Goal: Task Accomplishment & Management: Manage account settings

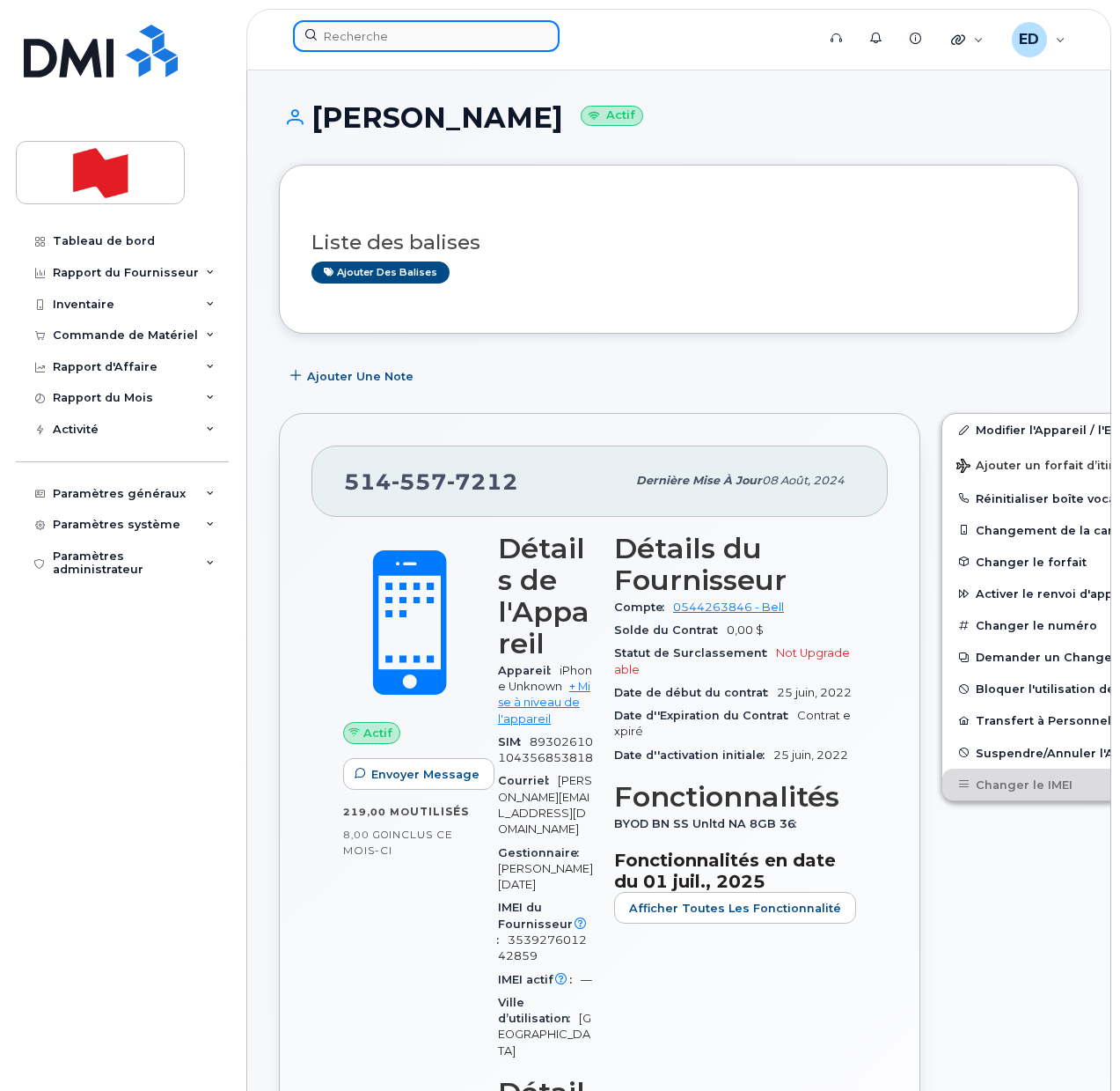
click at [403, 38] on input at bounding box center [426, 35] width 266 height 31
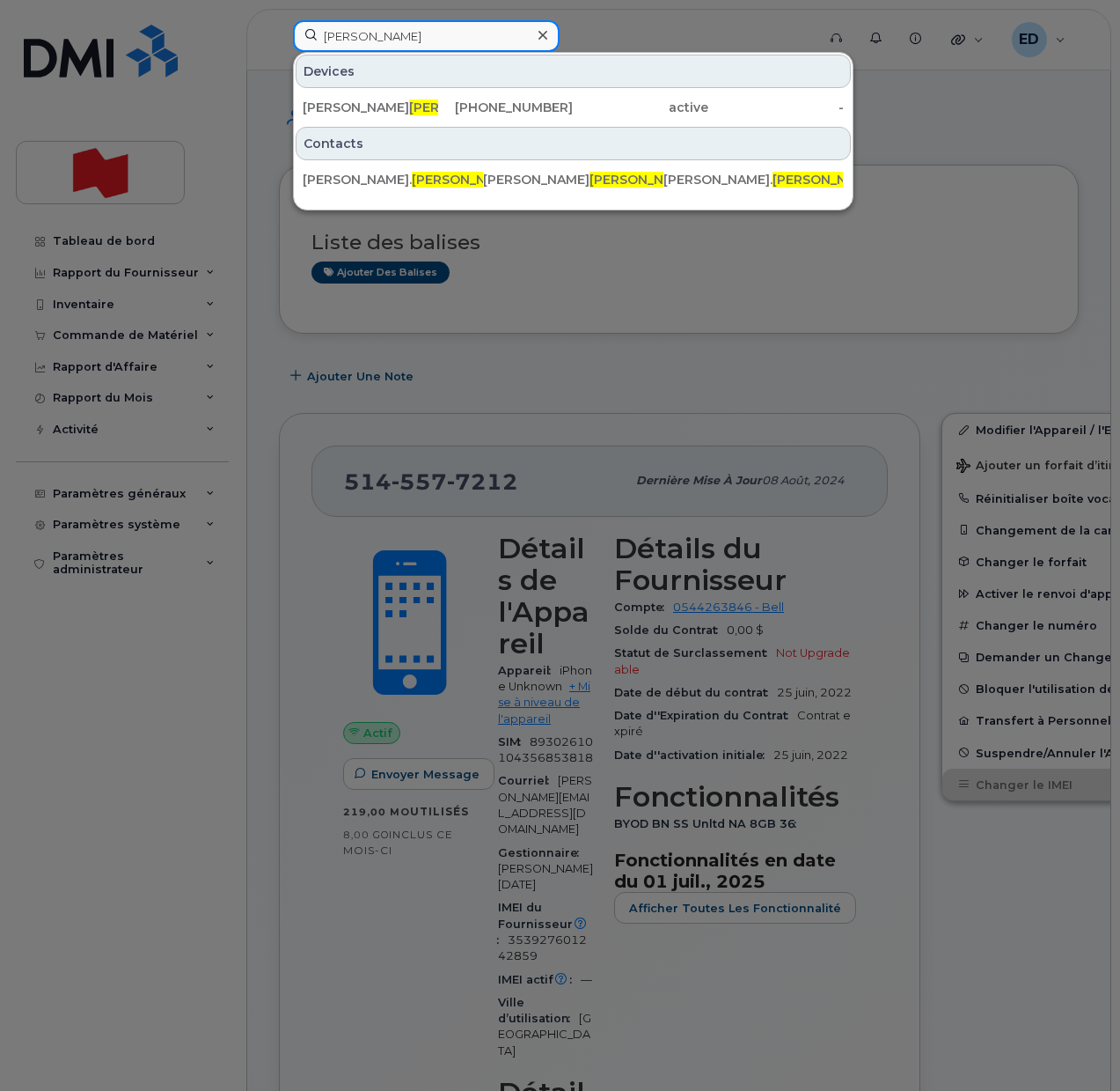
drag, startPoint x: 390, startPoint y: 42, endPoint x: 312, endPoint y: 38, distance: 78.1
click at [312, 38] on input "buono" at bounding box center [426, 35] width 266 height 31
paste input "514) 217-8048"
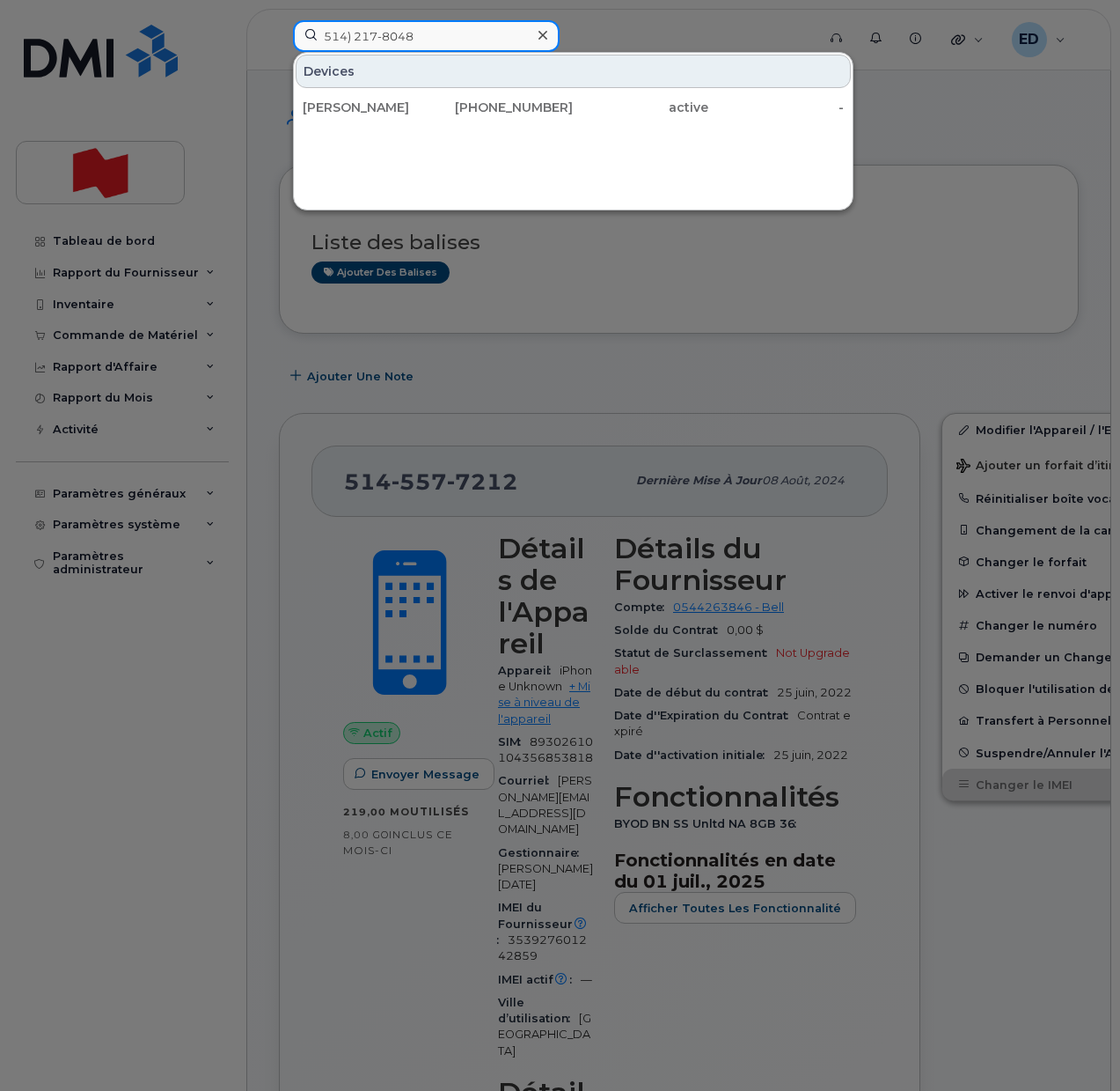
click at [351, 35] on input "514) 217-8048" at bounding box center [426, 35] width 266 height 31
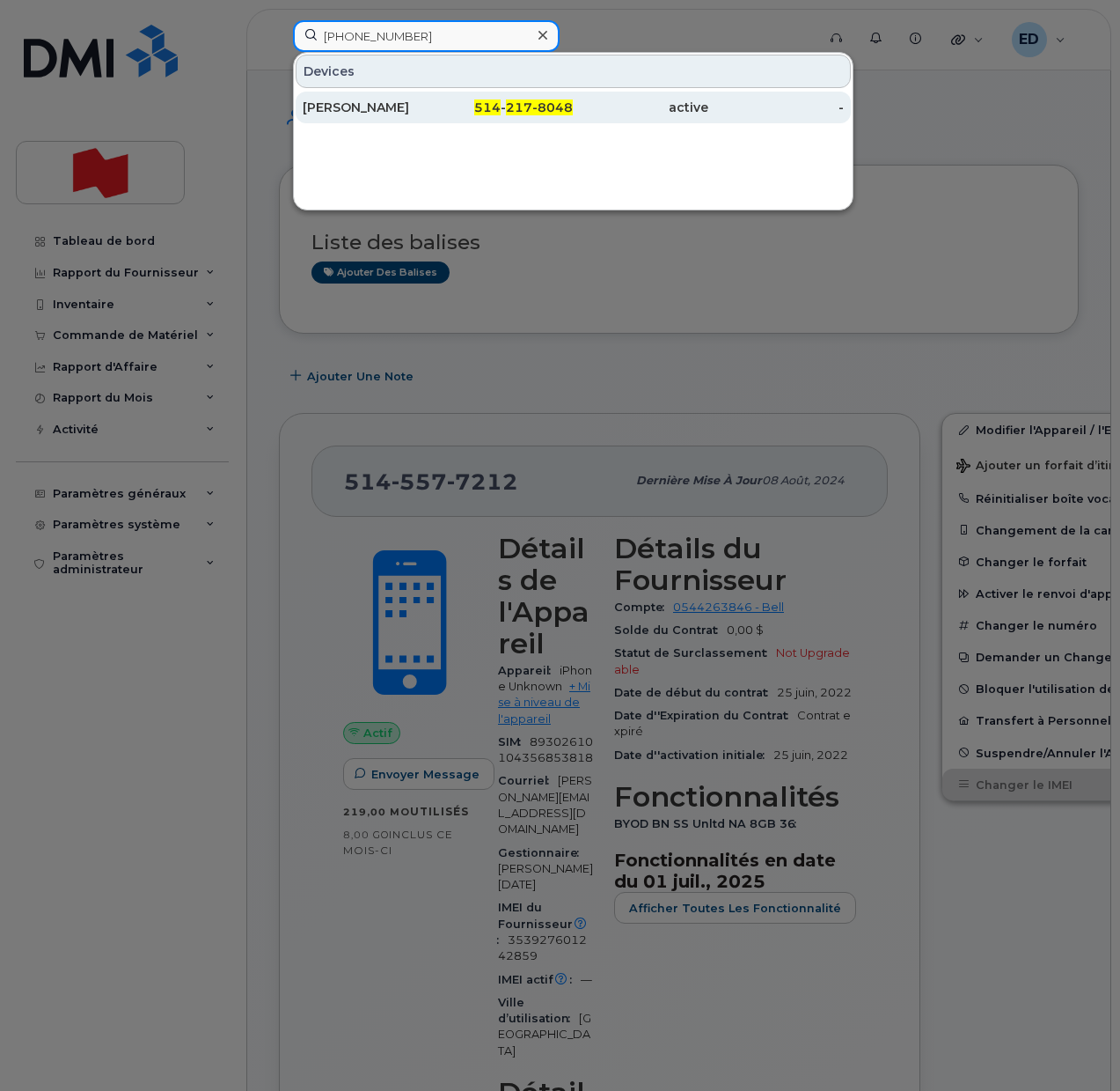
type input "514 217-8048"
click at [419, 104] on div "Jonathan Lesperance" at bounding box center [370, 107] width 136 height 18
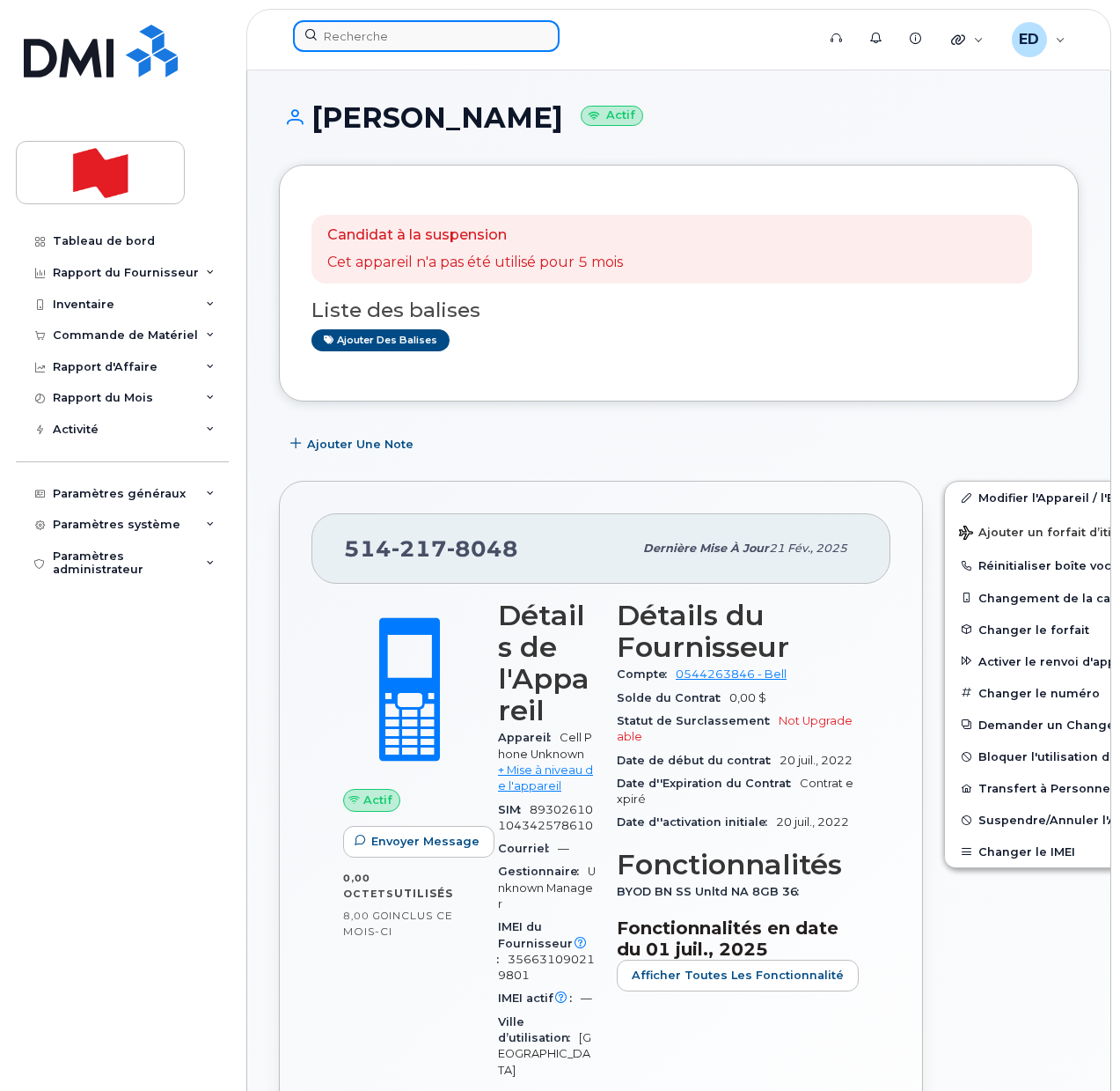
click at [392, 31] on input at bounding box center [426, 35] width 266 height 31
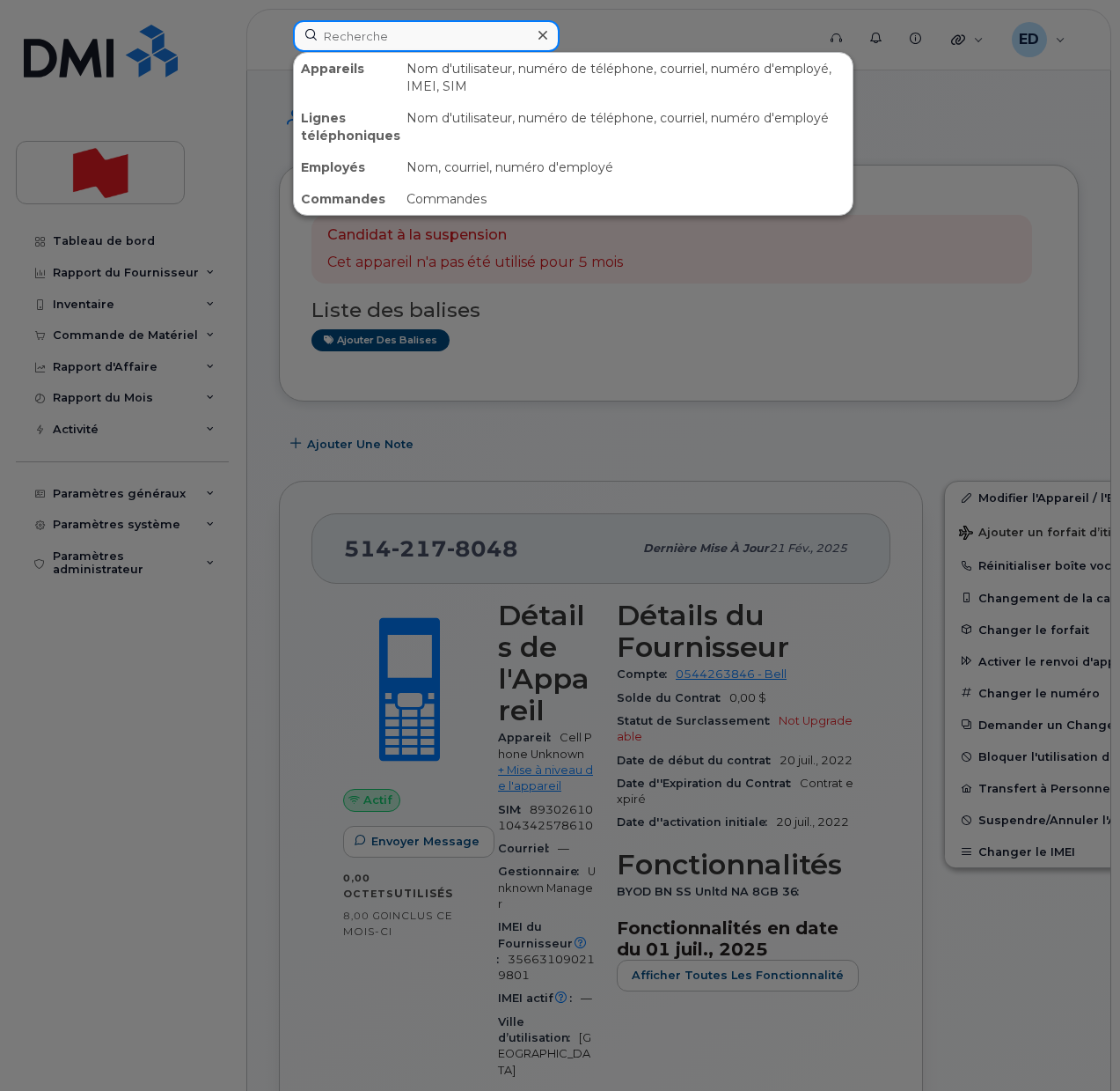
paste input "Katia Soulieres"
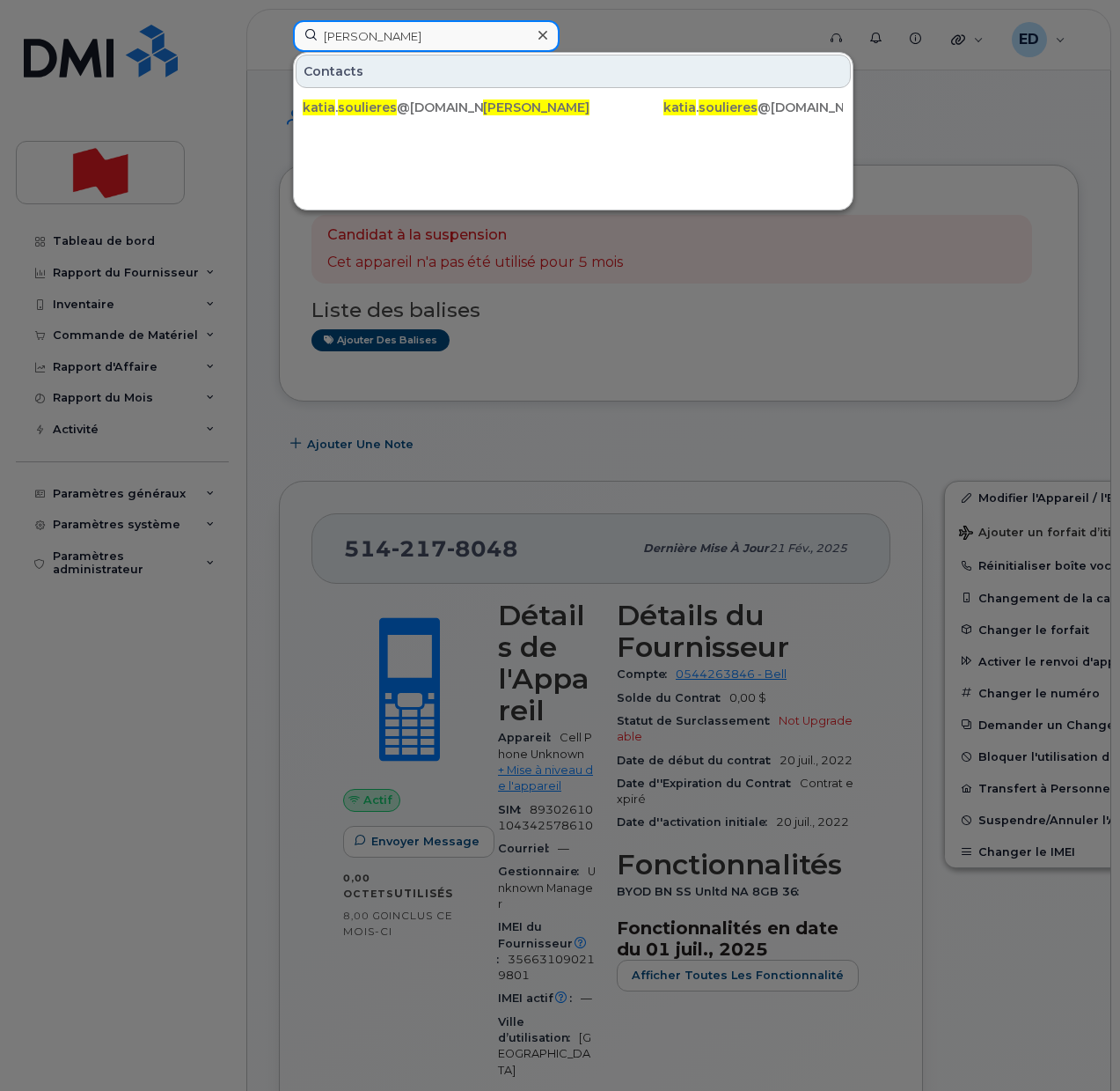
click at [338, 35] on input "Katia Soulieres" at bounding box center [426, 35] width 266 height 31
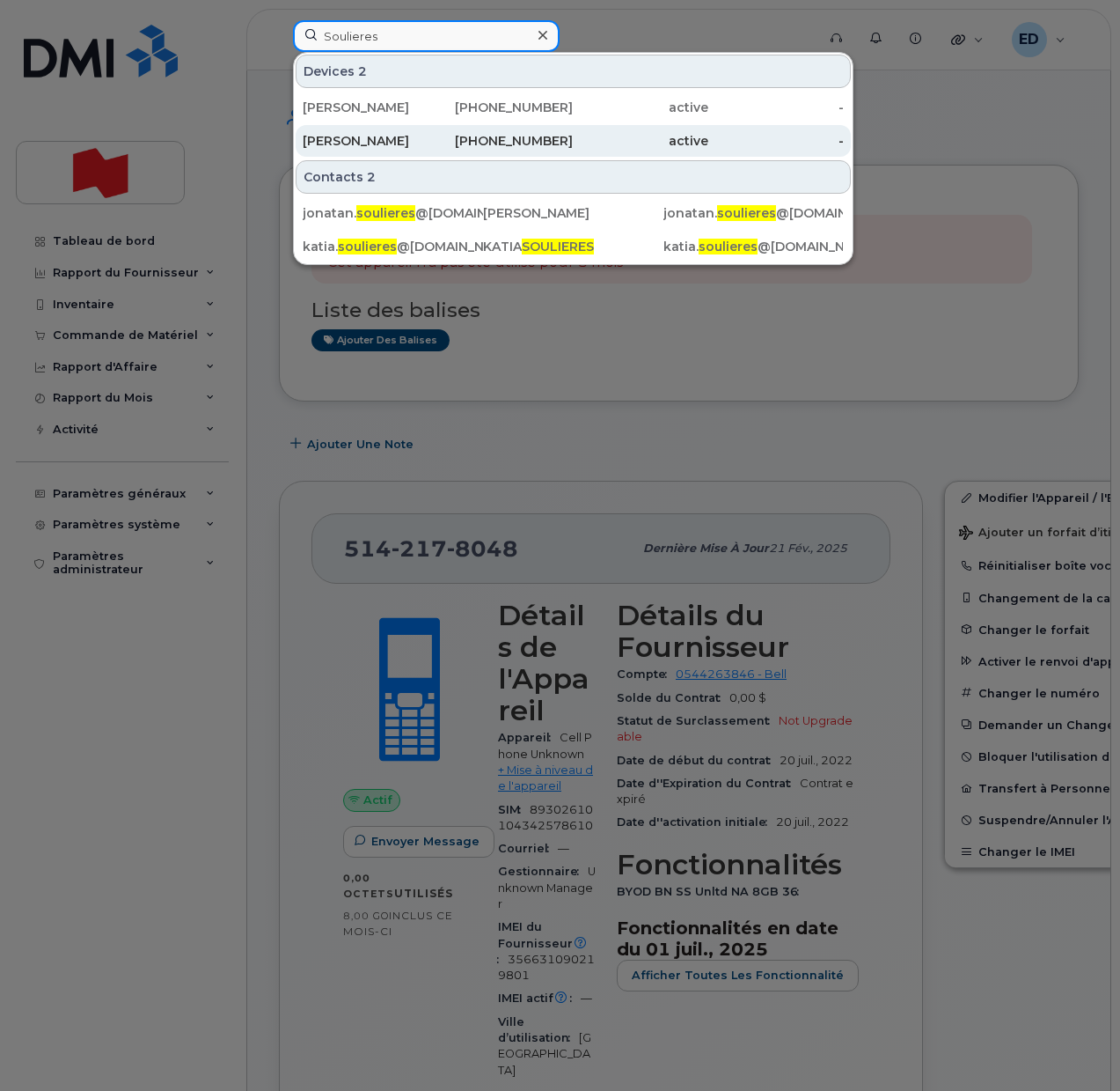
type input "Soulieres"
click at [373, 137] on div "Katia Soulières" at bounding box center [370, 141] width 136 height 18
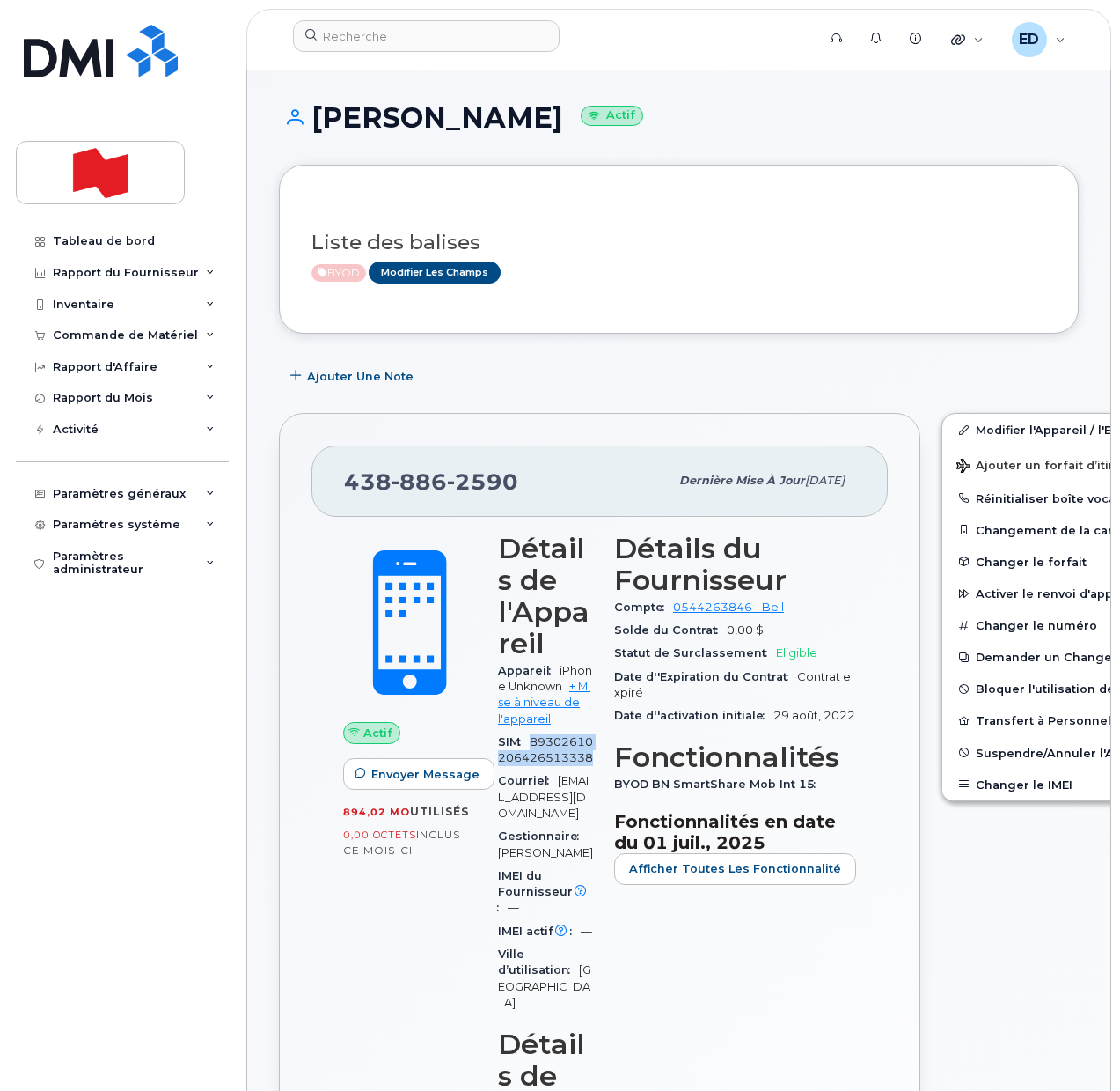
drag, startPoint x: 536, startPoint y: 771, endPoint x: 532, endPoint y: 746, distance: 25.3
click at [532, 746] on div "SIM 89302610206426513338" at bounding box center [546, 750] width 95 height 40
copy span "89302610206426513338"
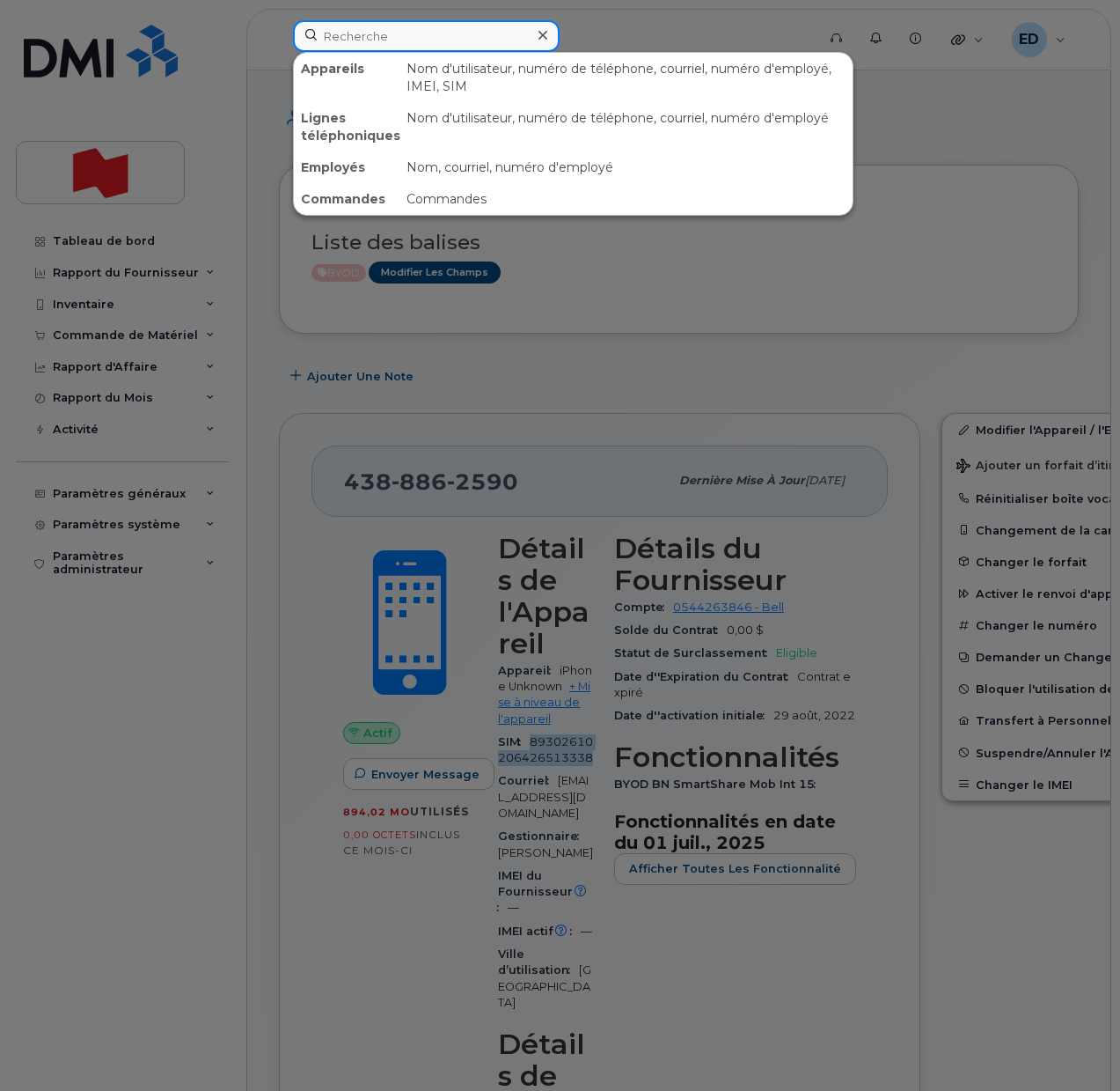
click at [362, 27] on input at bounding box center [426, 35] width 266 height 31
paste input "Carlo Federici"
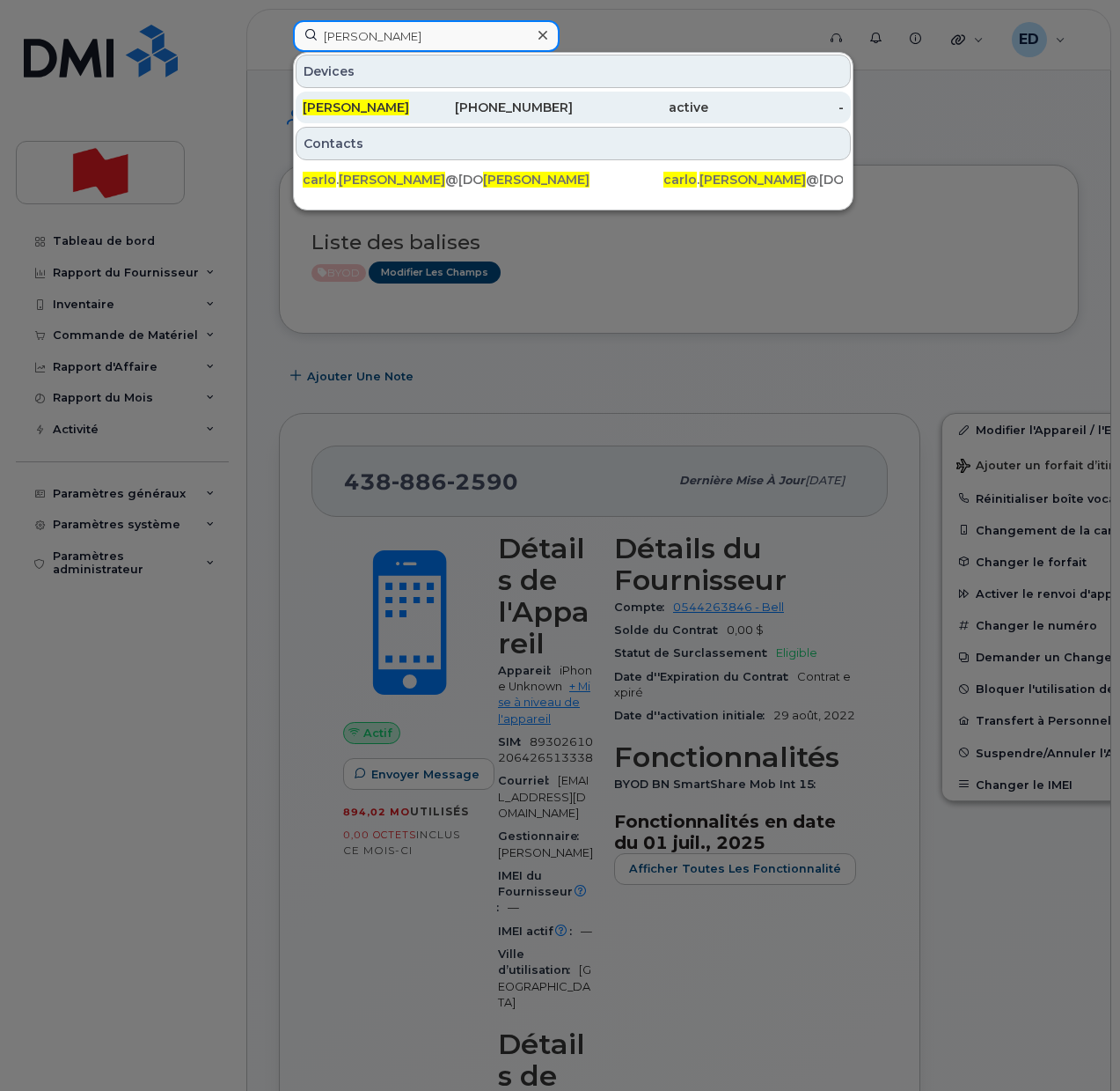
type input "Carlo Federici"
click at [366, 112] on span "Carlo Federici" at bounding box center [356, 107] width 106 height 16
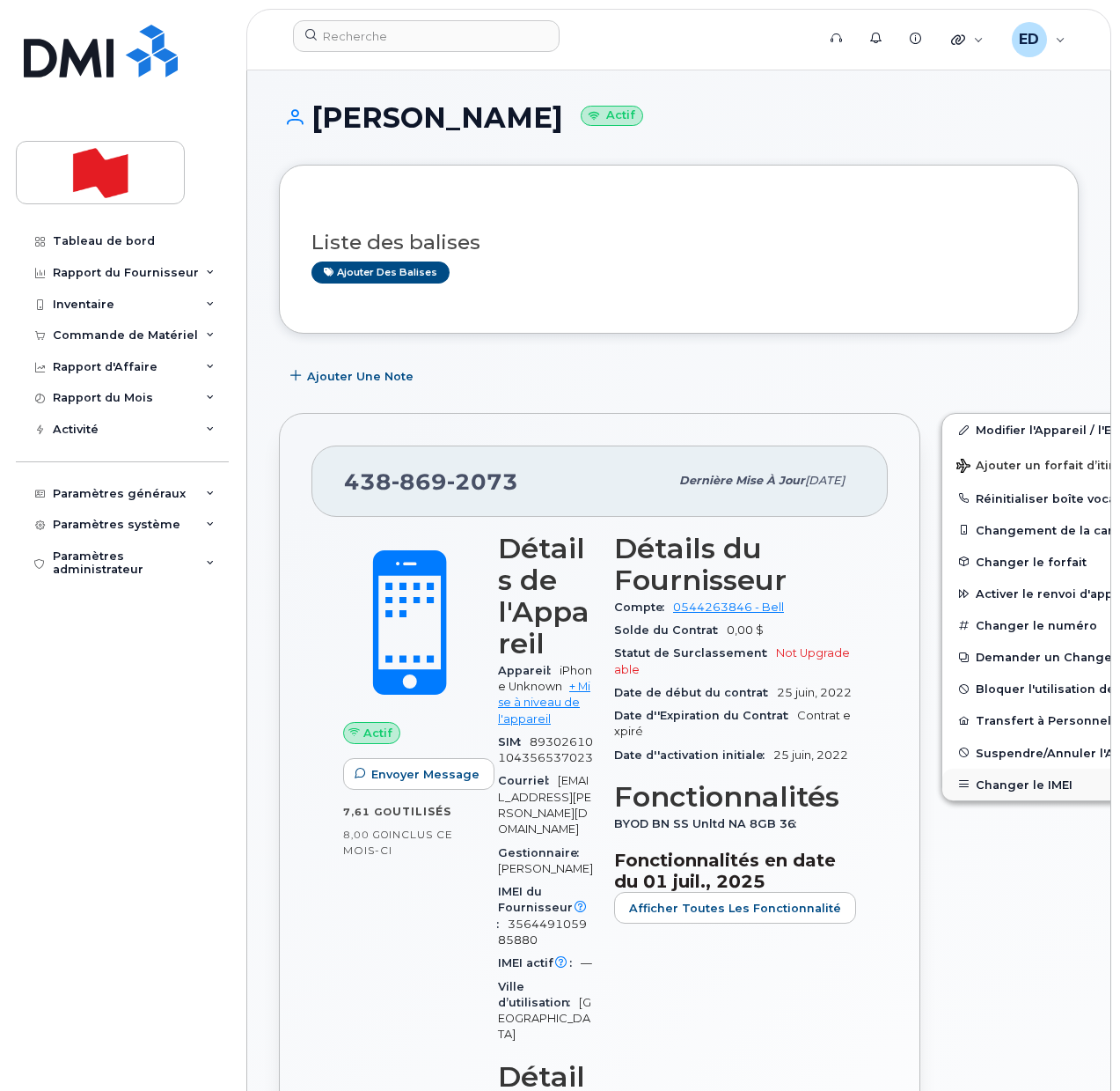
click at [966, 785] on button "Changer le IMEI" at bounding box center [1078, 784] width 273 height 31
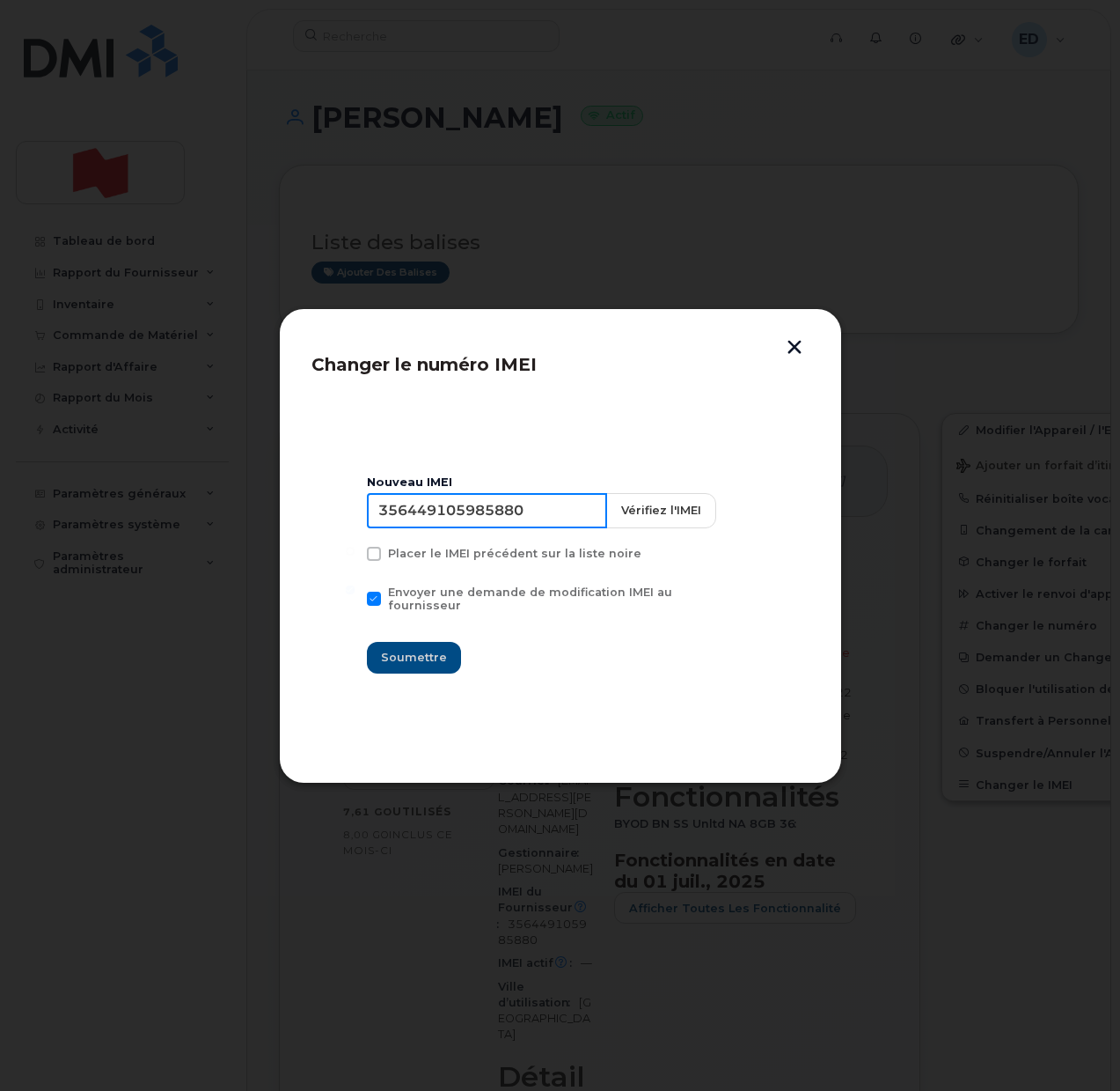
click at [503, 516] on input "356449105985880" at bounding box center [487, 510] width 241 height 35
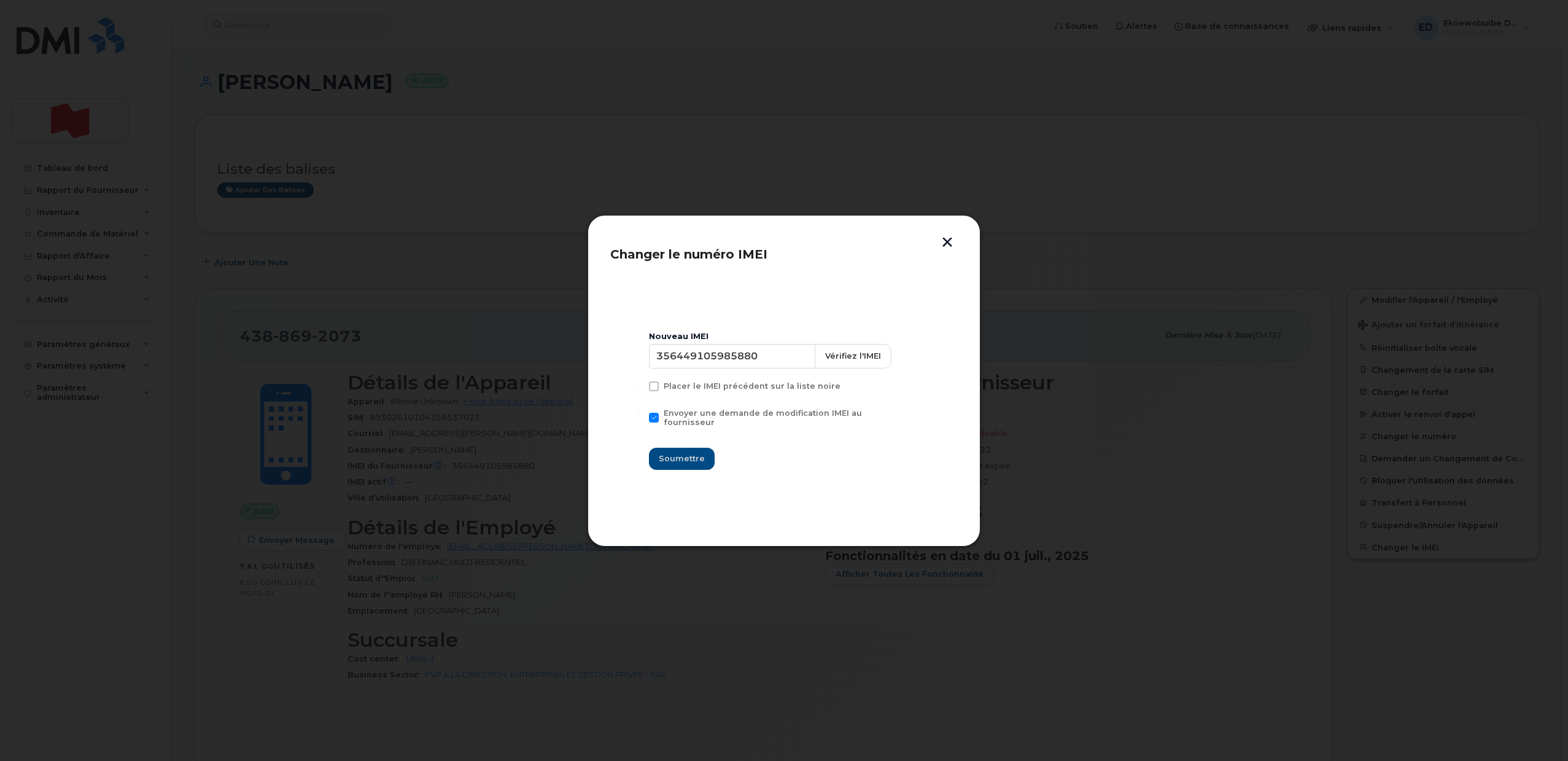
click at [781, 241] on button "button" at bounding box center [947, 243] width 19 height 13
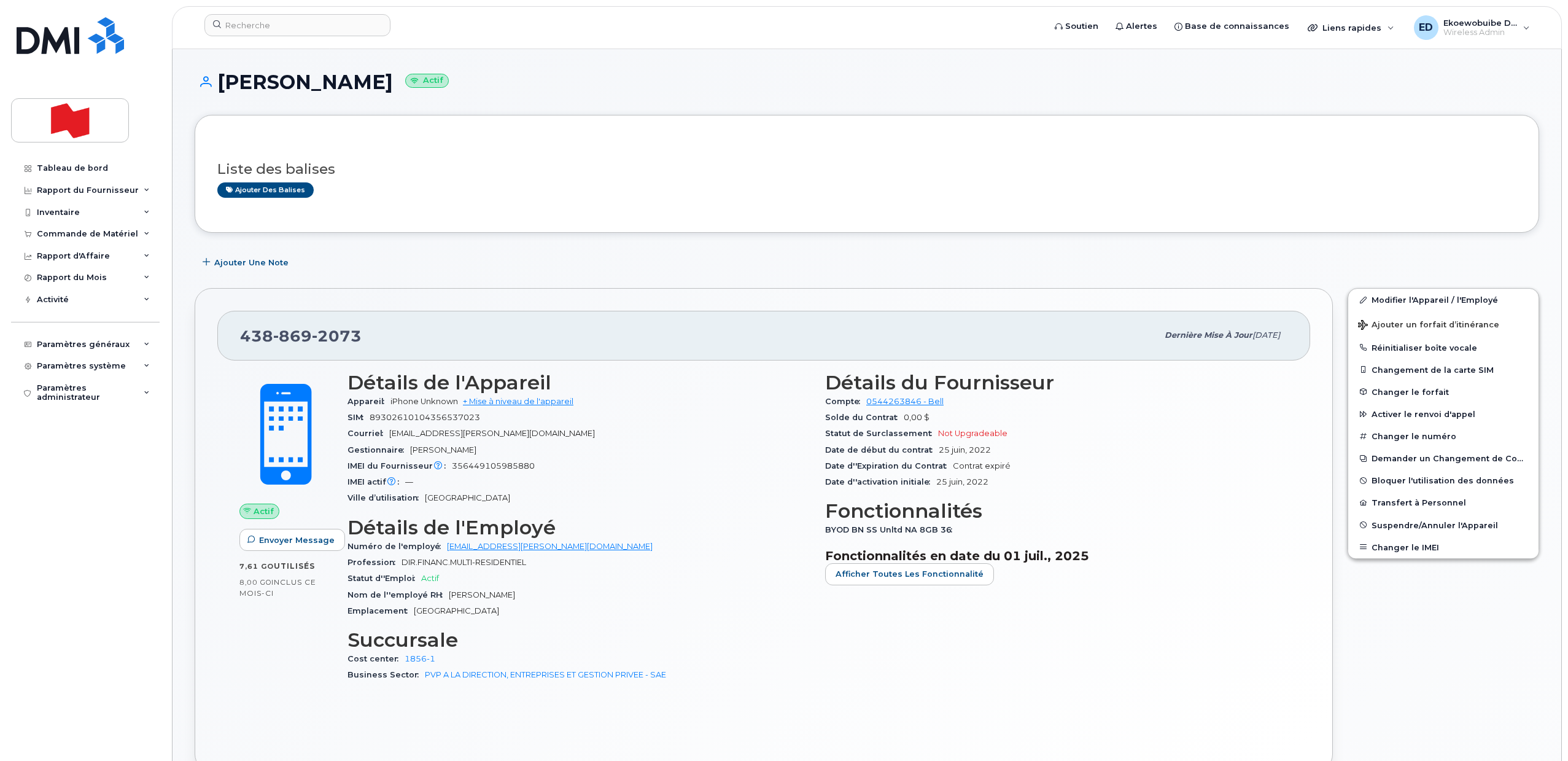
click at [300, 81] on h1 "Carlo Federici Actif" at bounding box center [866, 82] width 1344 height 21
copy h1 "Federici"
click at [247, 88] on h1 "Carlo Federici Actif" at bounding box center [866, 82] width 1344 height 21
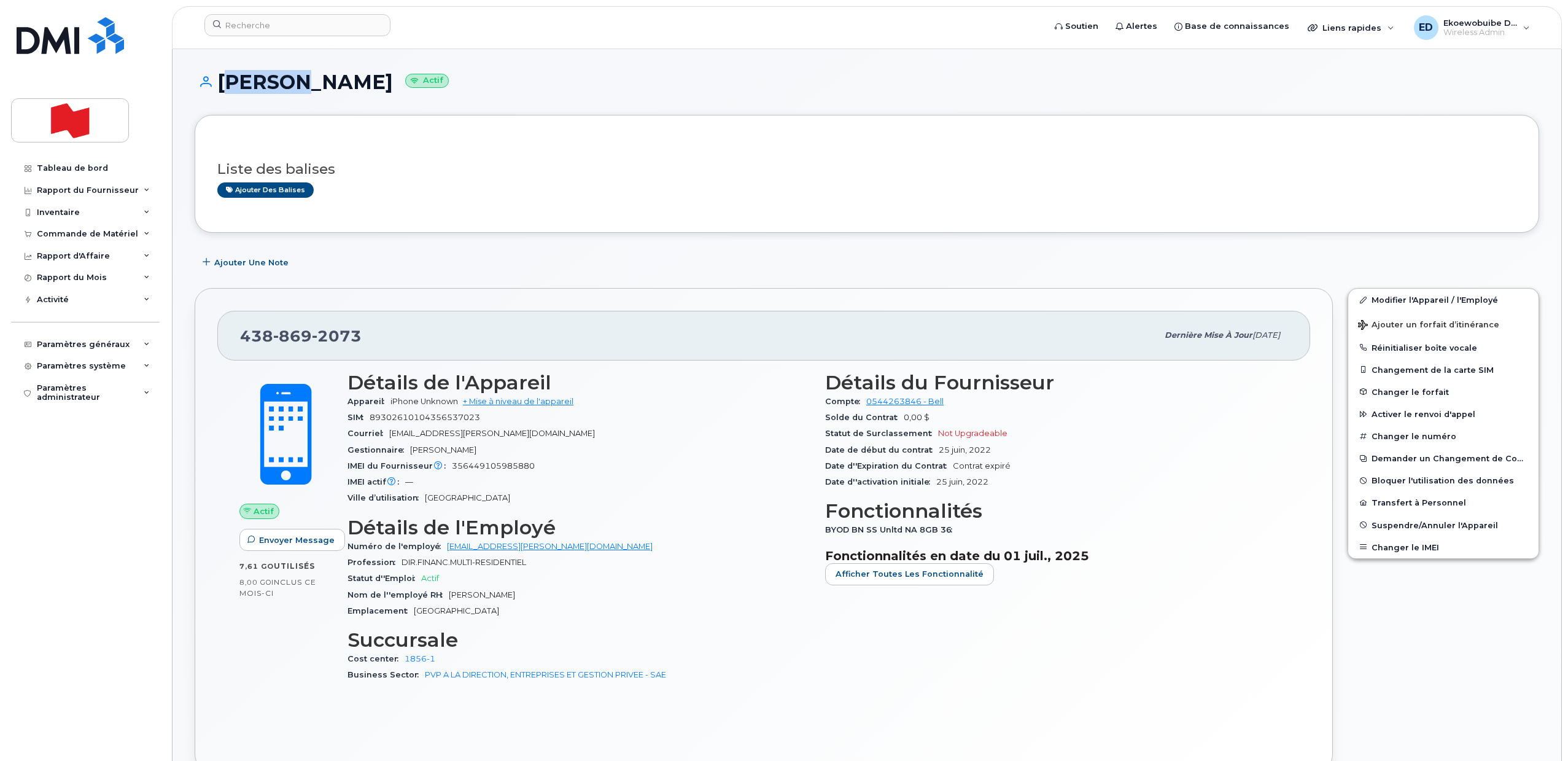
copy h1 "Carlo"
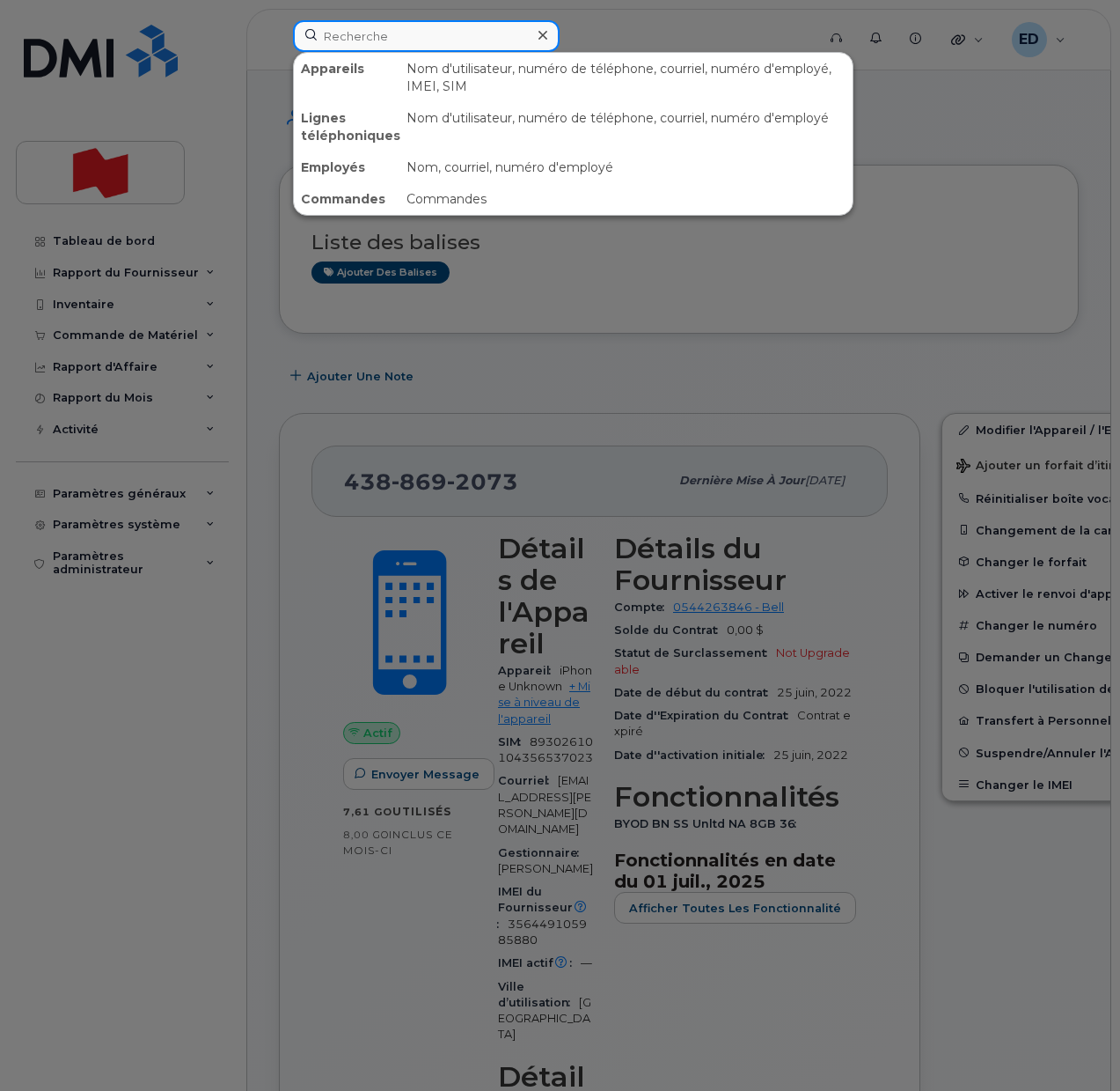
click at [376, 36] on input at bounding box center [426, 35] width 266 height 31
paste input "356449105985880"
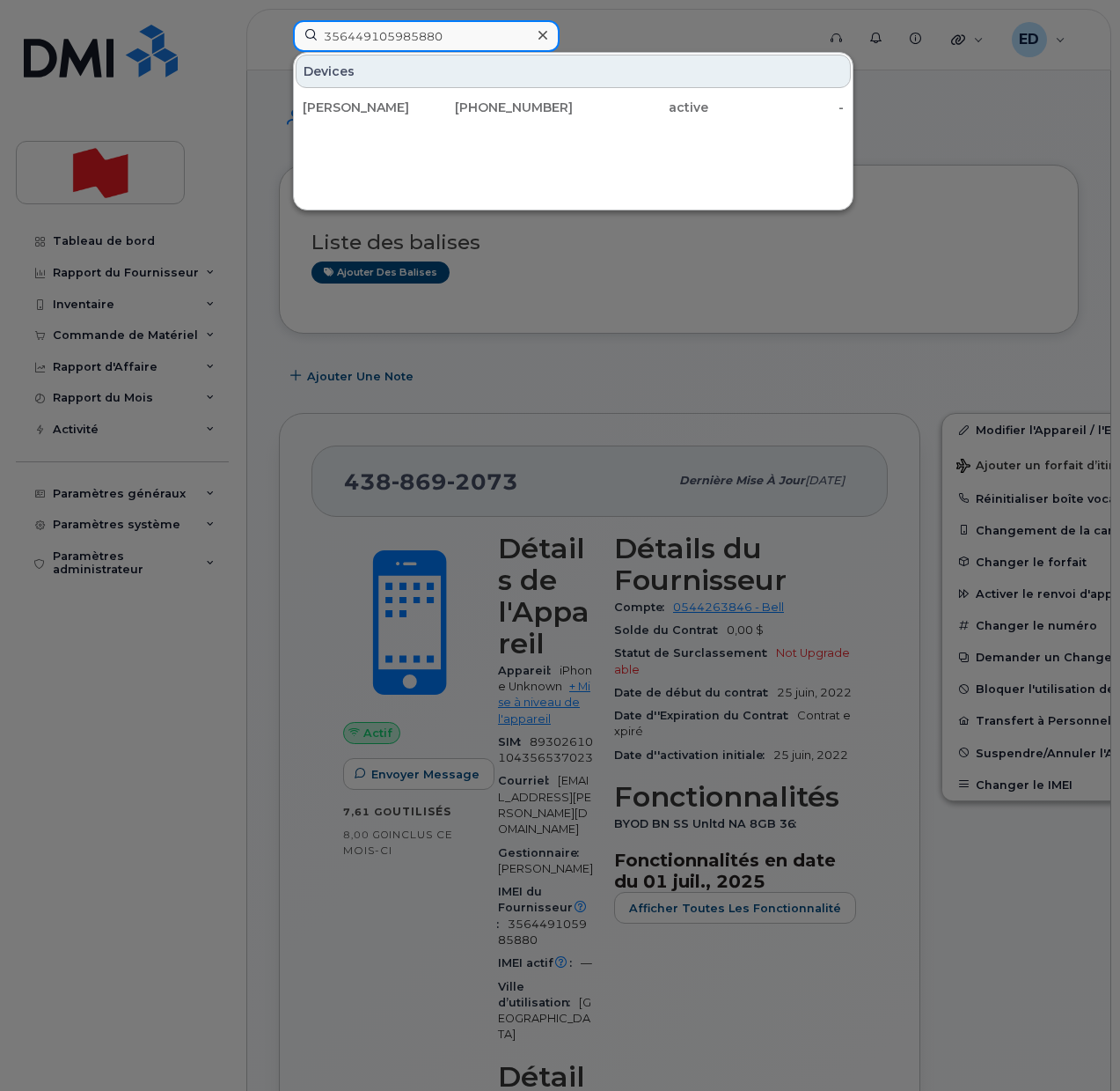
type input "356449105985880"
click at [539, 32] on icon at bounding box center [543, 35] width 9 height 14
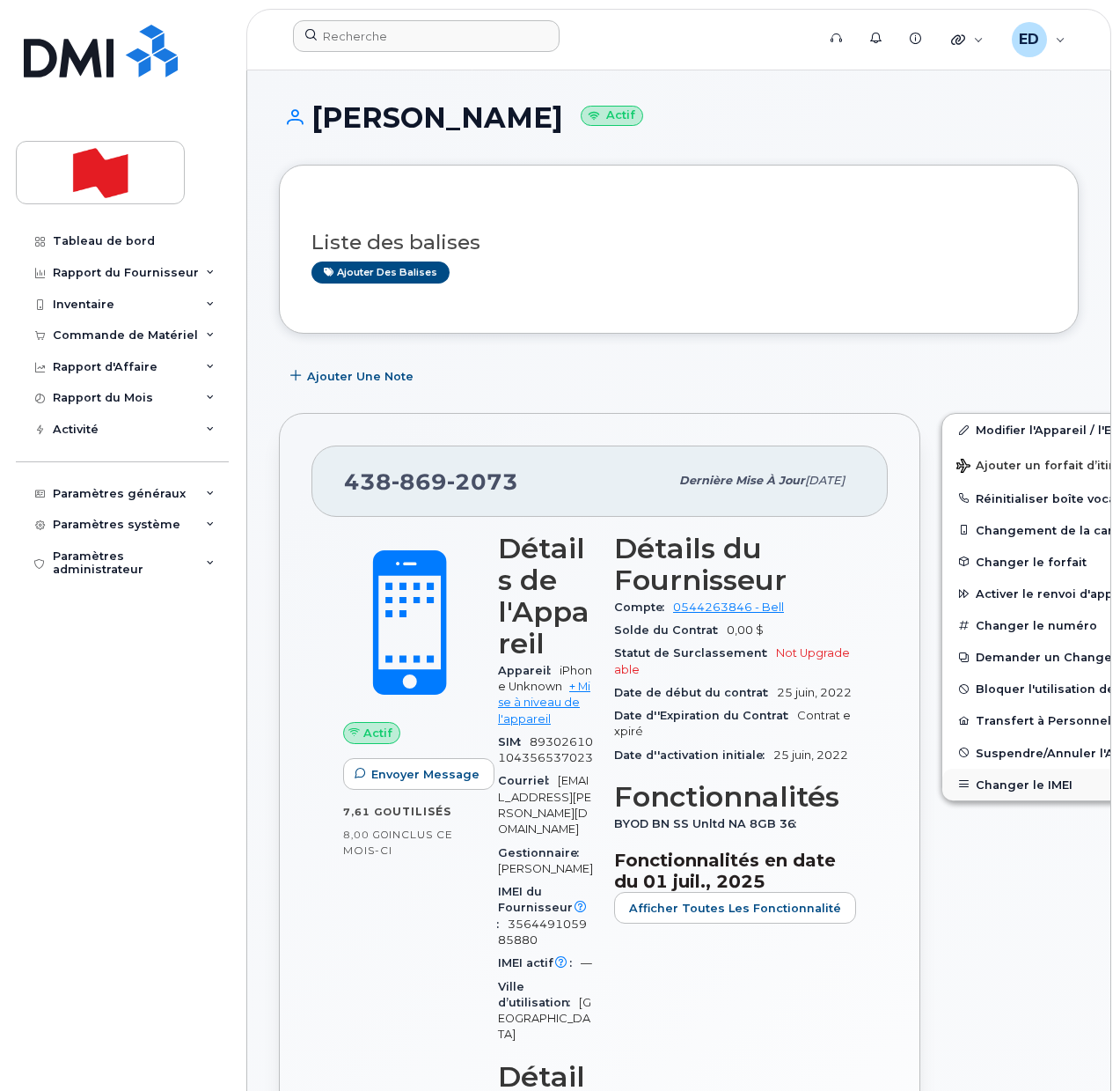
click at [1000, 789] on button "Changer le IMEI" at bounding box center [1078, 784] width 273 height 31
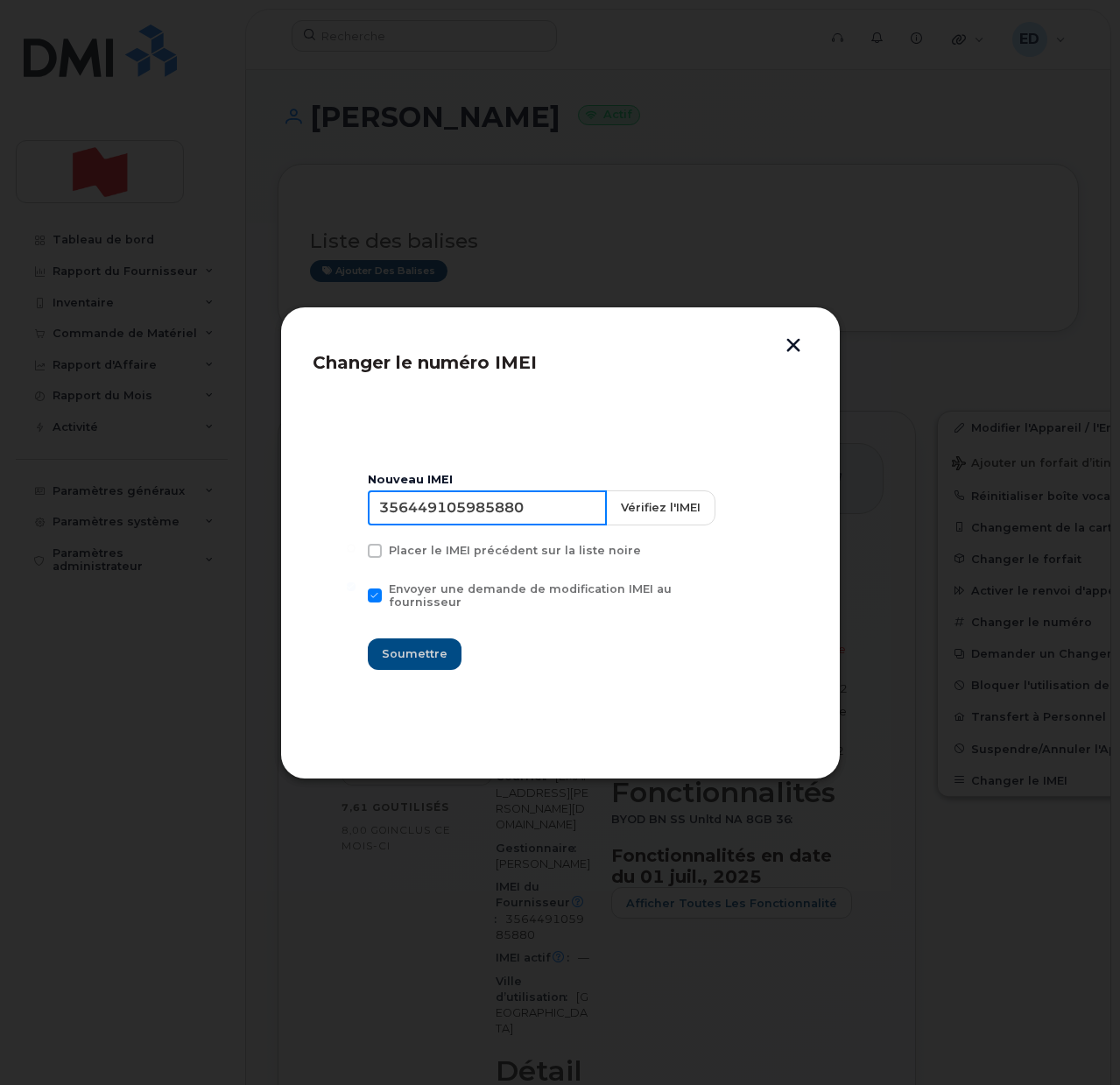
click at [515, 516] on input "356449105985880" at bounding box center [487, 507] width 239 height 35
paste input "3927601569418"
type input "353927601569418"
click at [428, 658] on button "Soumettre" at bounding box center [414, 654] width 94 height 31
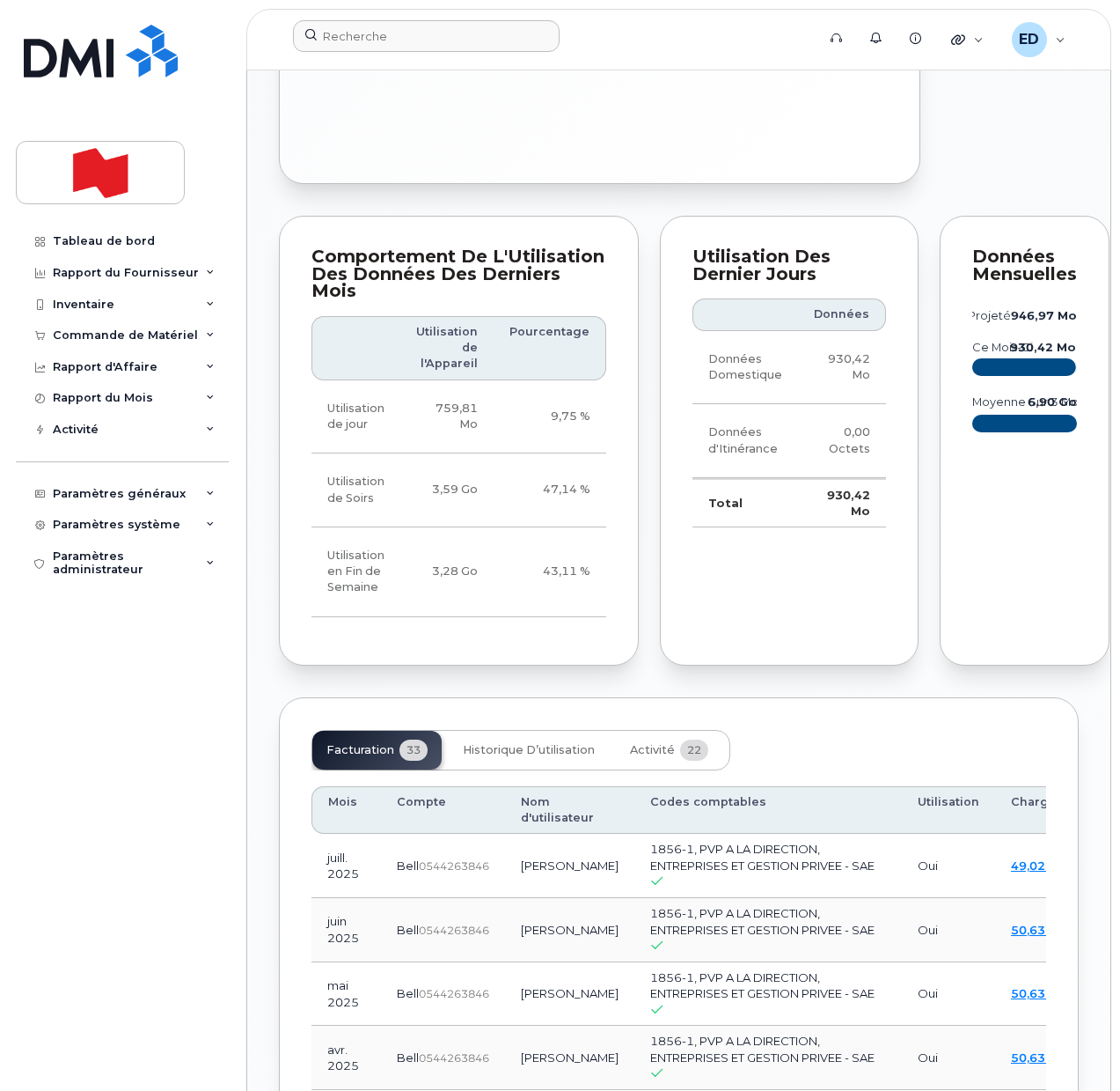
scroll to position [1761, 0]
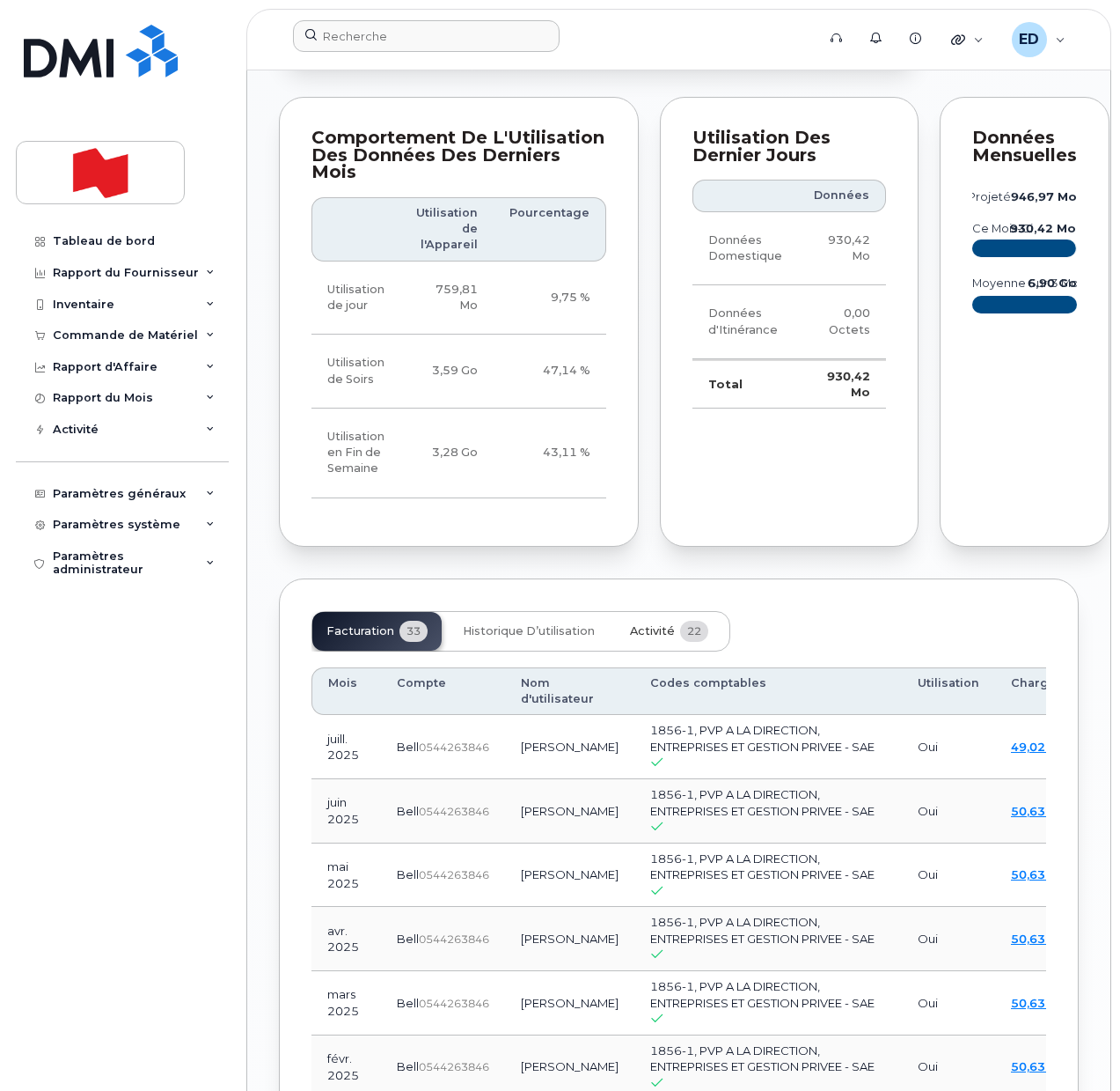
click at [637, 638] on span "Activité" at bounding box center [652, 631] width 45 height 14
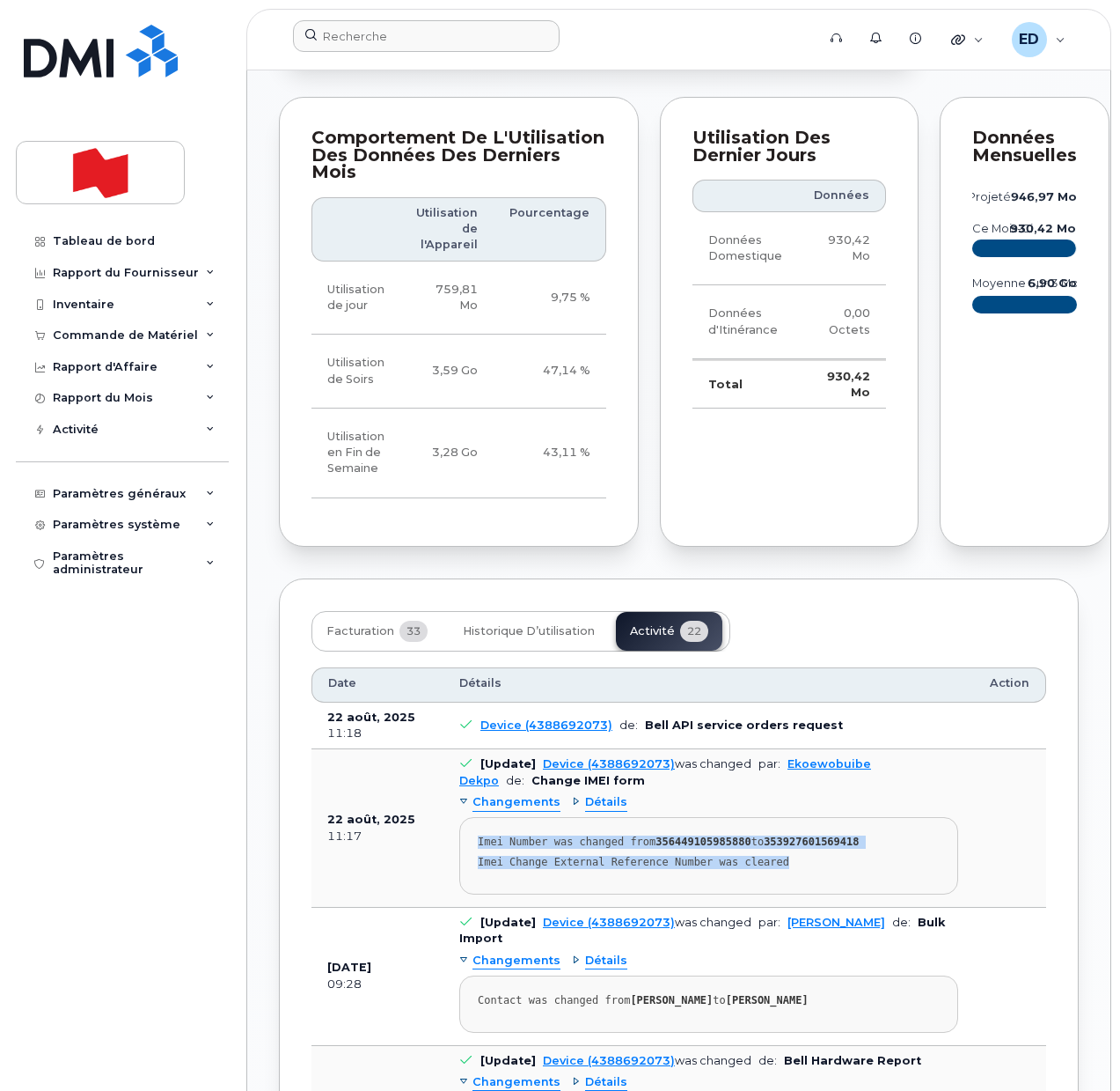
drag, startPoint x: 811, startPoint y: 940, endPoint x: 472, endPoint y: 918, distance: 339.7
click at [472, 894] on pre "Imei Number was changed from 356449105985880 to 353927601569418 Imei Change Ext…" at bounding box center [708, 855] width 499 height 77
copy pre "Imei Number was changed from 356449105985880 to 353927601569418 Imei Change Ext…"
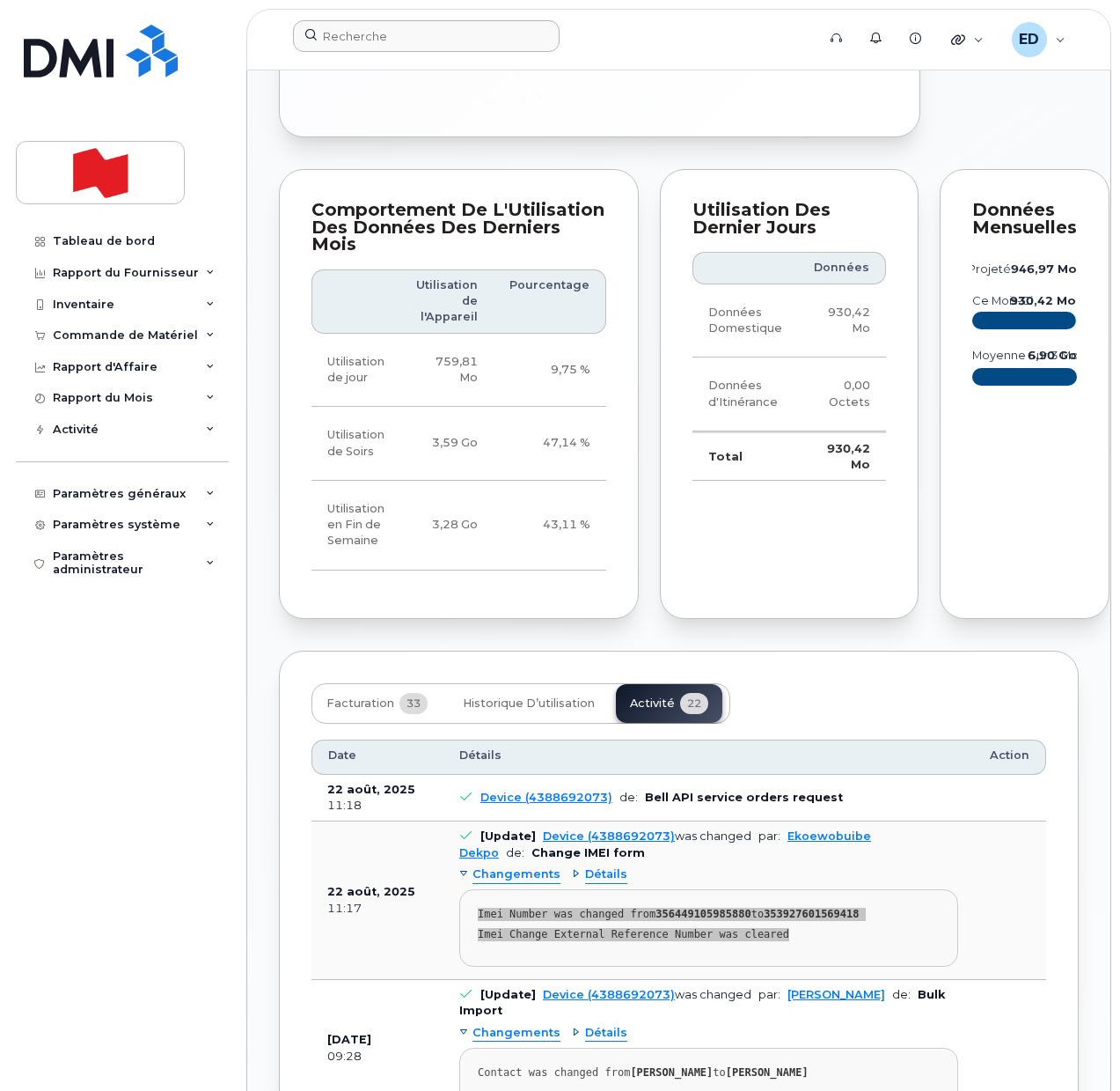
scroll to position [1651, 0]
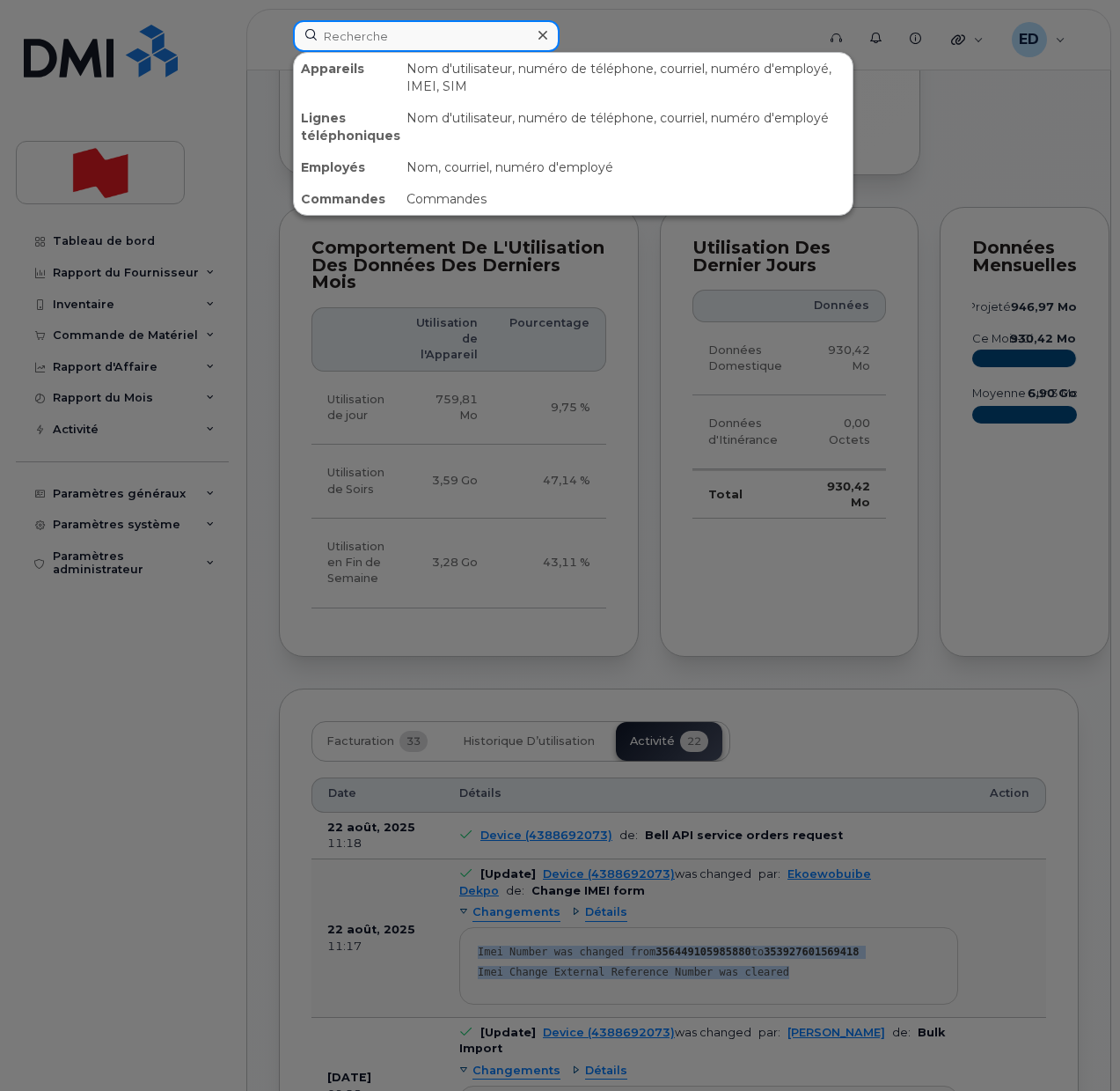
click at [385, 30] on input at bounding box center [426, 35] width 266 height 31
paste input "Sunil Bhutani"
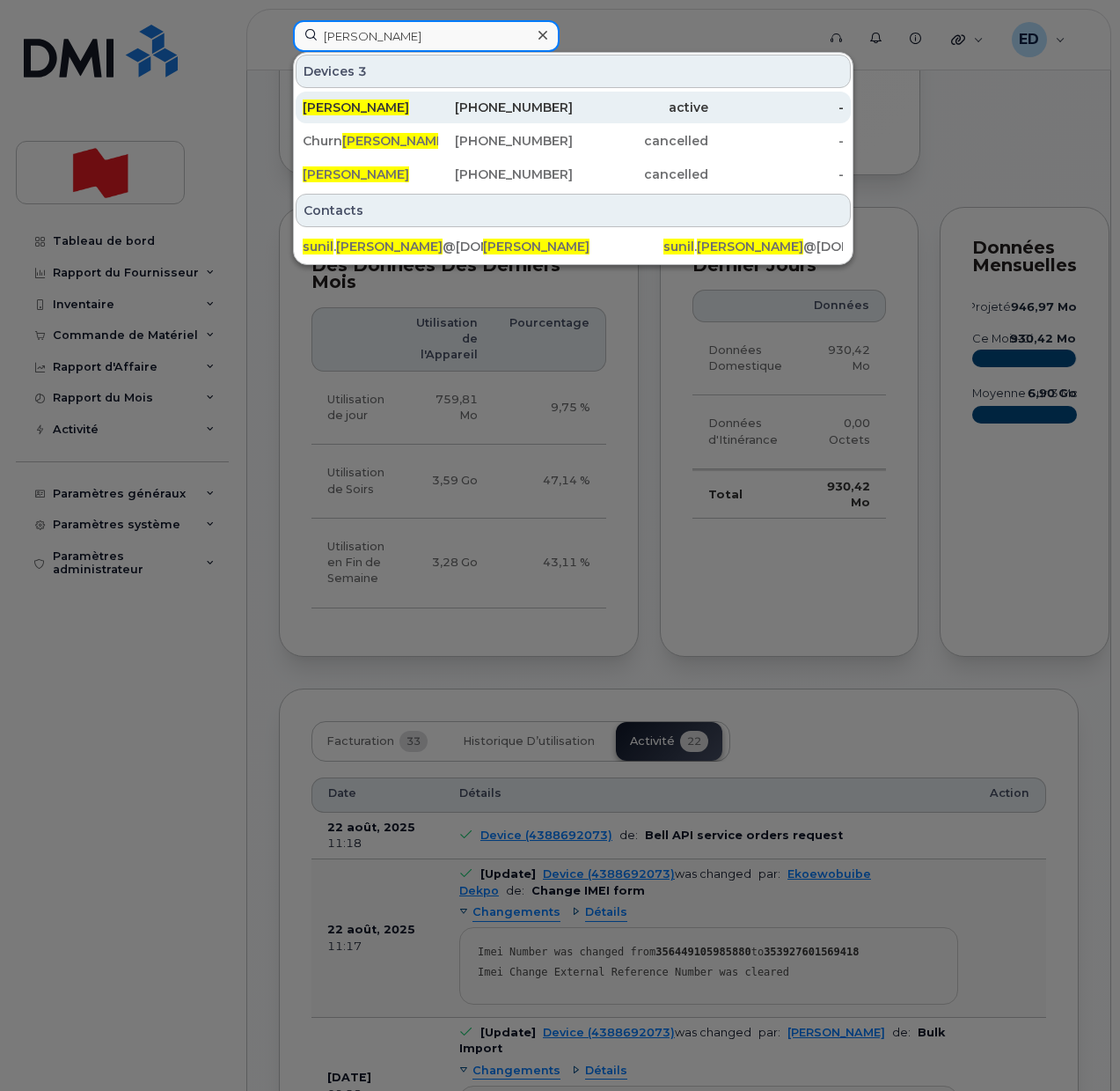
type input "Sunil Bhutani"
drag, startPoint x: 353, startPoint y: 106, endPoint x: 364, endPoint y: 112, distance: 12.5
click at [353, 106] on span "Sunil Bhutani" at bounding box center [356, 107] width 106 height 16
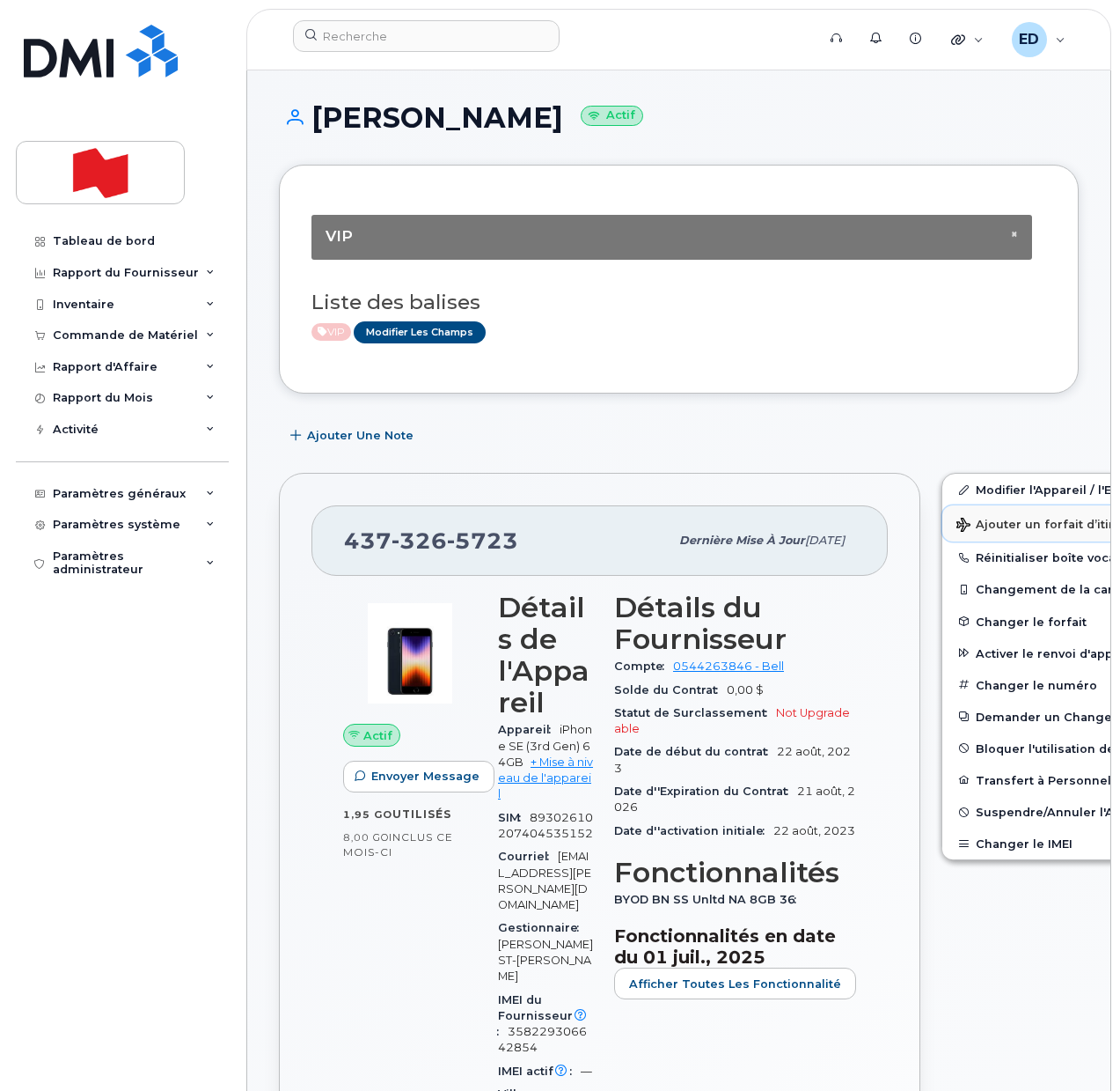
click at [965, 524] on span "Ajouter un forfait d’itinérance" at bounding box center [1057, 526] width 203 height 17
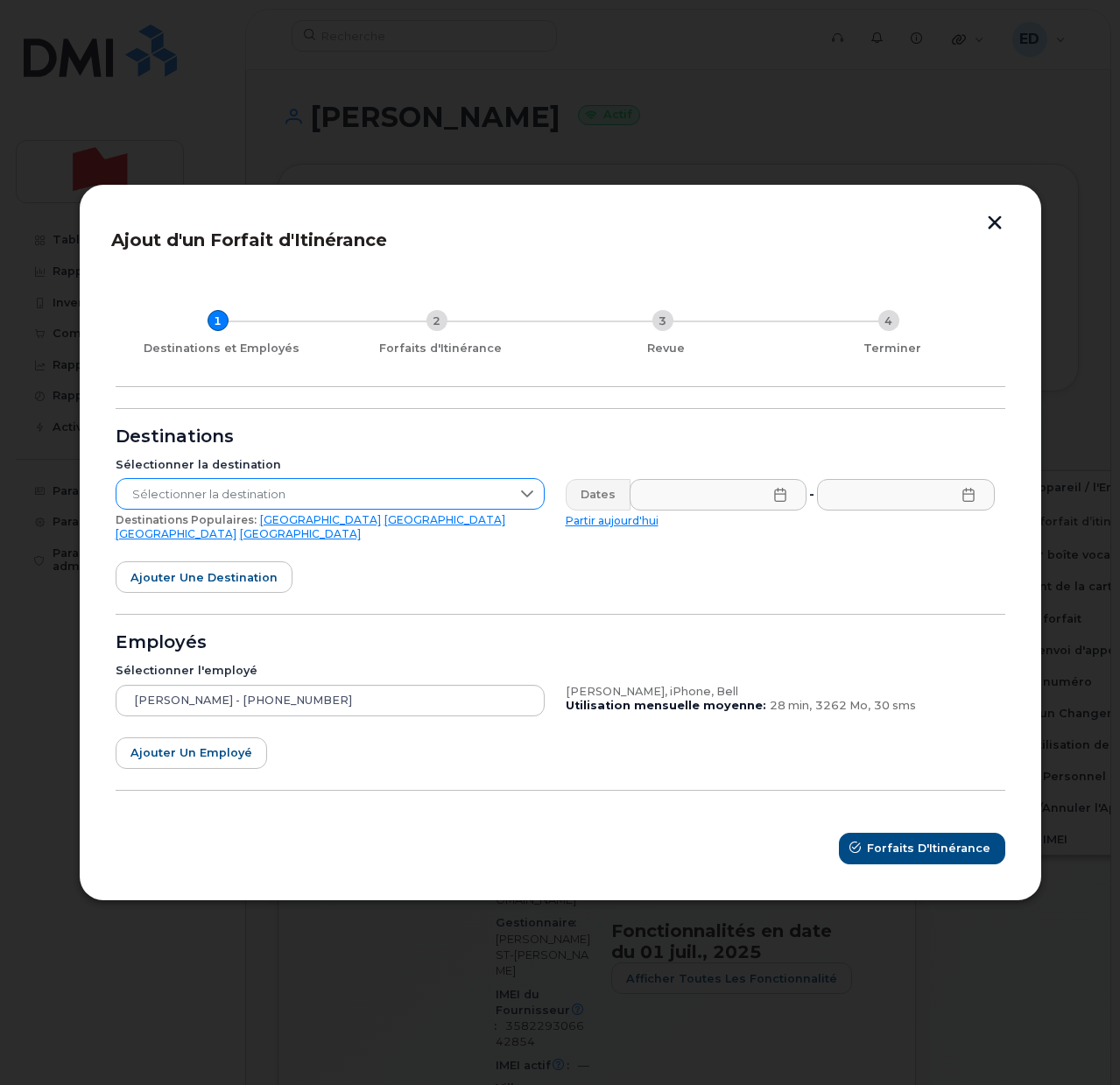
click at [481, 498] on span "Sélectionner la destination" at bounding box center [313, 494] width 394 height 31
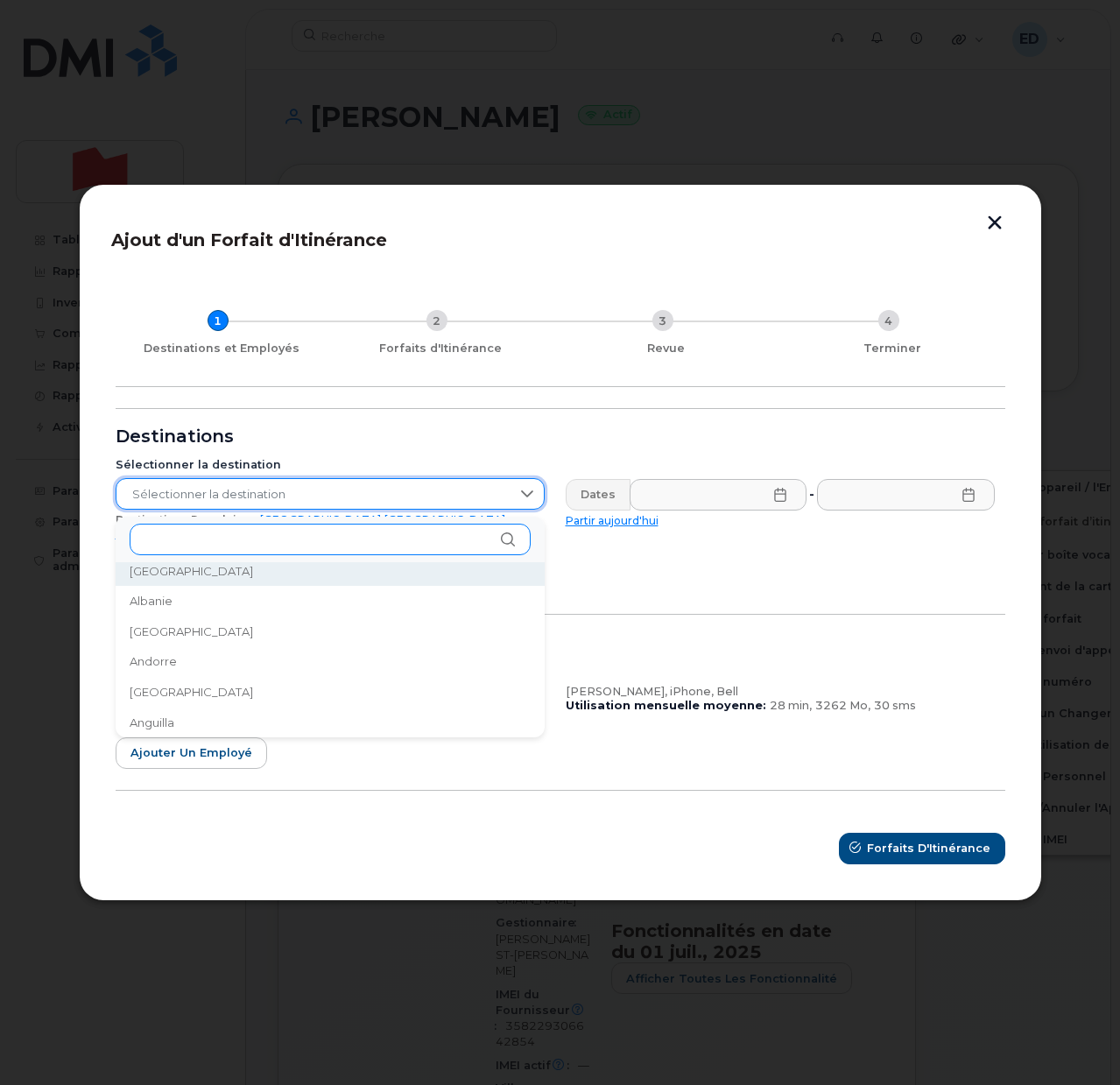
scroll to position [7, 0]
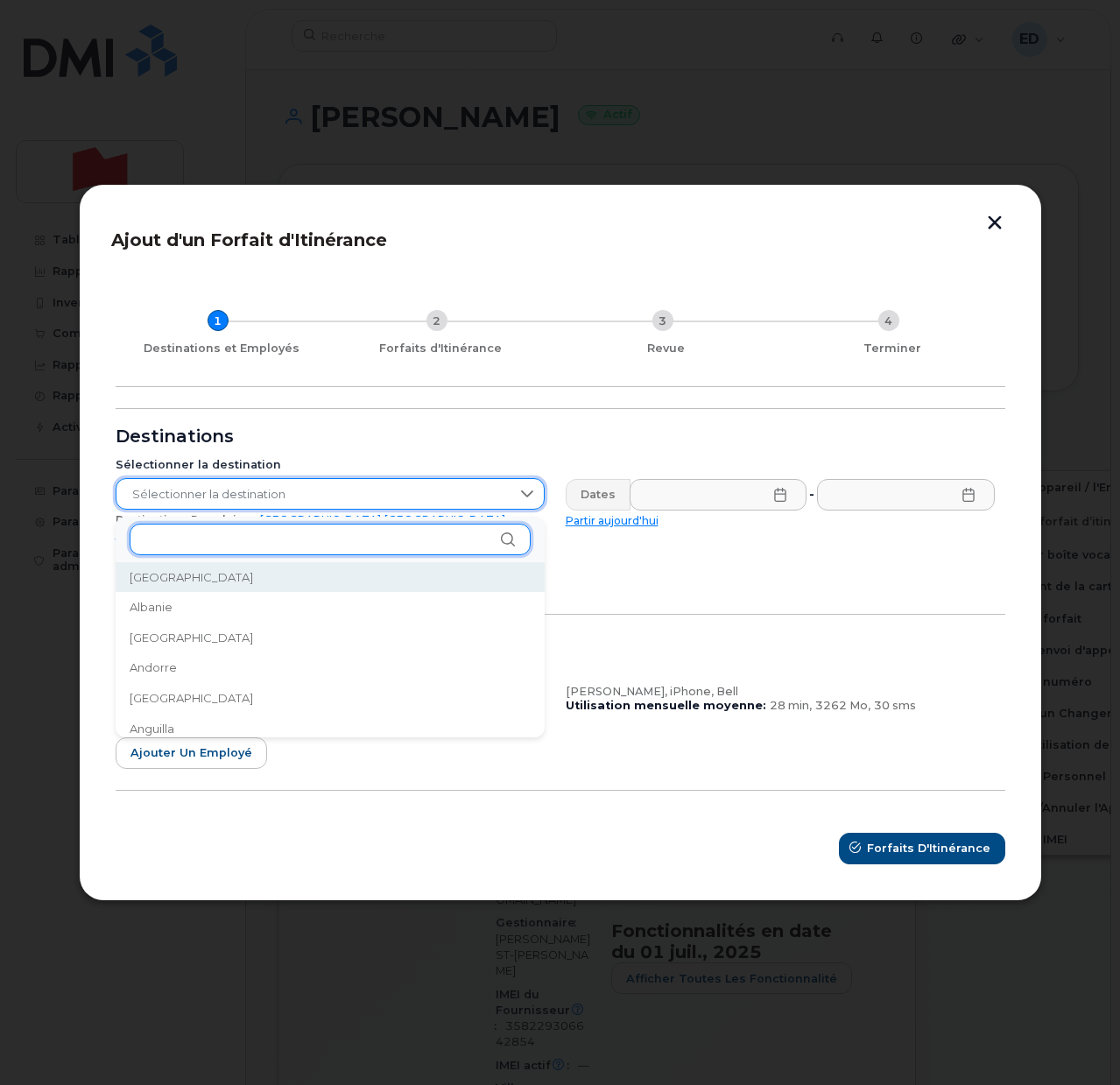
click at [180, 536] on input "text" at bounding box center [330, 539] width 401 height 31
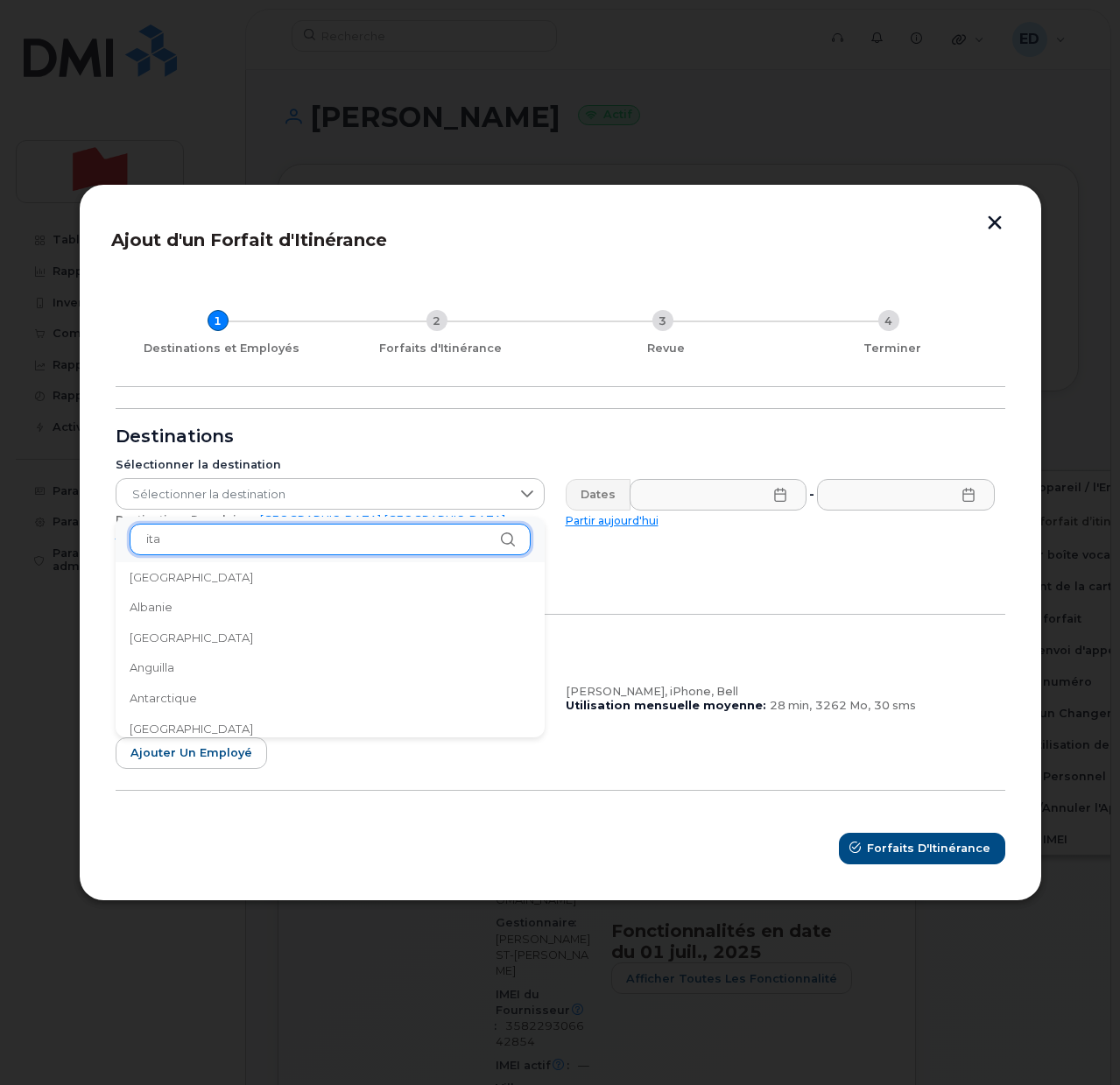
scroll to position [0, 0]
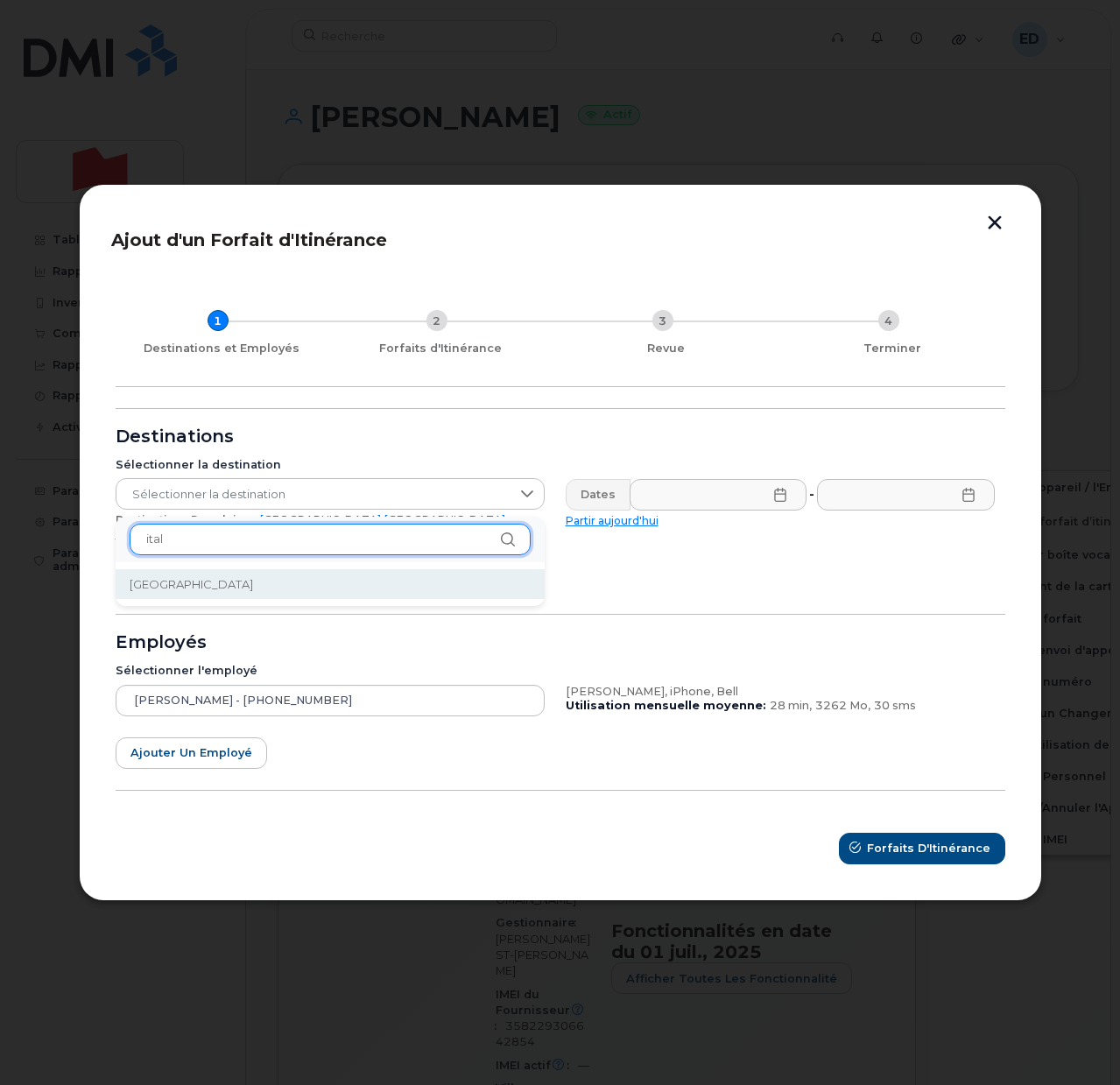
type input "ital"
click at [173, 589] on li "Italie" at bounding box center [330, 585] width 429 height 30
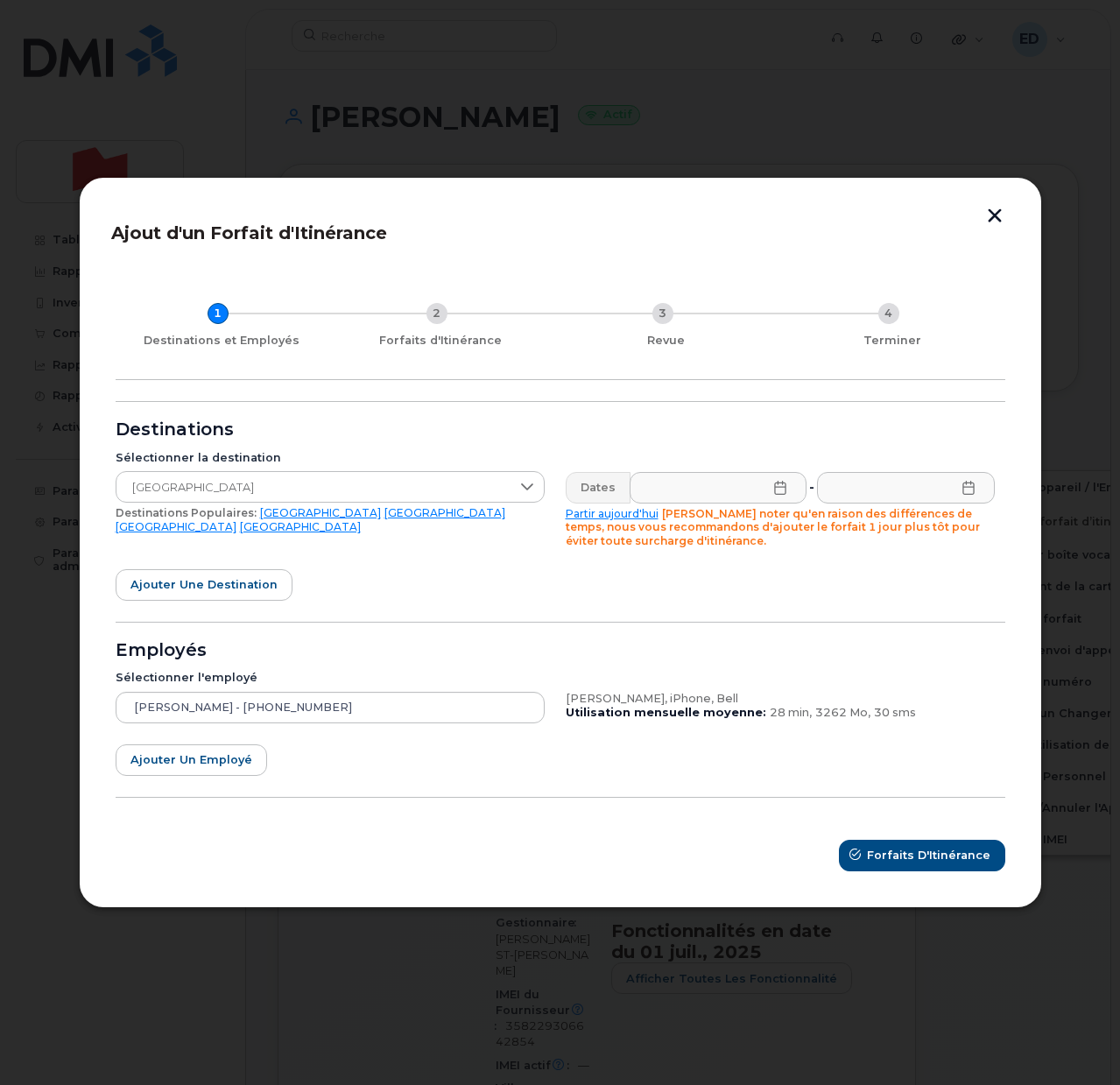
click at [779, 481] on icon at bounding box center [779, 487] width 11 height 14
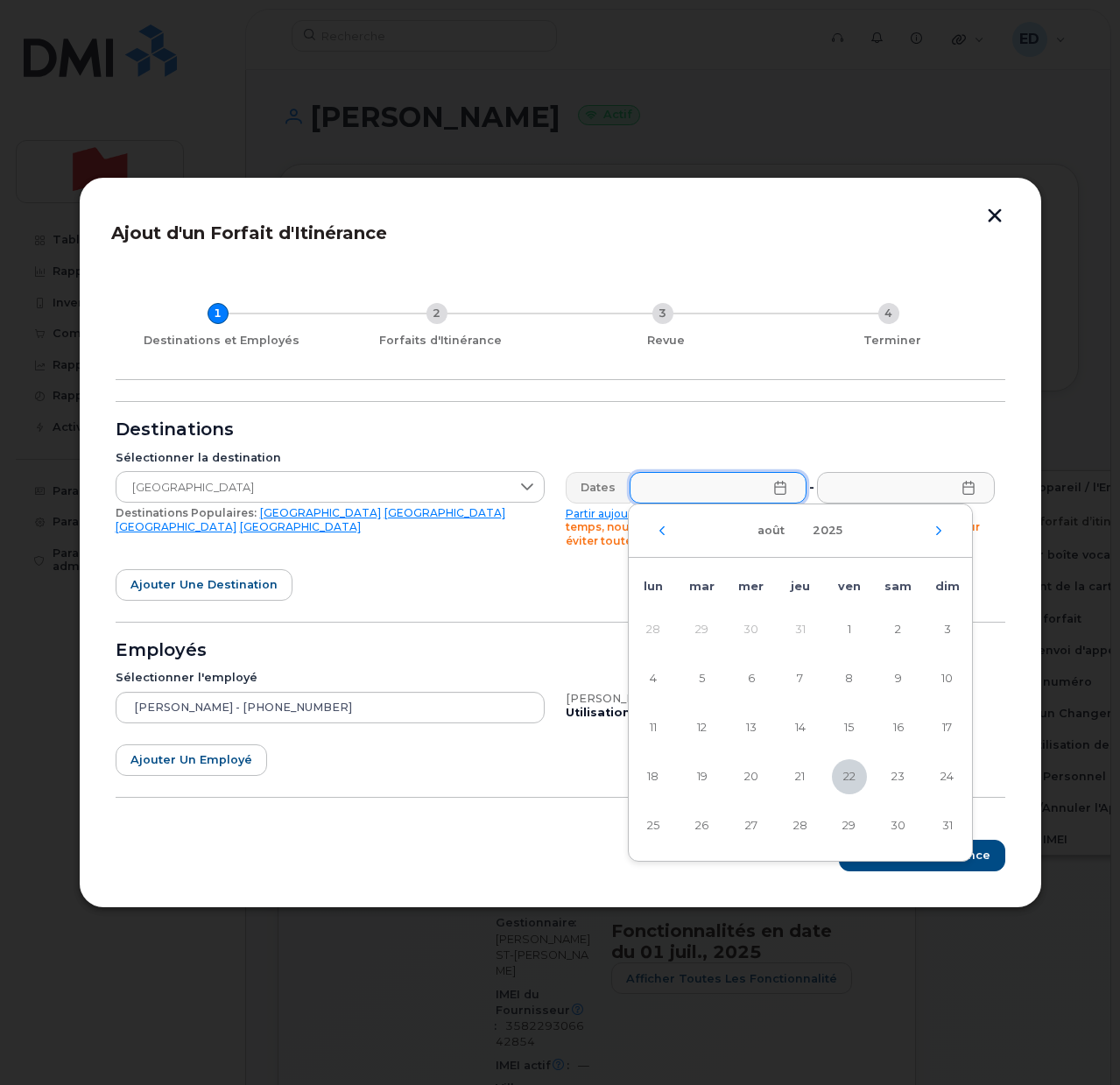
click at [996, 214] on button "button" at bounding box center [995, 217] width 26 height 18
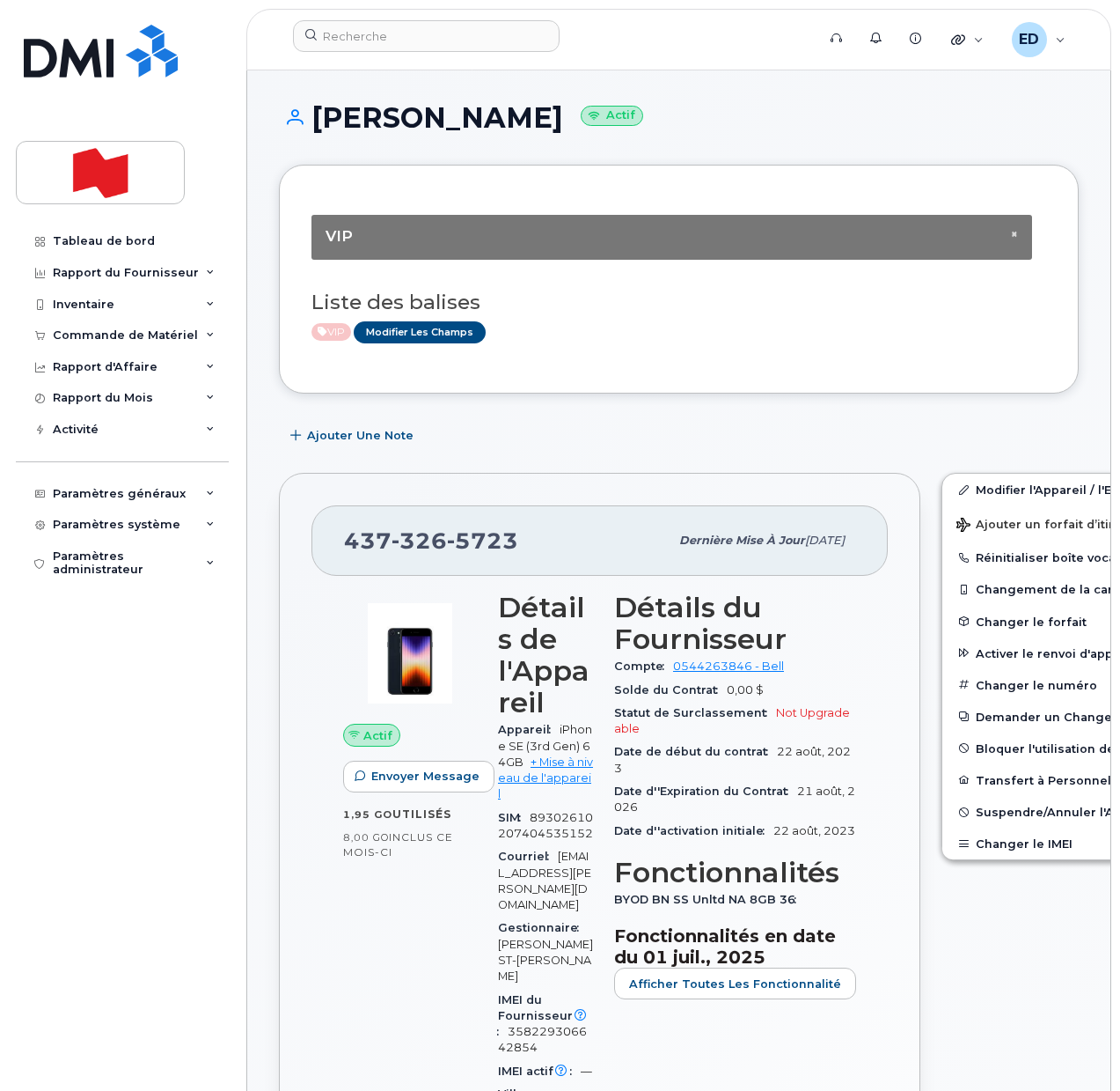
drag, startPoint x: 628, startPoint y: 308, endPoint x: 717, endPoint y: 428, distance: 149.4
click at [631, 310] on h3 "Liste des balises" at bounding box center [679, 302] width 735 height 22
click at [963, 529] on span "Ajouter un forfait d’itinérance" at bounding box center [1057, 526] width 203 height 17
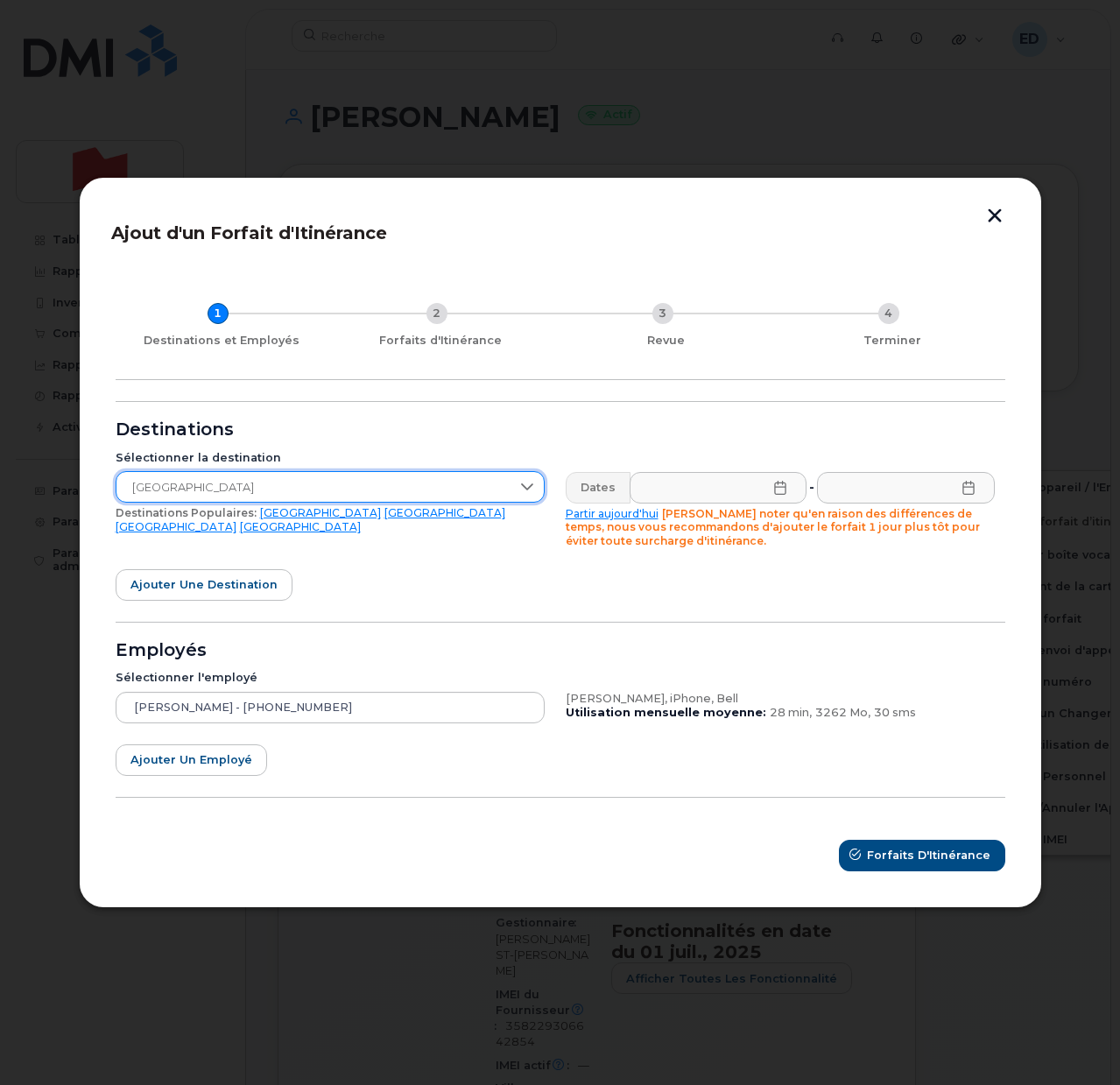
click at [385, 486] on span "Italie" at bounding box center [313, 487] width 394 height 31
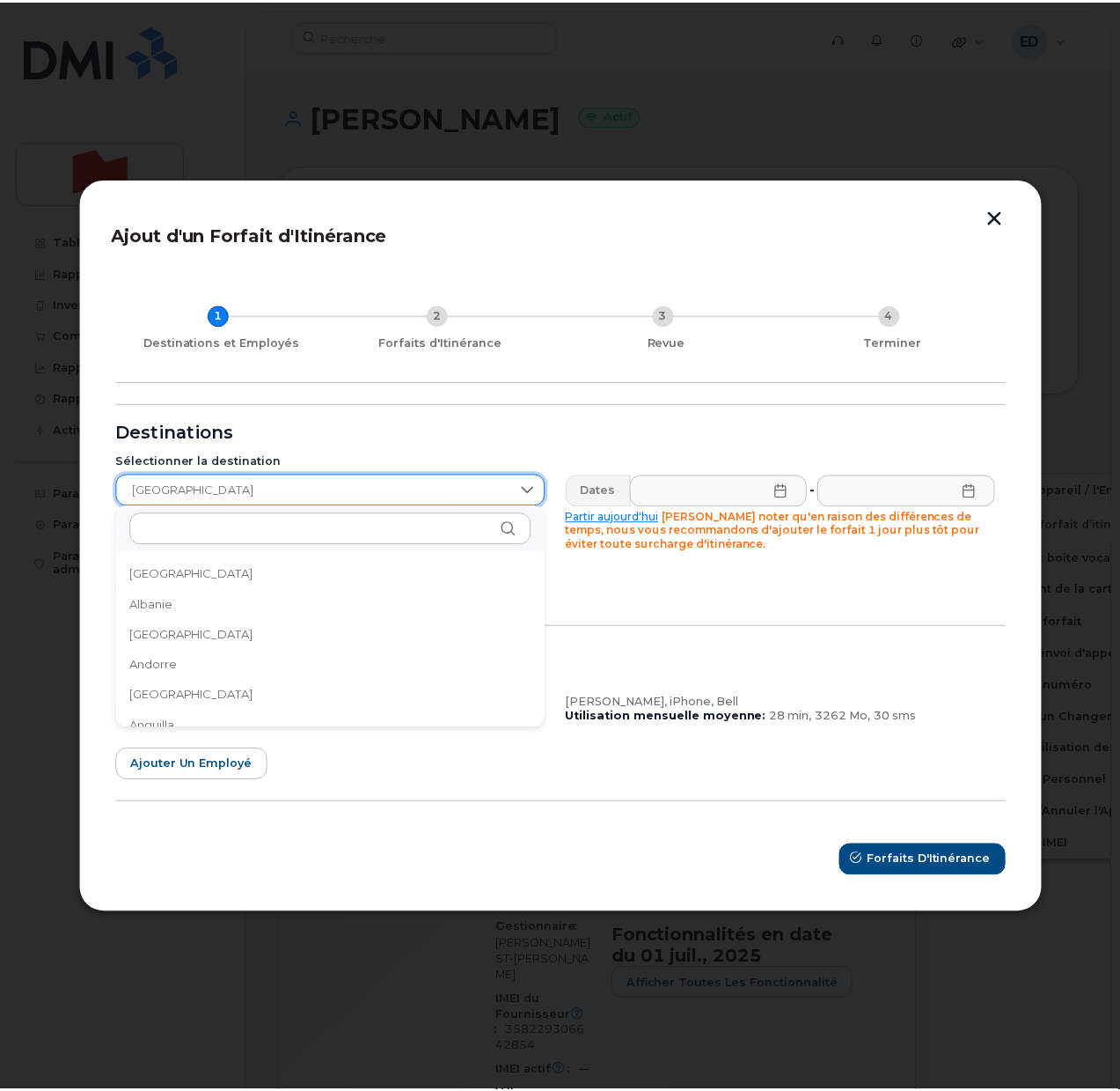
scroll to position [2753, 0]
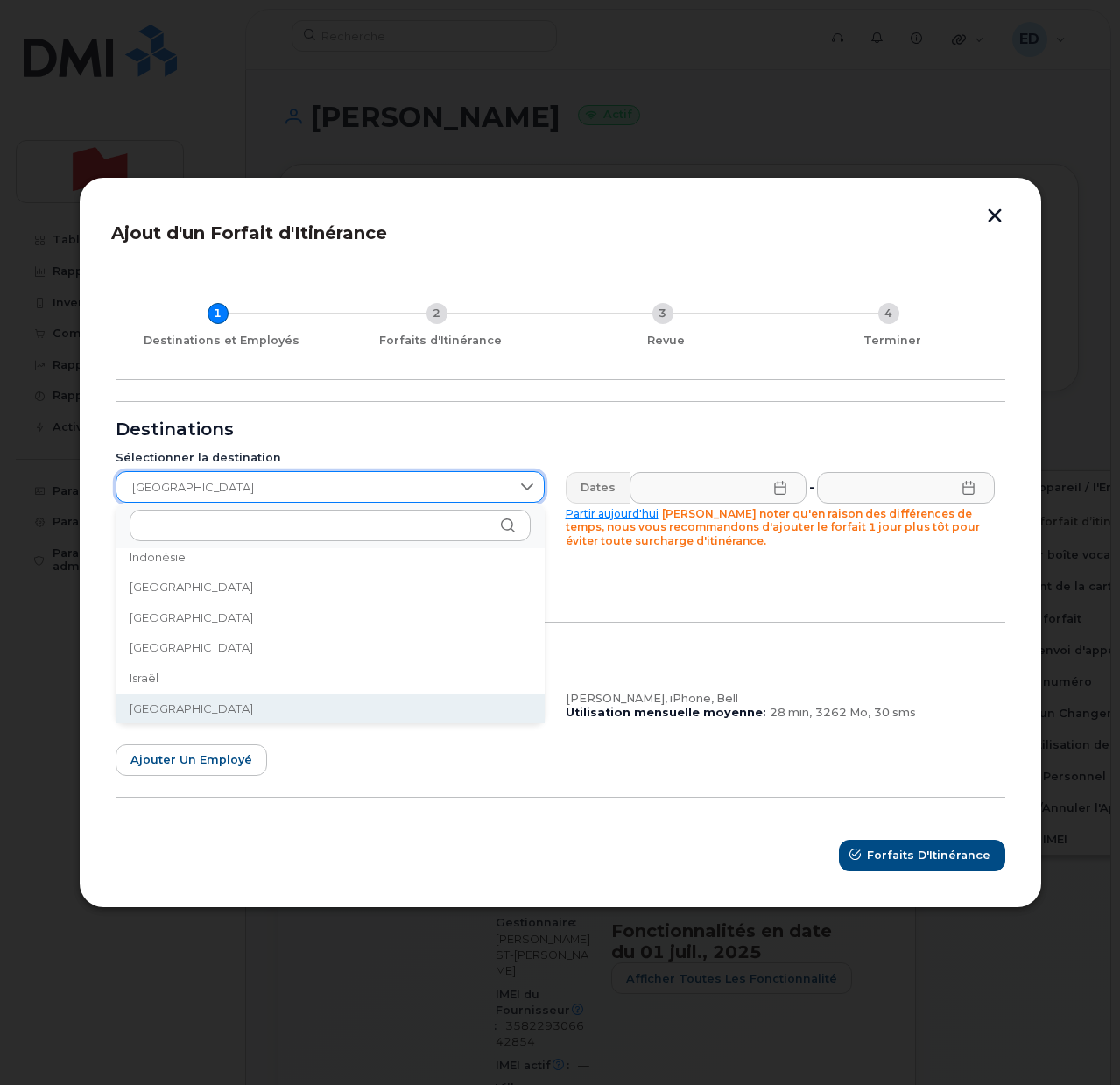
click at [652, 587] on form "Destinations Sélectionner la destination Italie Destinations Populaires: USA Me…" at bounding box center [560, 636] width 889 height 470
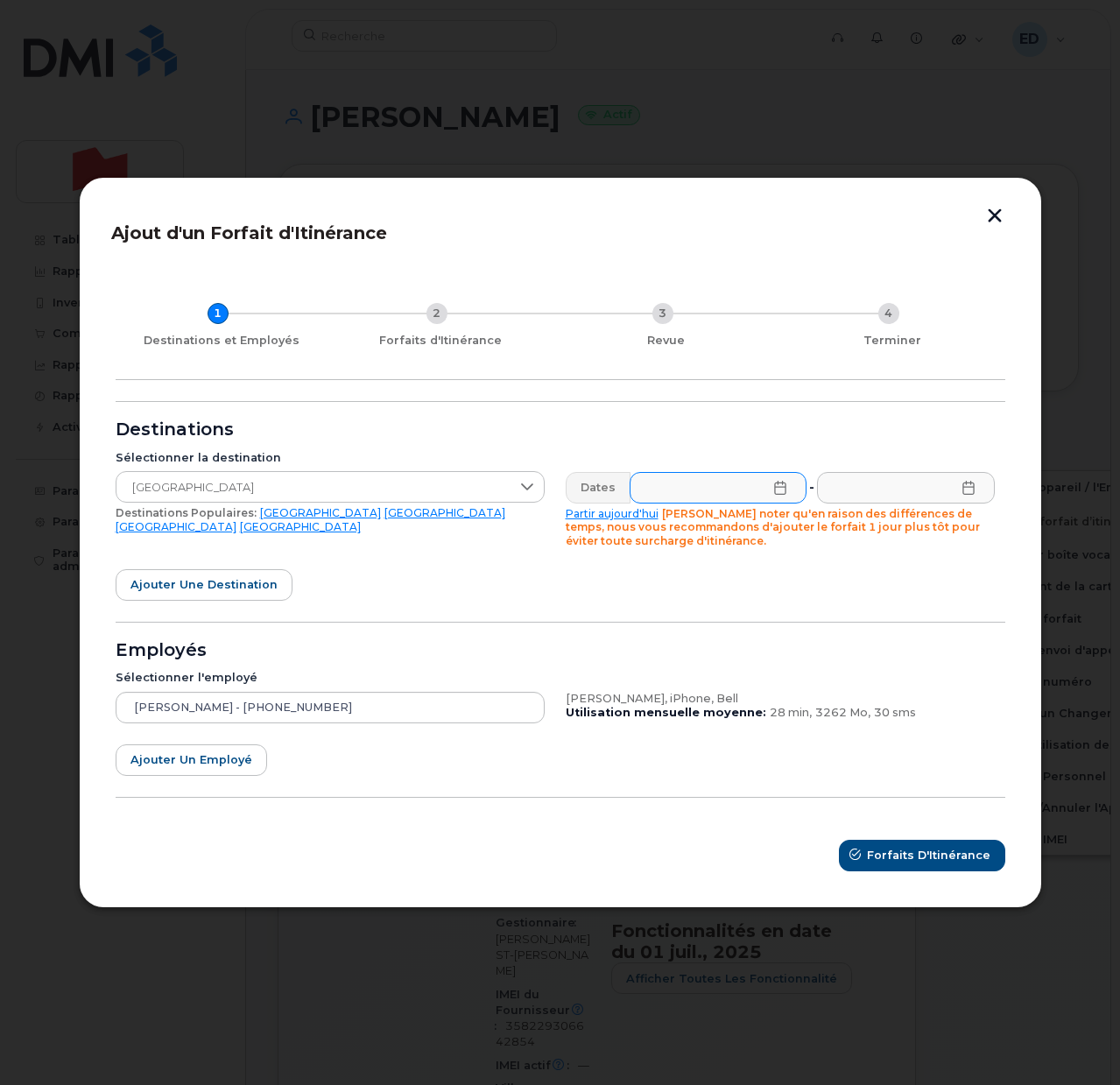
click at [773, 486] on icon at bounding box center [779, 487] width 14 height 14
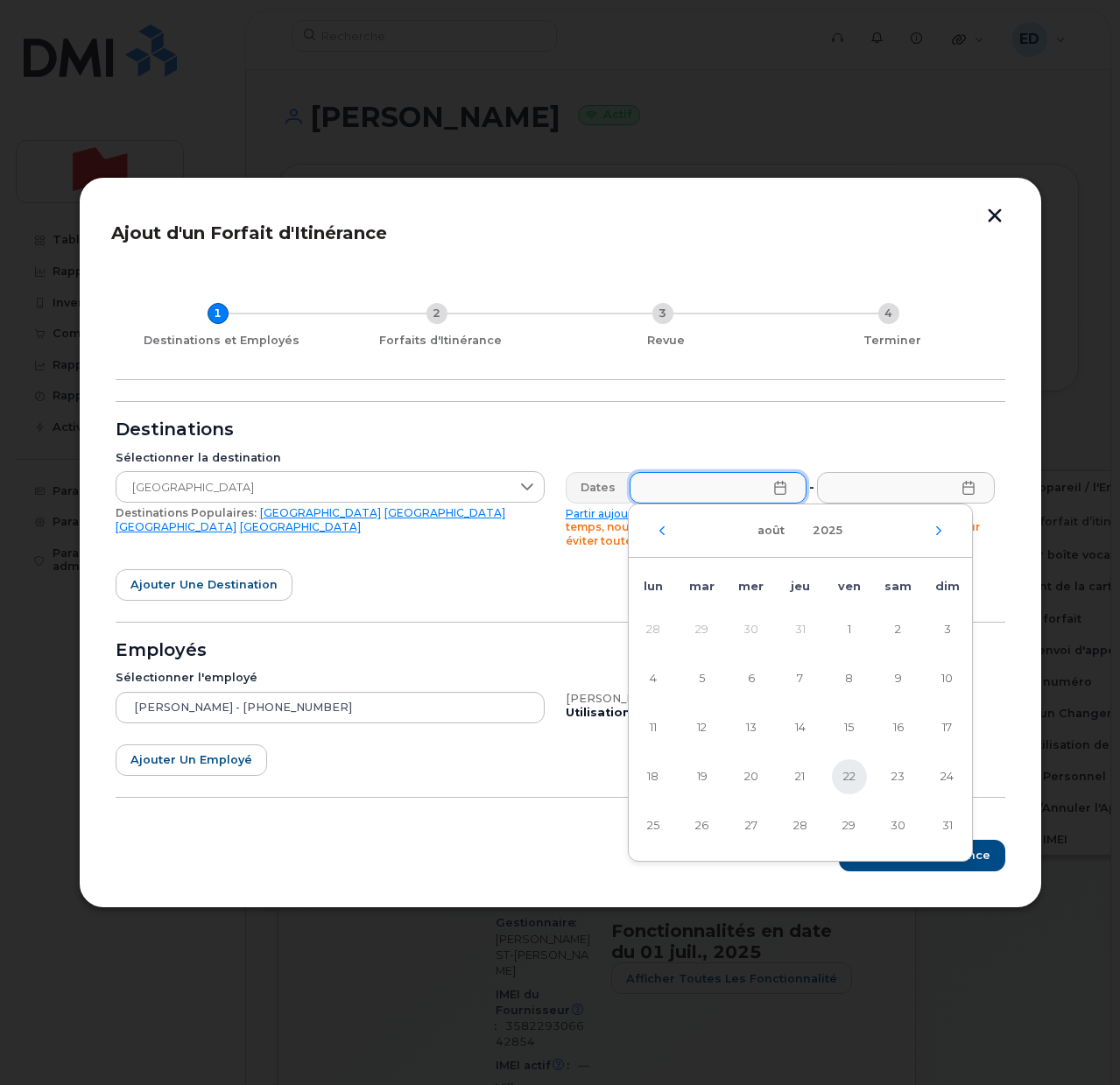
click at [846, 781] on span "22" at bounding box center [849, 777] width 35 height 35
type input "22/08/2025"
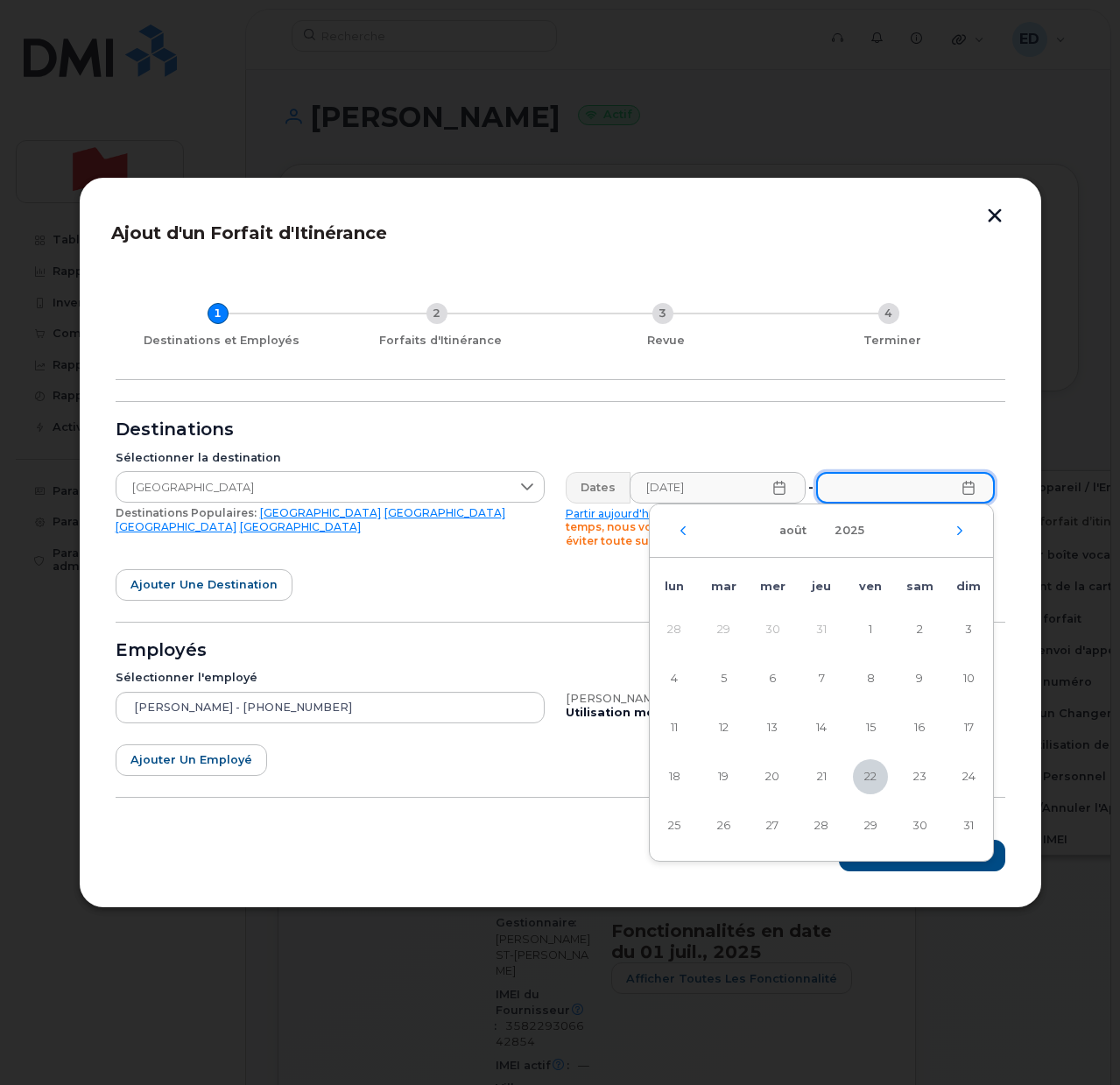
click at [972, 498] on input "text" at bounding box center [905, 487] width 178 height 31
click at [955, 529] on icon "Mois suivant" at bounding box center [959, 531] width 10 height 14
click at [672, 629] on span "1" at bounding box center [674, 629] width 35 height 35
type input "01/09/2025"
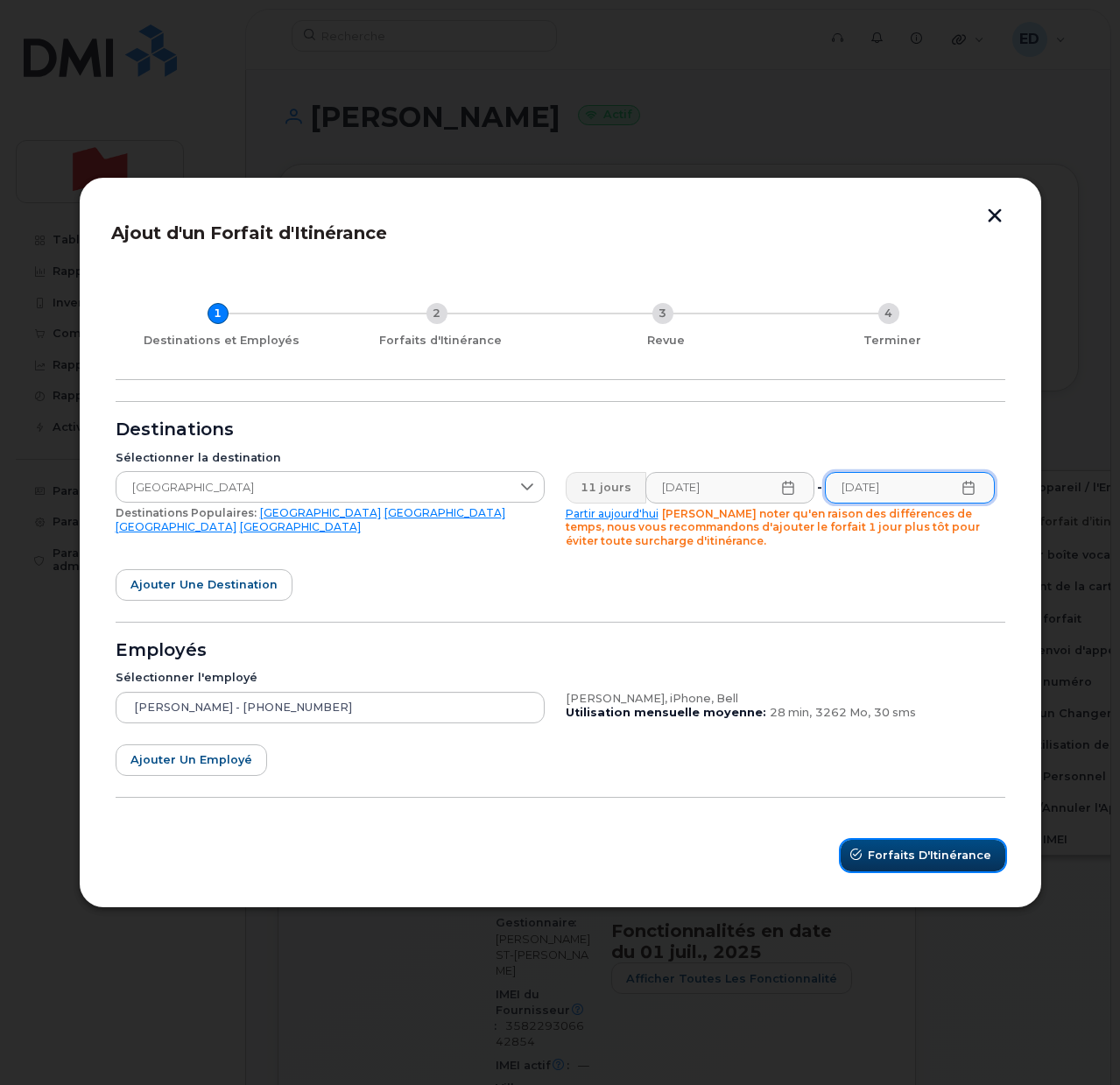
click at [890, 854] on span "Forfaits d'Itinérance" at bounding box center [929, 855] width 124 height 17
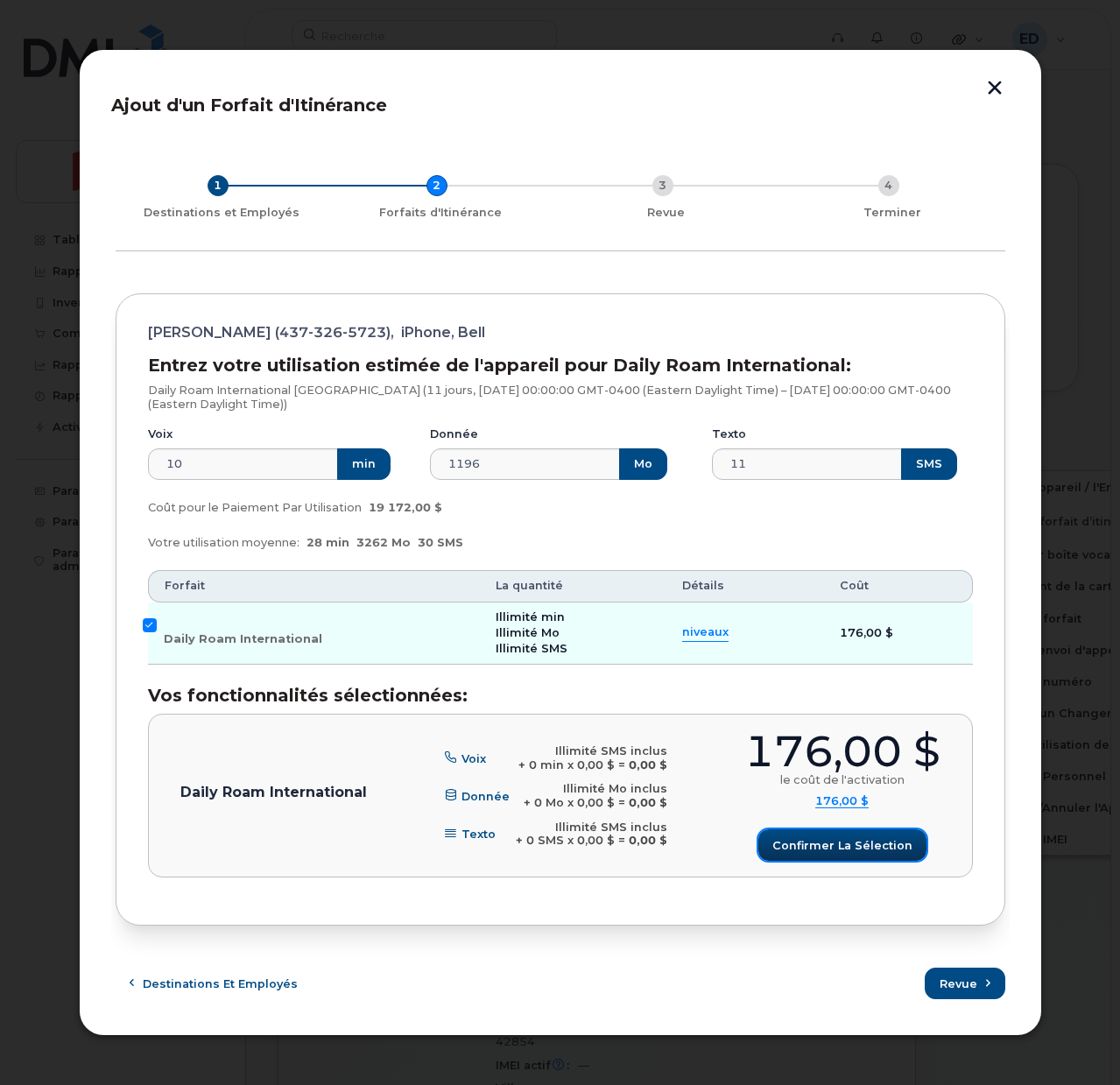
drag, startPoint x: 817, startPoint y: 839, endPoint x: 860, endPoint y: 882, distance: 60.8
click at [818, 840] on span "Confirmer la sélection" at bounding box center [842, 846] width 140 height 17
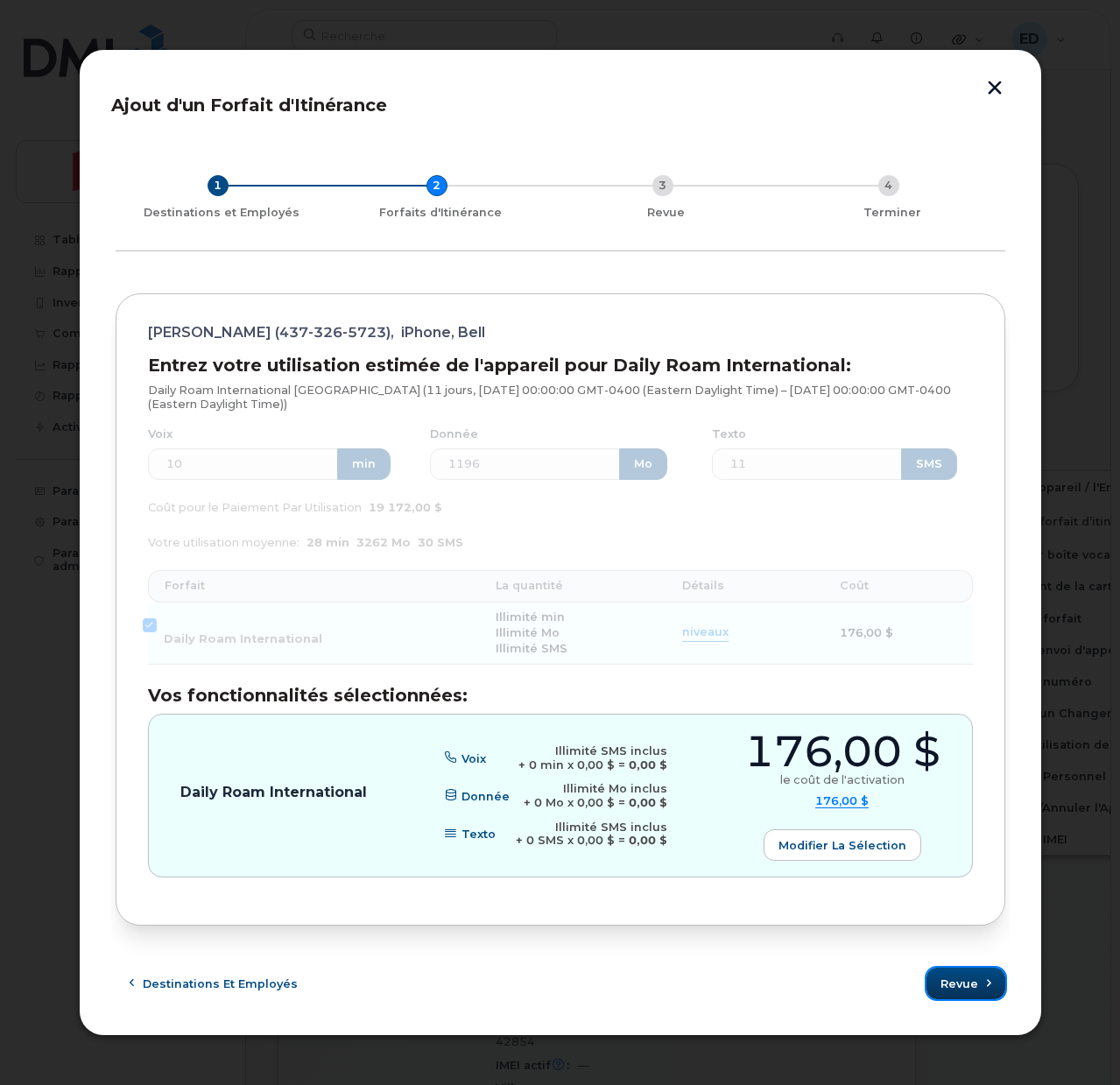
click at [948, 984] on span "Revue" at bounding box center [959, 984] width 38 height 17
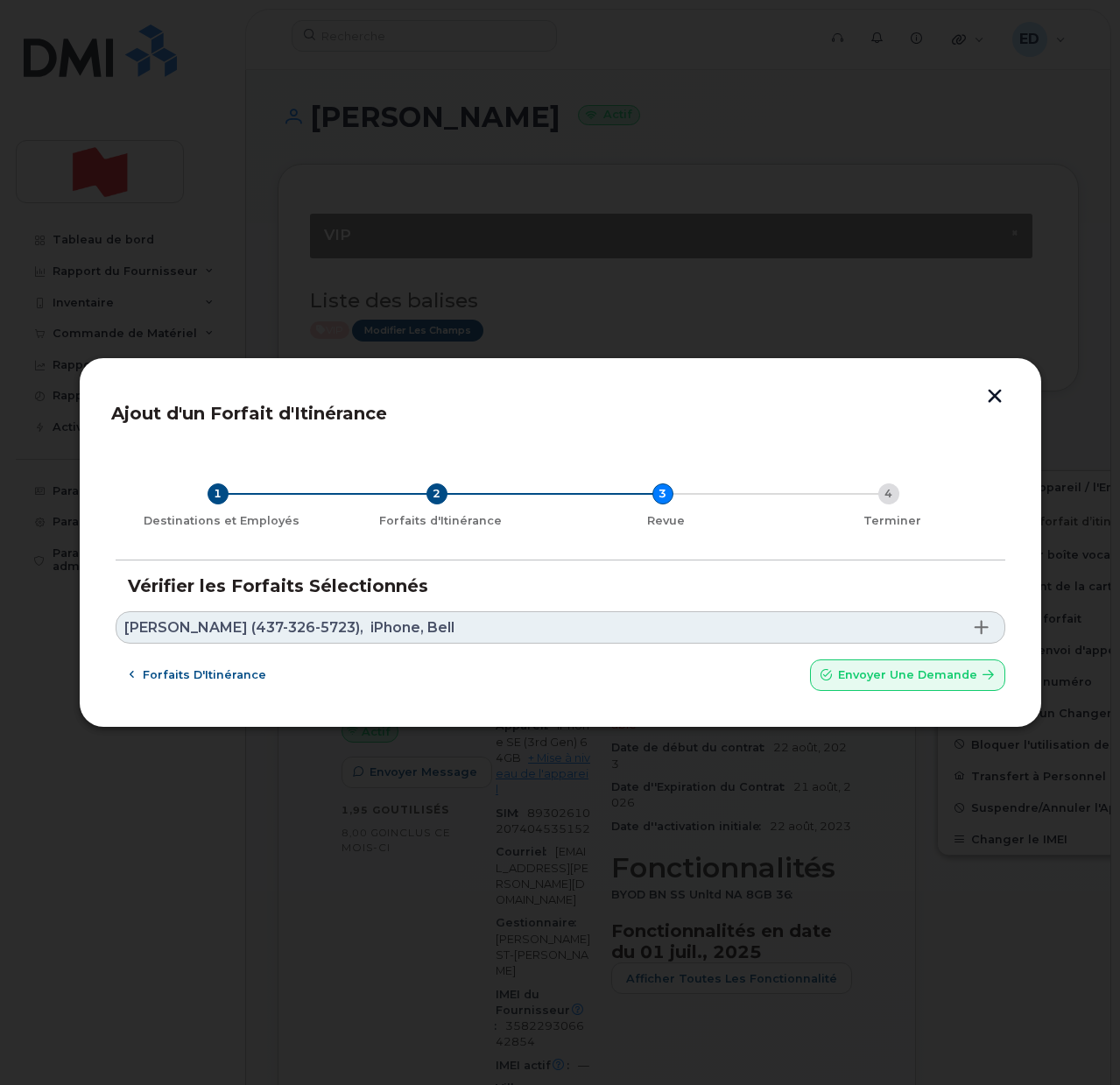
click at [425, 621] on span "iPhone, Bell" at bounding box center [412, 627] width 84 height 14
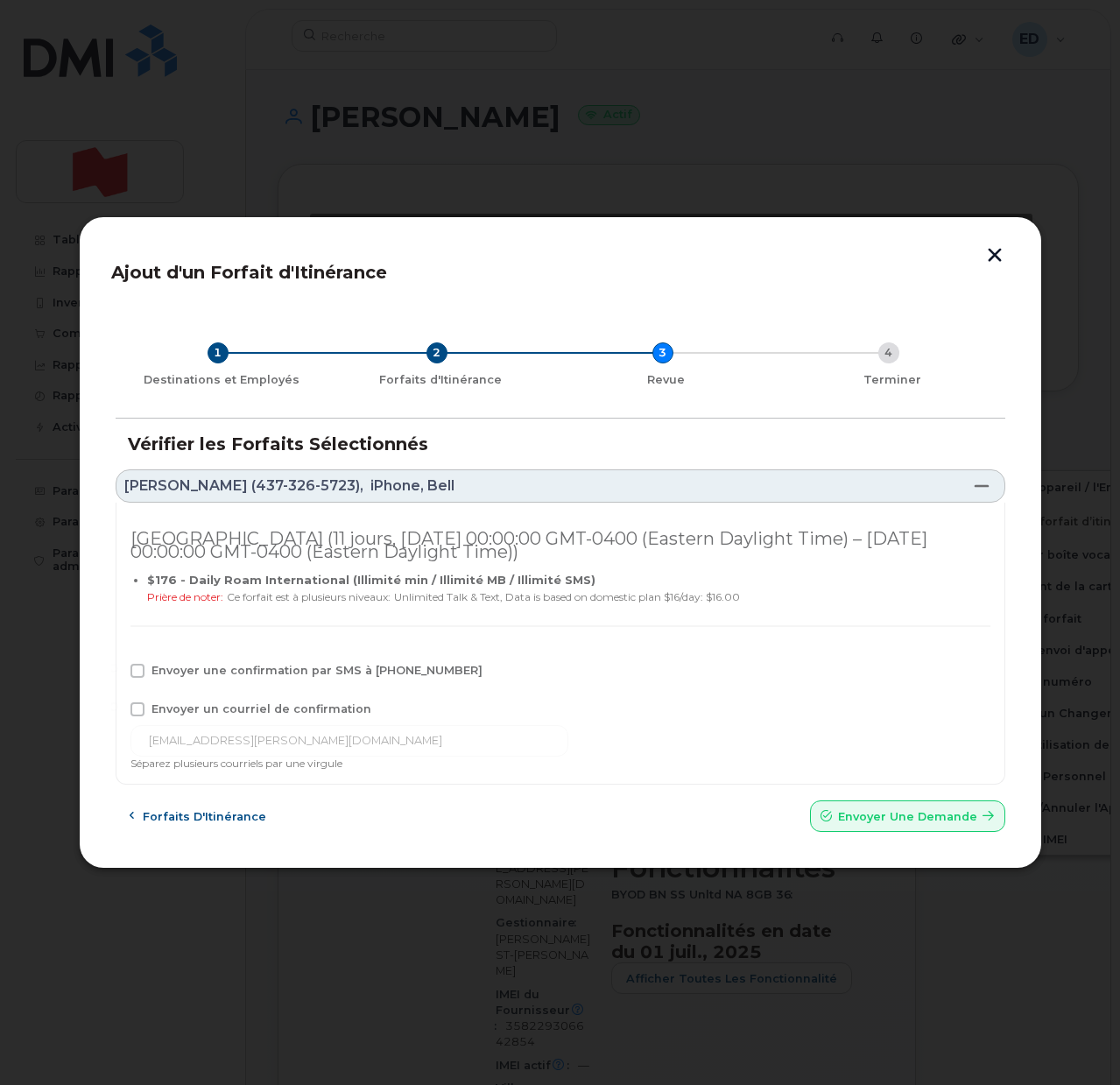
click at [133, 669] on span at bounding box center [137, 671] width 14 height 14
click at [118, 669] on input "Envoyer une confirmation par SMS à 437-326-5723" at bounding box center [114, 668] width 9 height 9
checkbox input "true"
drag, startPoint x: 141, startPoint y: 696, endPoint x: 141, endPoint y: 709, distance: 13.0
click at [141, 697] on div "Italie (11 jours, Fri Aug 22 2025 00:00:00 GMT-0400 (Eastern Daylight Time) – M…" at bounding box center [560, 643] width 889 height 283
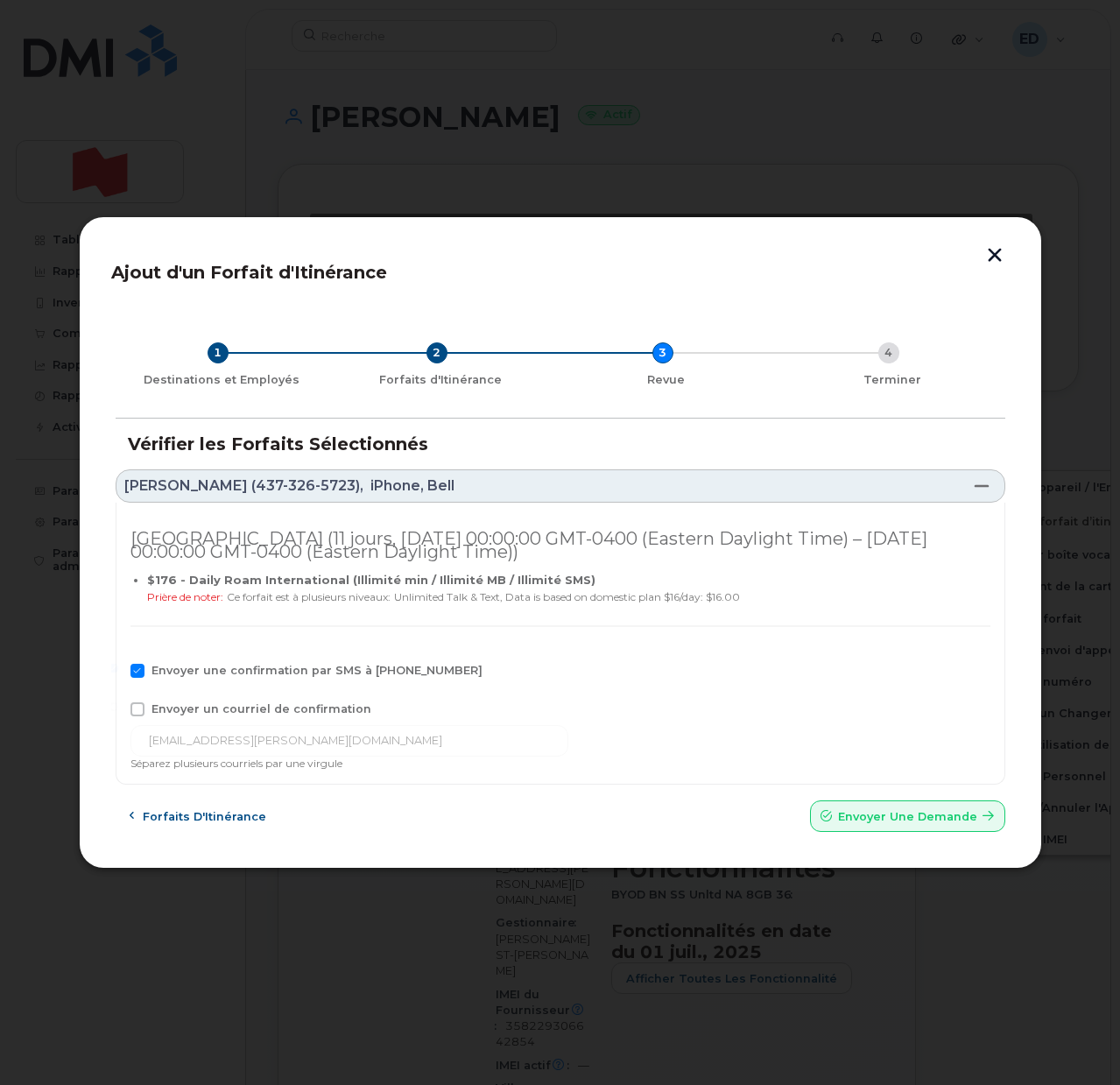
click at [137, 712] on span at bounding box center [137, 709] width 14 height 14
click at [118, 711] on input "Envoyer un courriel de confirmation" at bounding box center [114, 706] width 9 height 9
checkbox input "true"
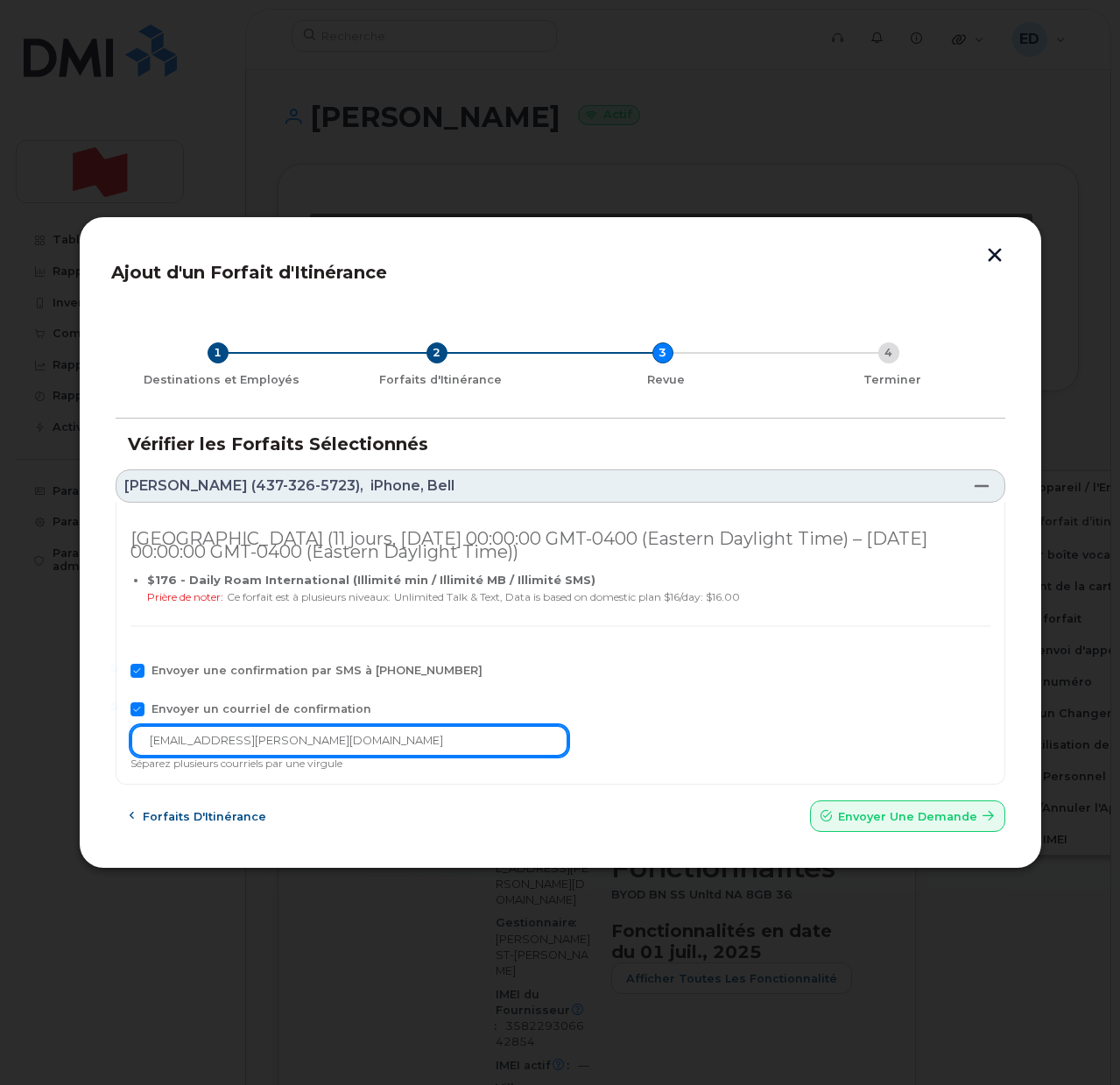
drag, startPoint x: 312, startPoint y: 741, endPoint x: 114, endPoint y: 742, distance: 198.0
click at [114, 742] on div "1 Destinations et Employés 2 Forfaits d'Itinérance 3 Revue 4 Terminer Vérifier …" at bounding box center [561, 571] width 899 height 531
paste input "telecom-voix"
type input "telecom-voix@bnc.ca"
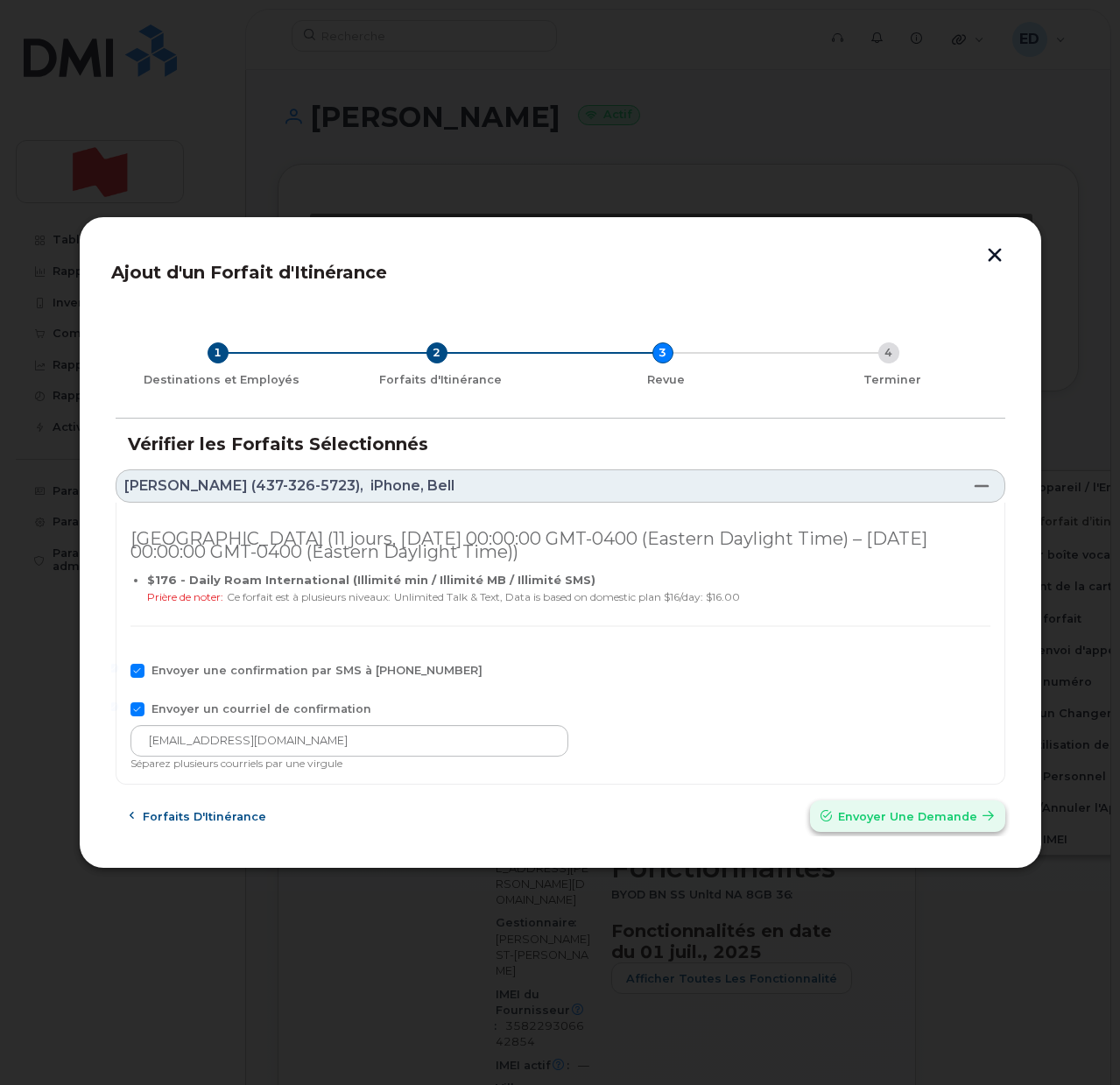
click at [924, 803] on button "Envoyer une Demande" at bounding box center [907, 815] width 195 height 31
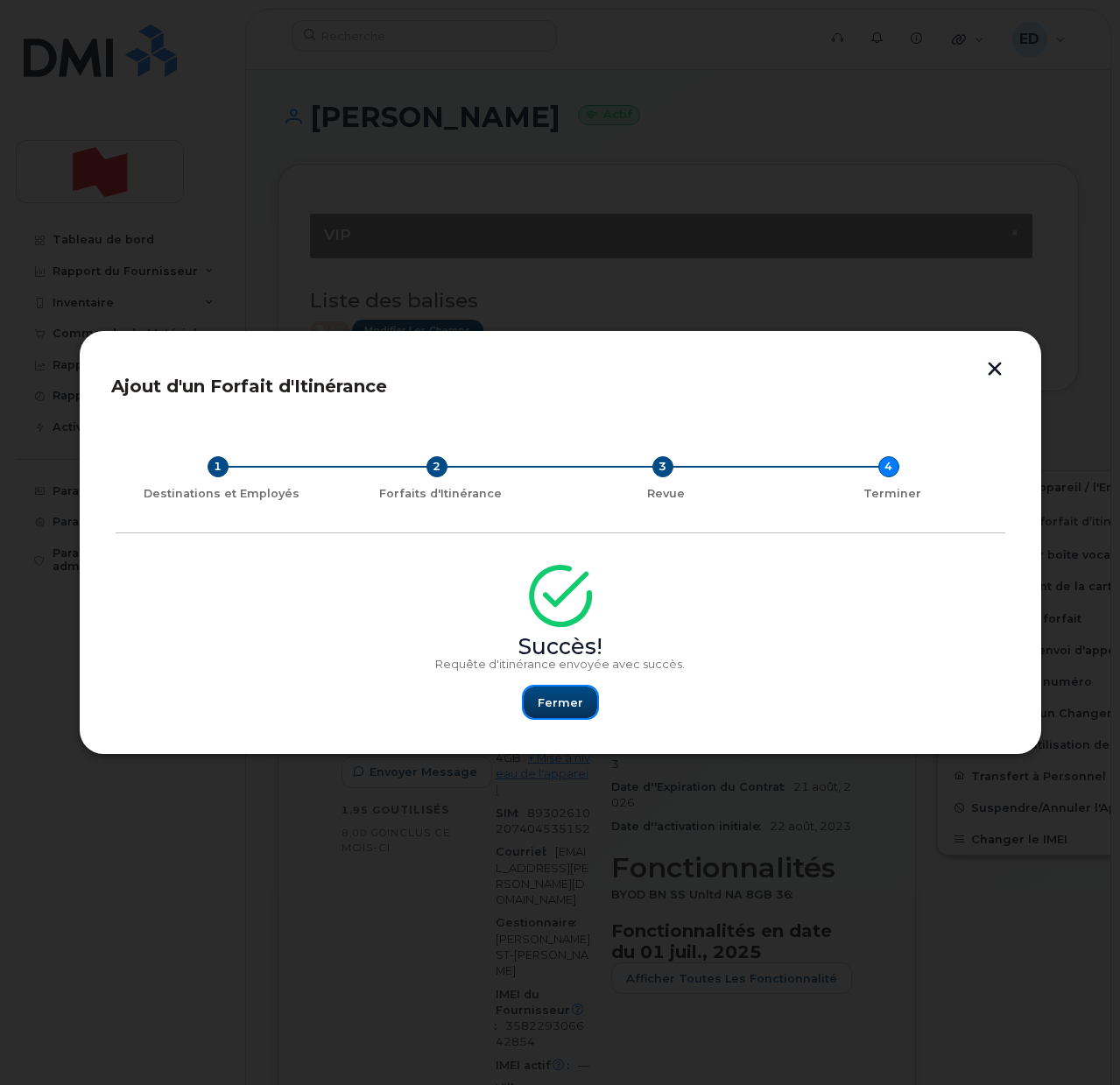
click at [552, 699] on span "Fermer" at bounding box center [560, 703] width 45 height 17
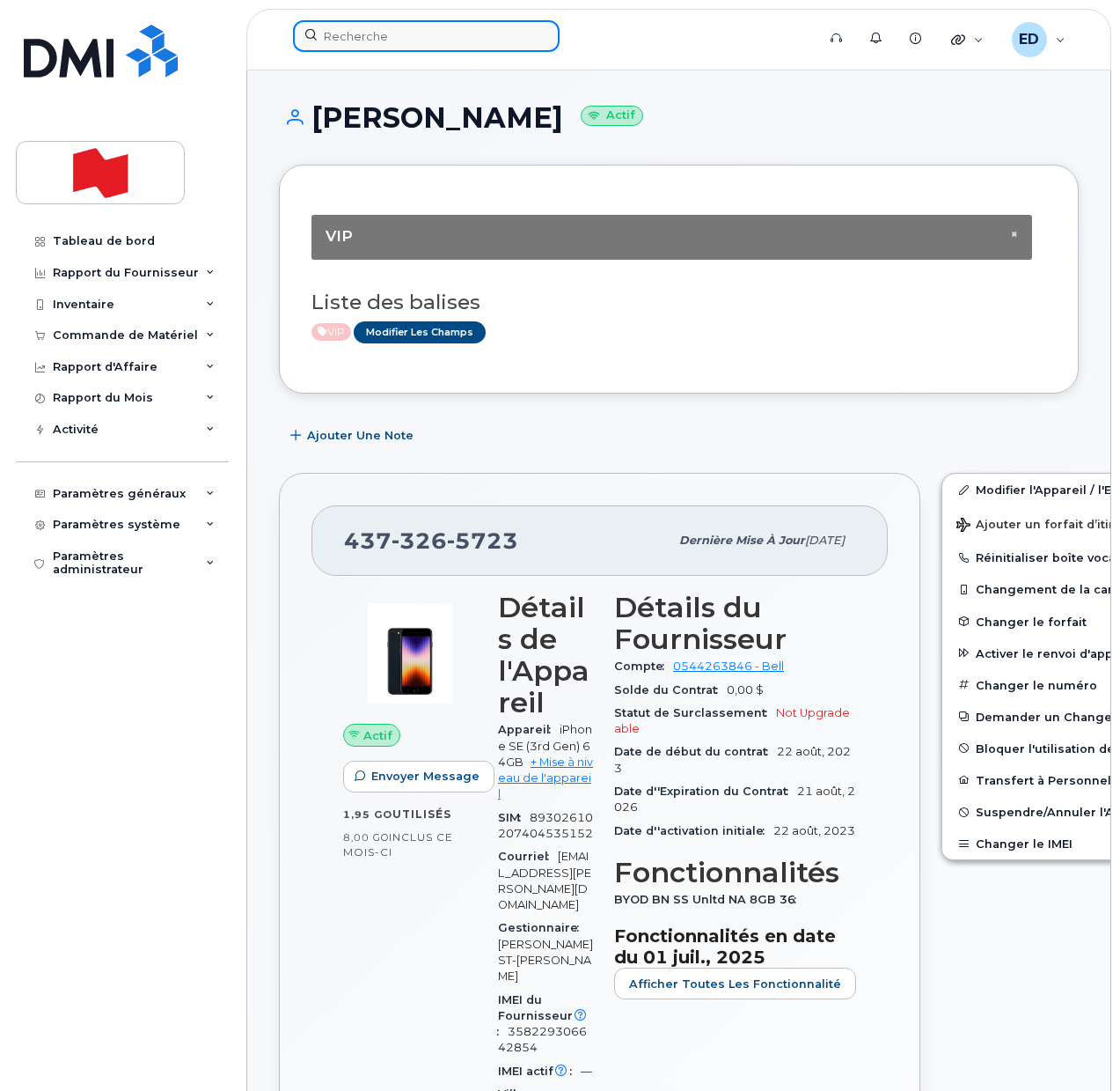
click at [394, 30] on input at bounding box center [426, 35] width 266 height 31
paste input "[PERSON_NAME]"
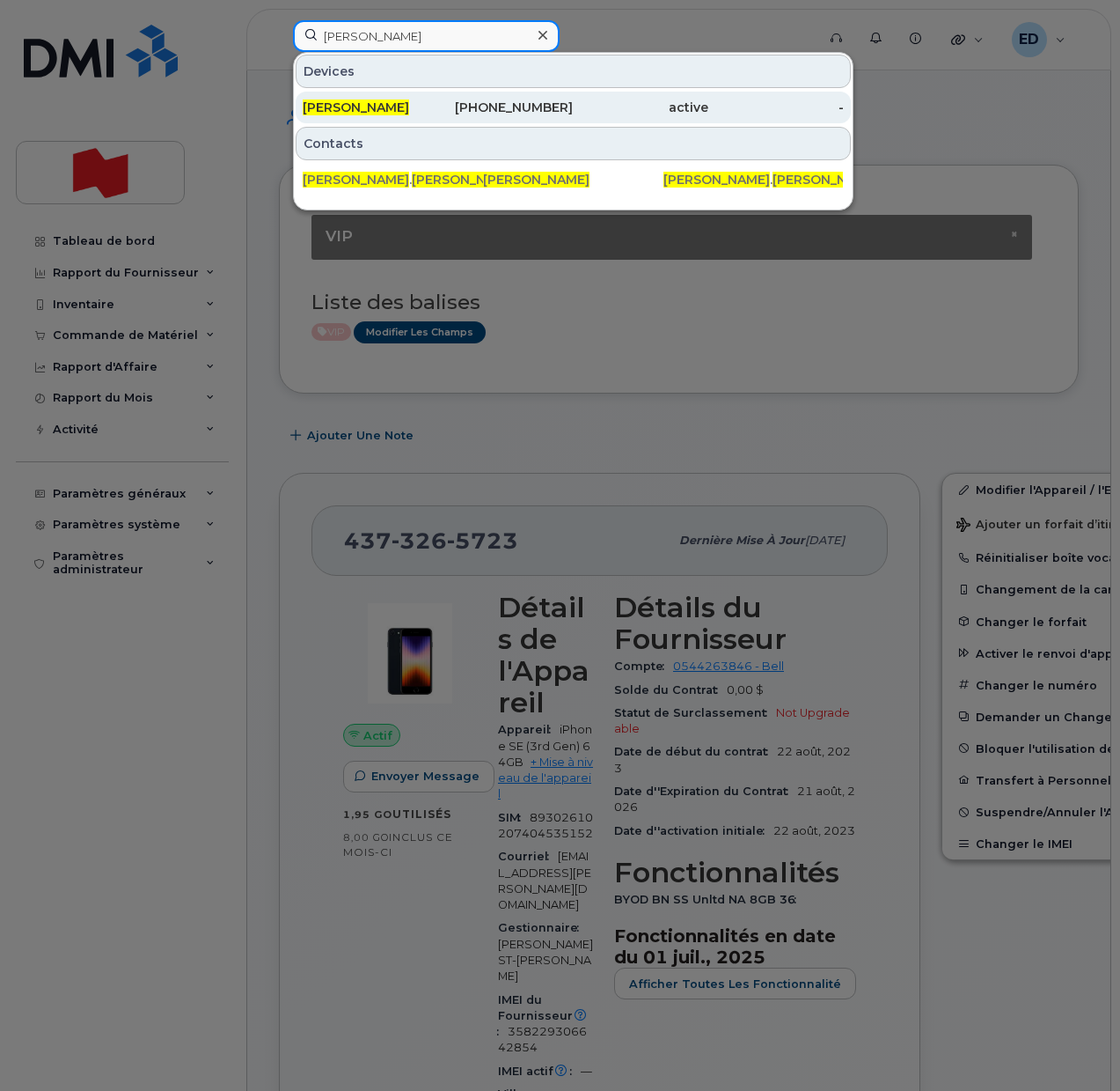
type input "[PERSON_NAME]"
drag, startPoint x: 356, startPoint y: 110, endPoint x: 356, endPoint y: 122, distance: 12.0
click at [355, 110] on span "[PERSON_NAME]" at bounding box center [356, 107] width 106 height 16
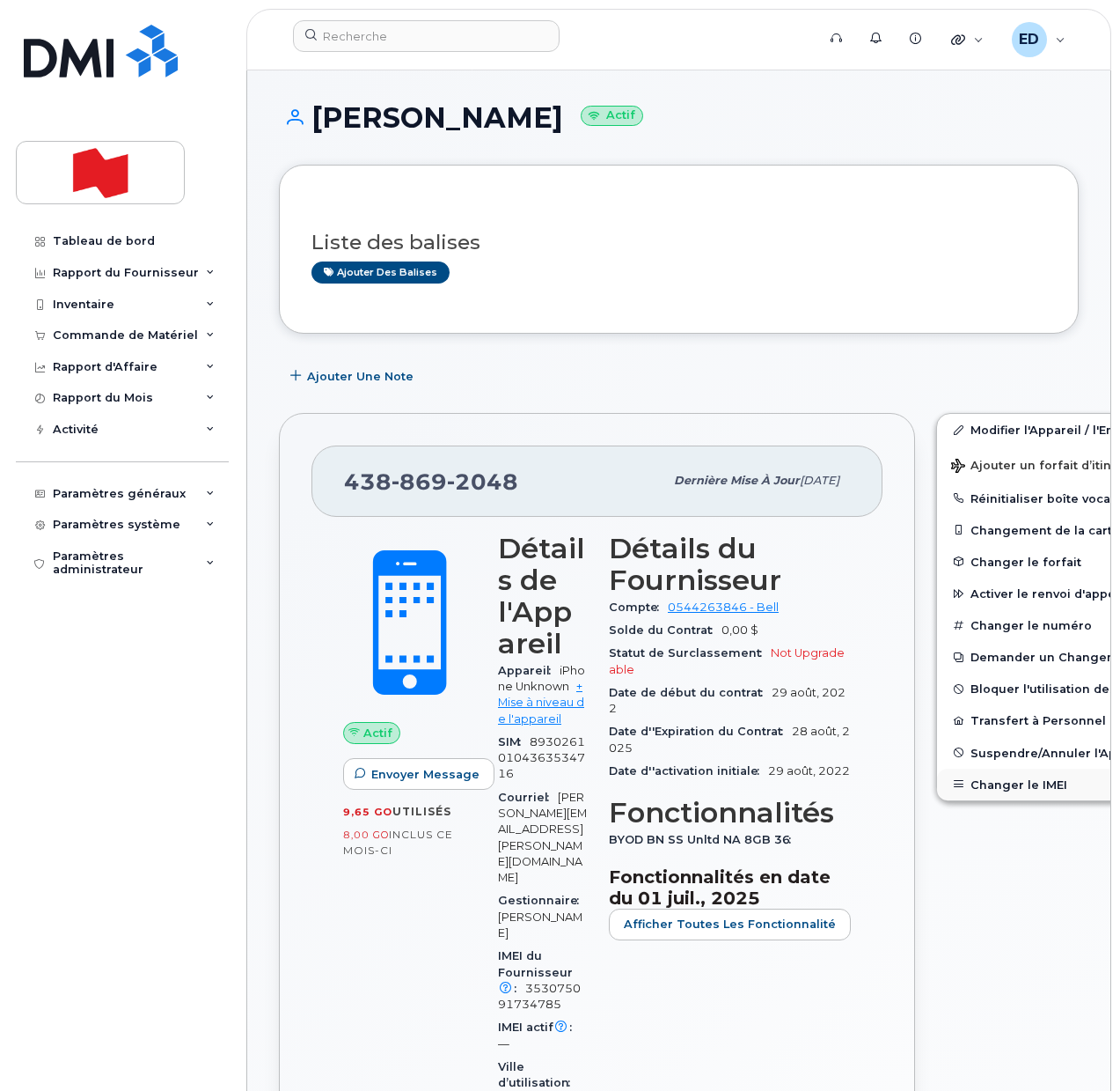
click at [968, 786] on button "Changer le IMEI" at bounding box center [1073, 784] width 273 height 31
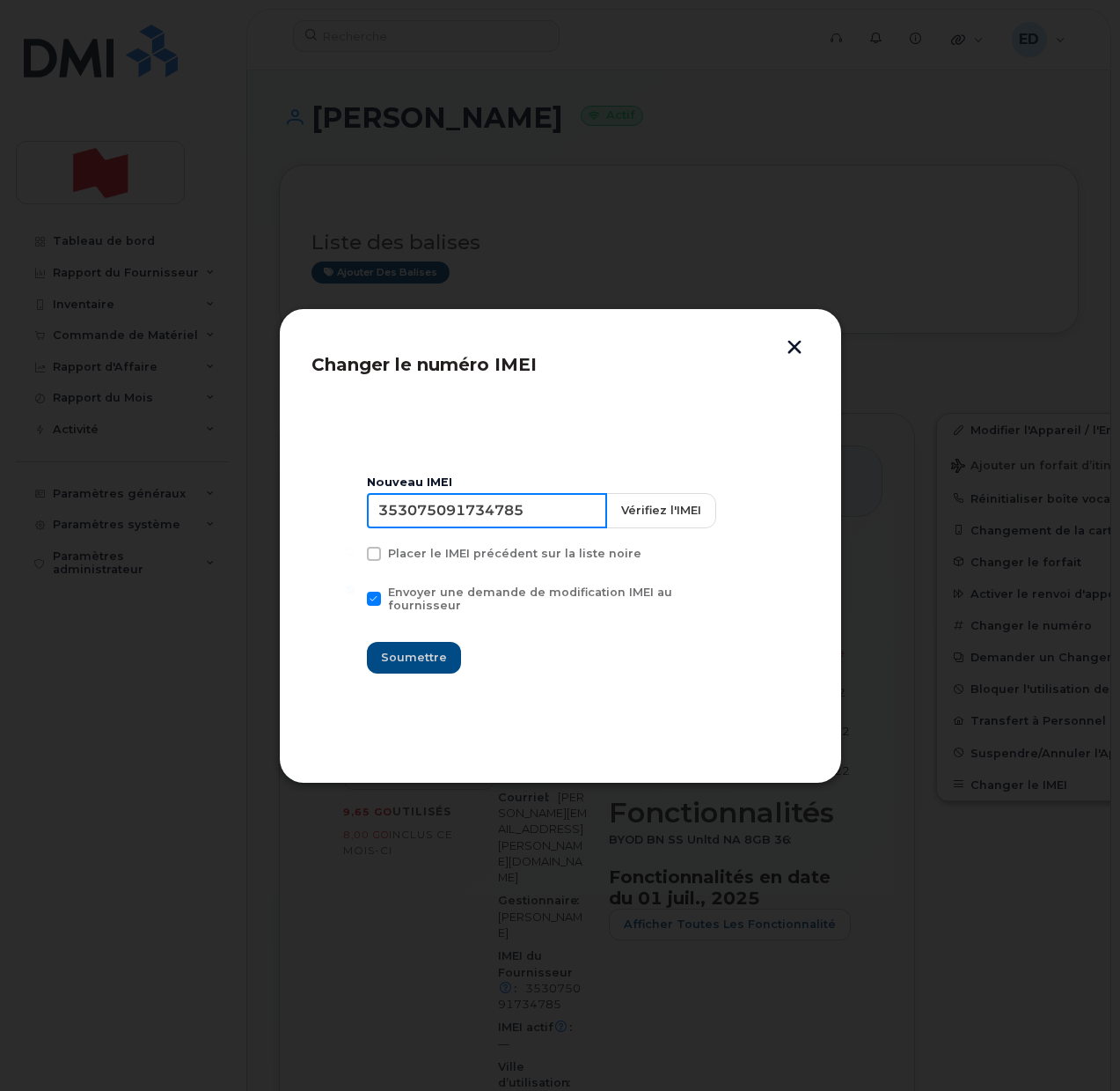
click at [521, 520] on input "353075091734785" at bounding box center [487, 510] width 241 height 35
click at [520, 520] on input "353075091734785" at bounding box center [487, 510] width 241 height 35
click at [797, 342] on button "button" at bounding box center [795, 348] width 27 height 18
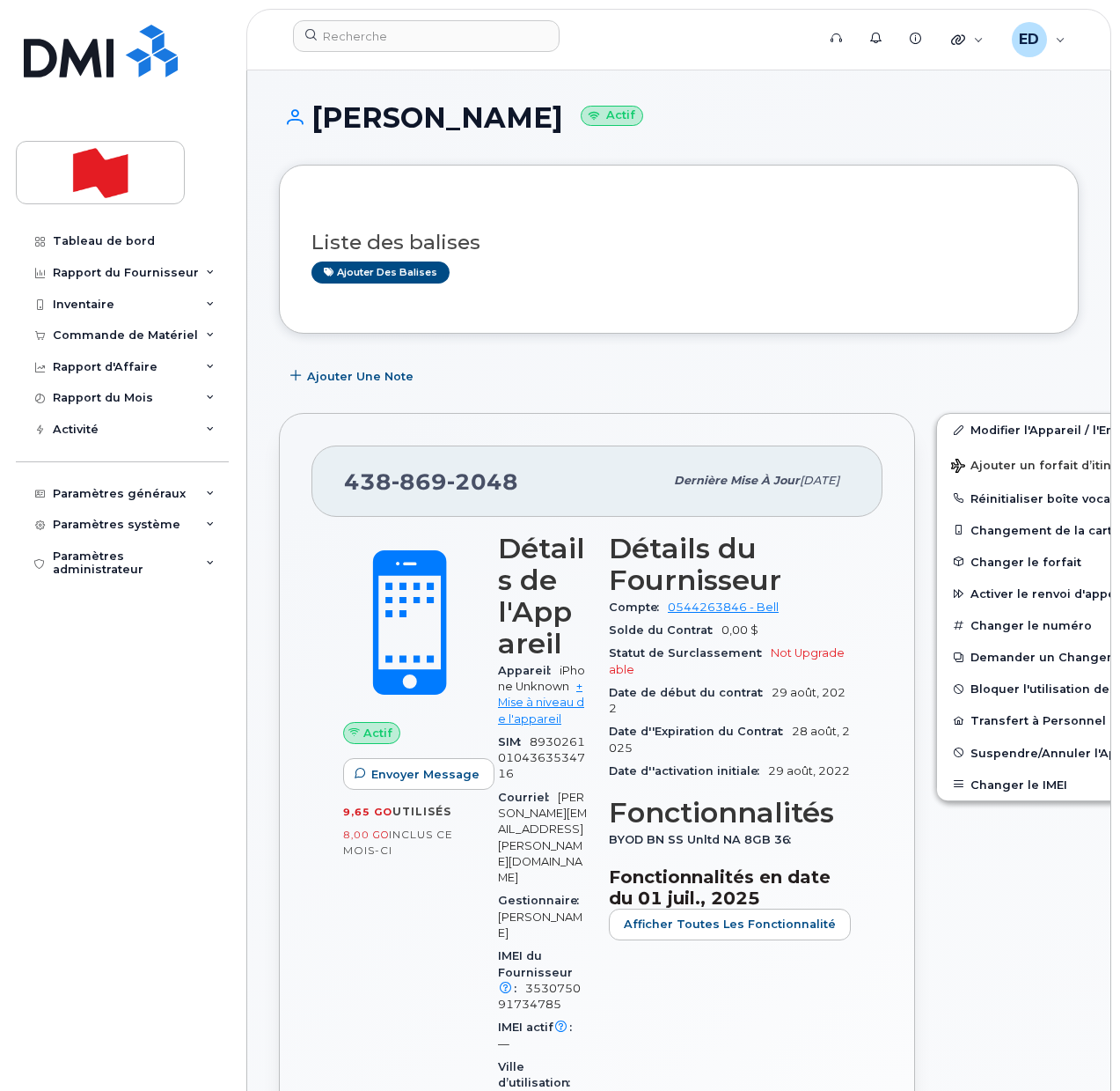
click at [460, 113] on h1 "[PERSON_NAME] Actif" at bounding box center [678, 117] width 800 height 30
copy h1 "[PERSON_NAME]"
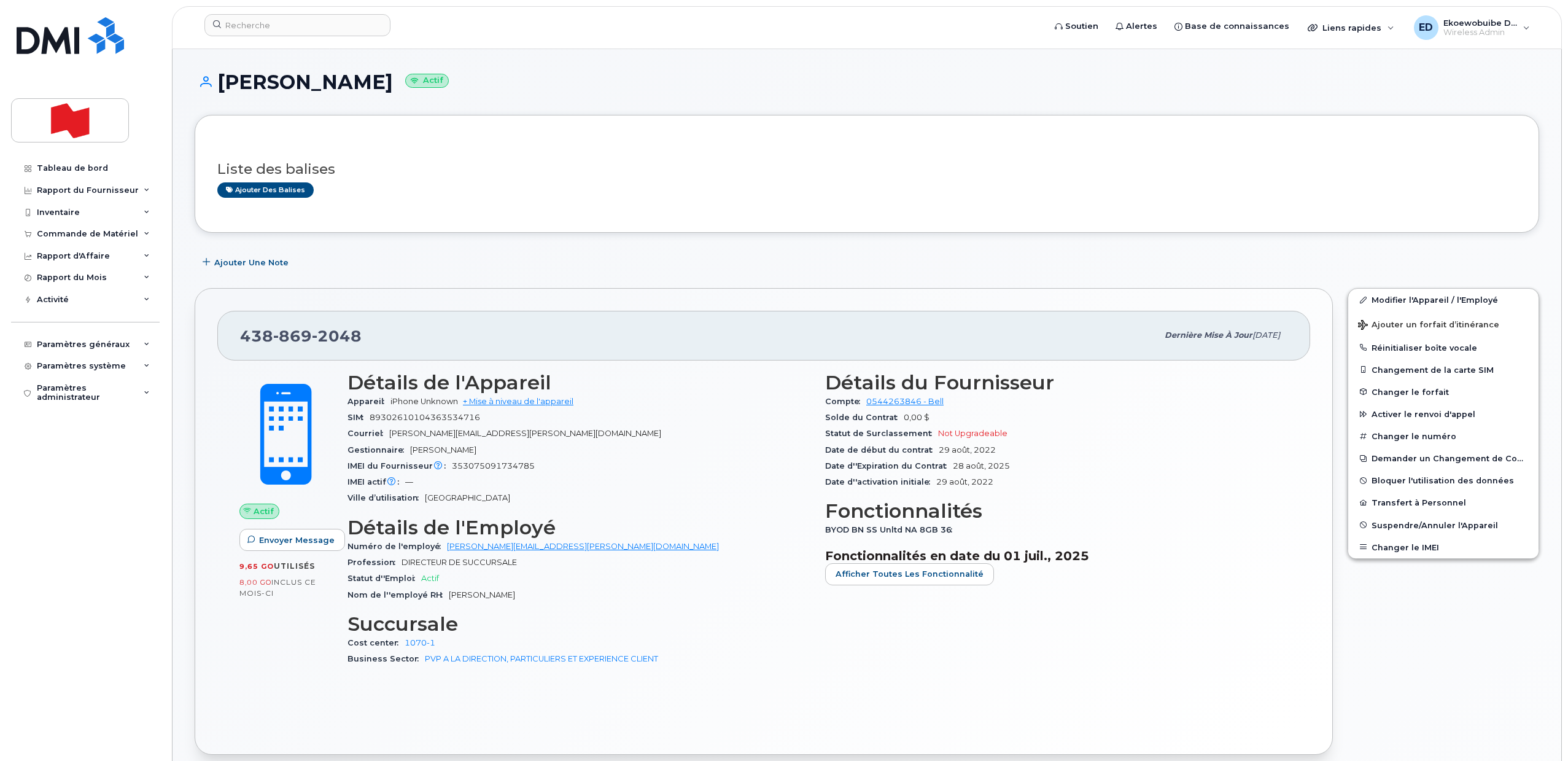
click at [241, 79] on h1 "[PERSON_NAME] Actif" at bounding box center [866, 82] width 1344 height 21
copy h1 "[PERSON_NAME]"
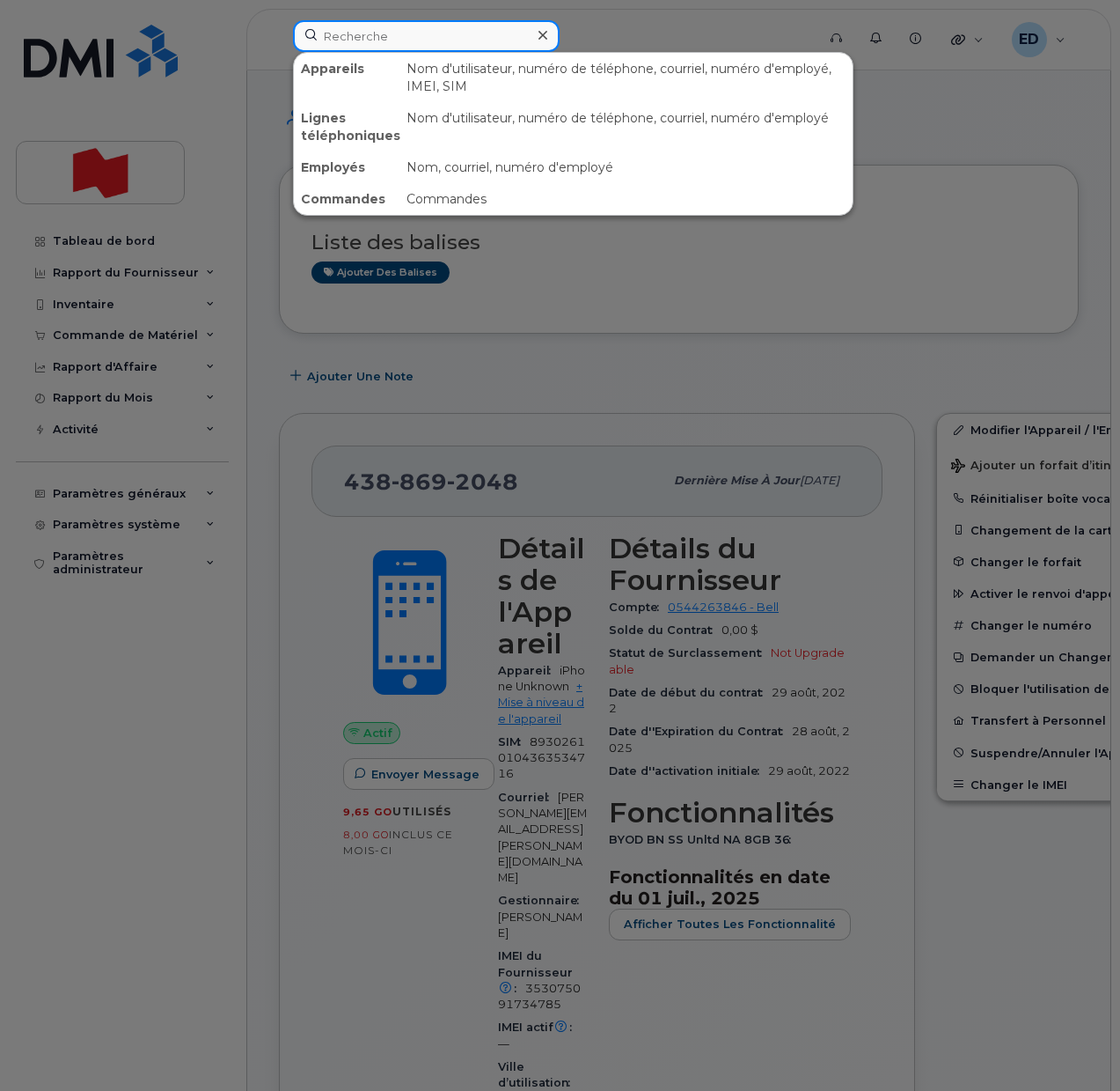
click at [377, 38] on input at bounding box center [426, 35] width 266 height 31
click at [750, 279] on div at bounding box center [560, 545] width 1120 height 1091
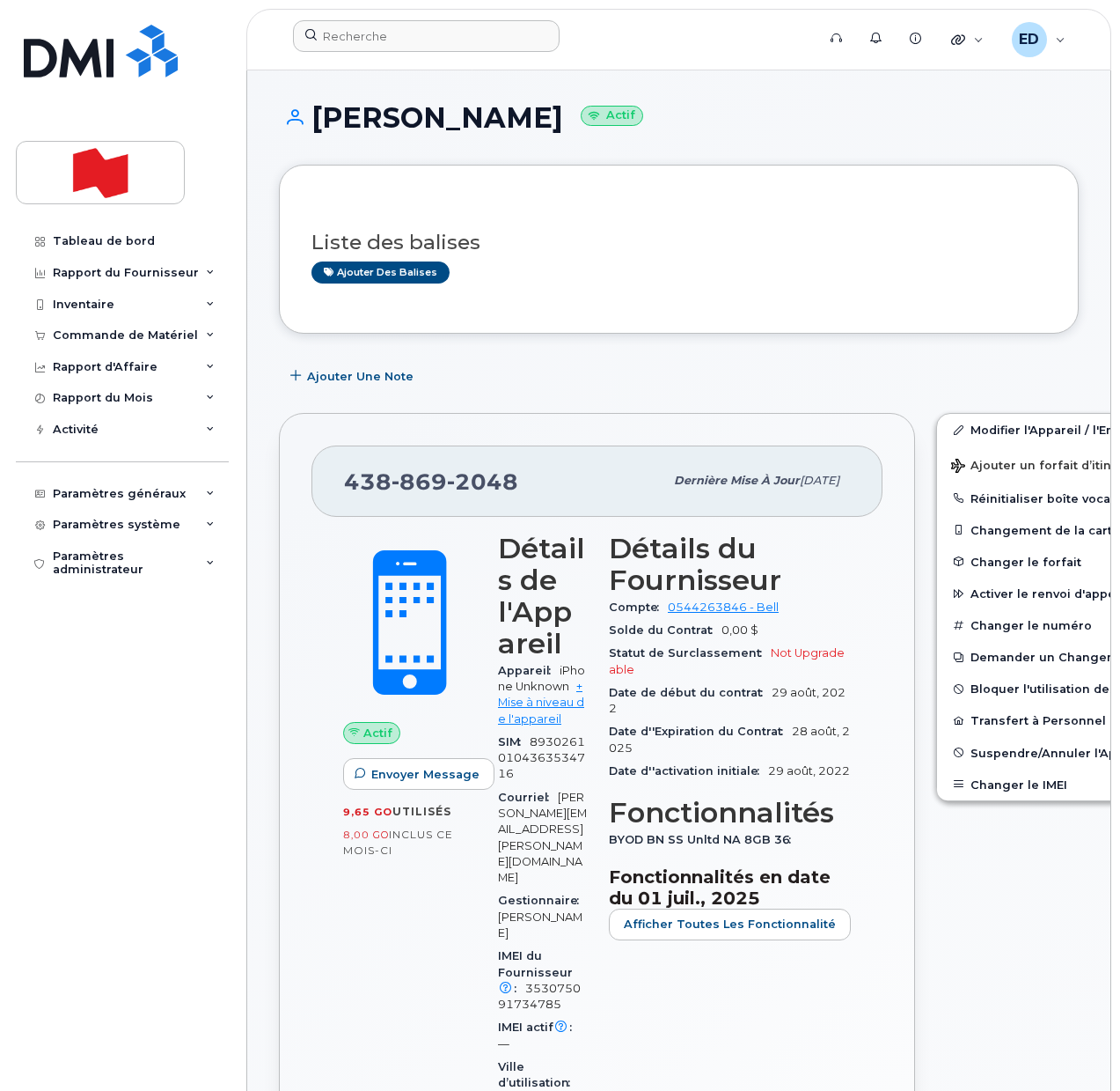
click at [628, 276] on div "Ajouter des balises" at bounding box center [672, 272] width 721 height 22
click at [974, 782] on button "Changer le IMEI" at bounding box center [1073, 784] width 273 height 31
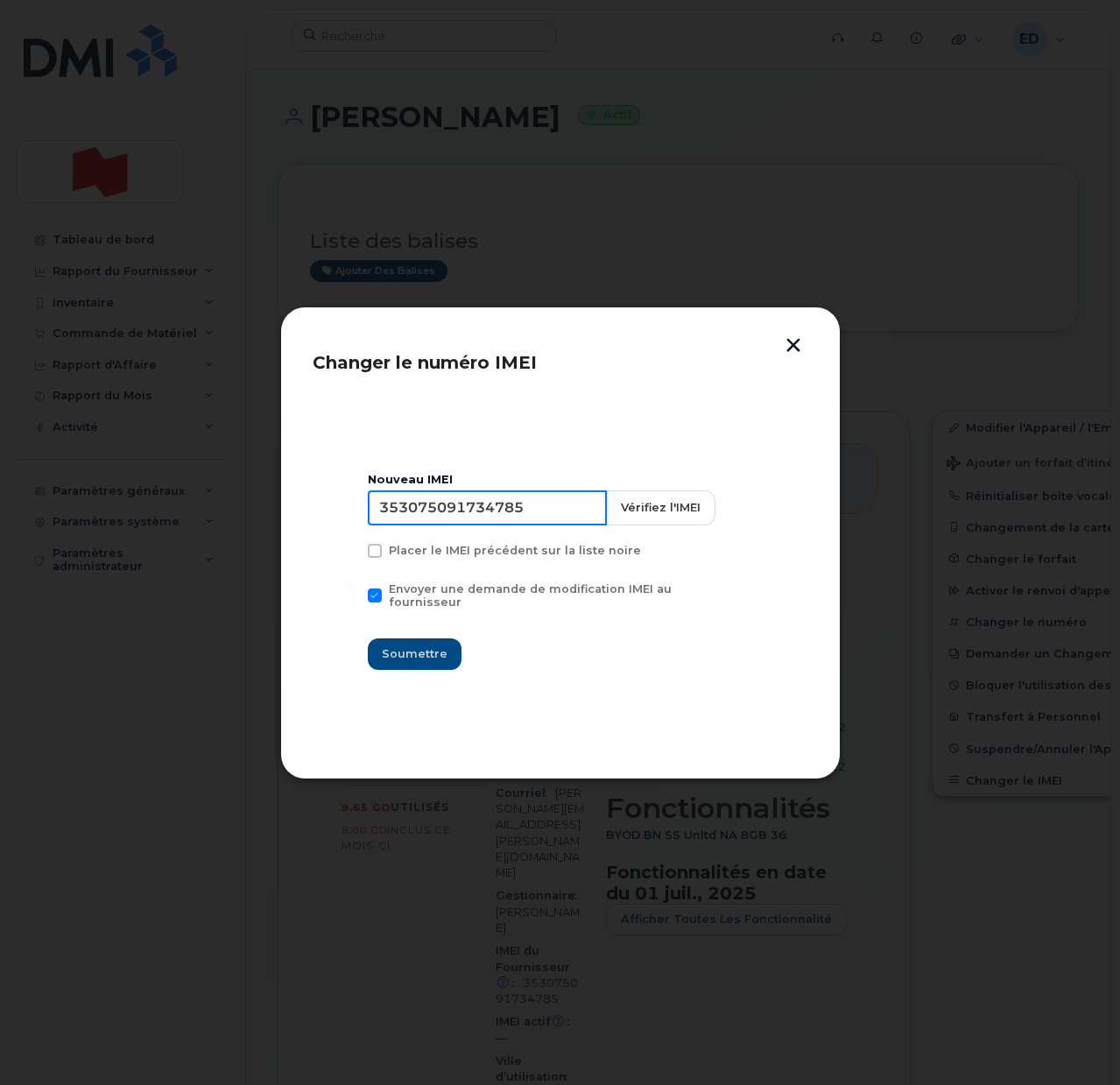
click at [498, 517] on input "353075091734785" at bounding box center [487, 507] width 239 height 35
type input "353927601352583"
click at [413, 645] on span "Soumettre" at bounding box center [414, 654] width 65 height 17
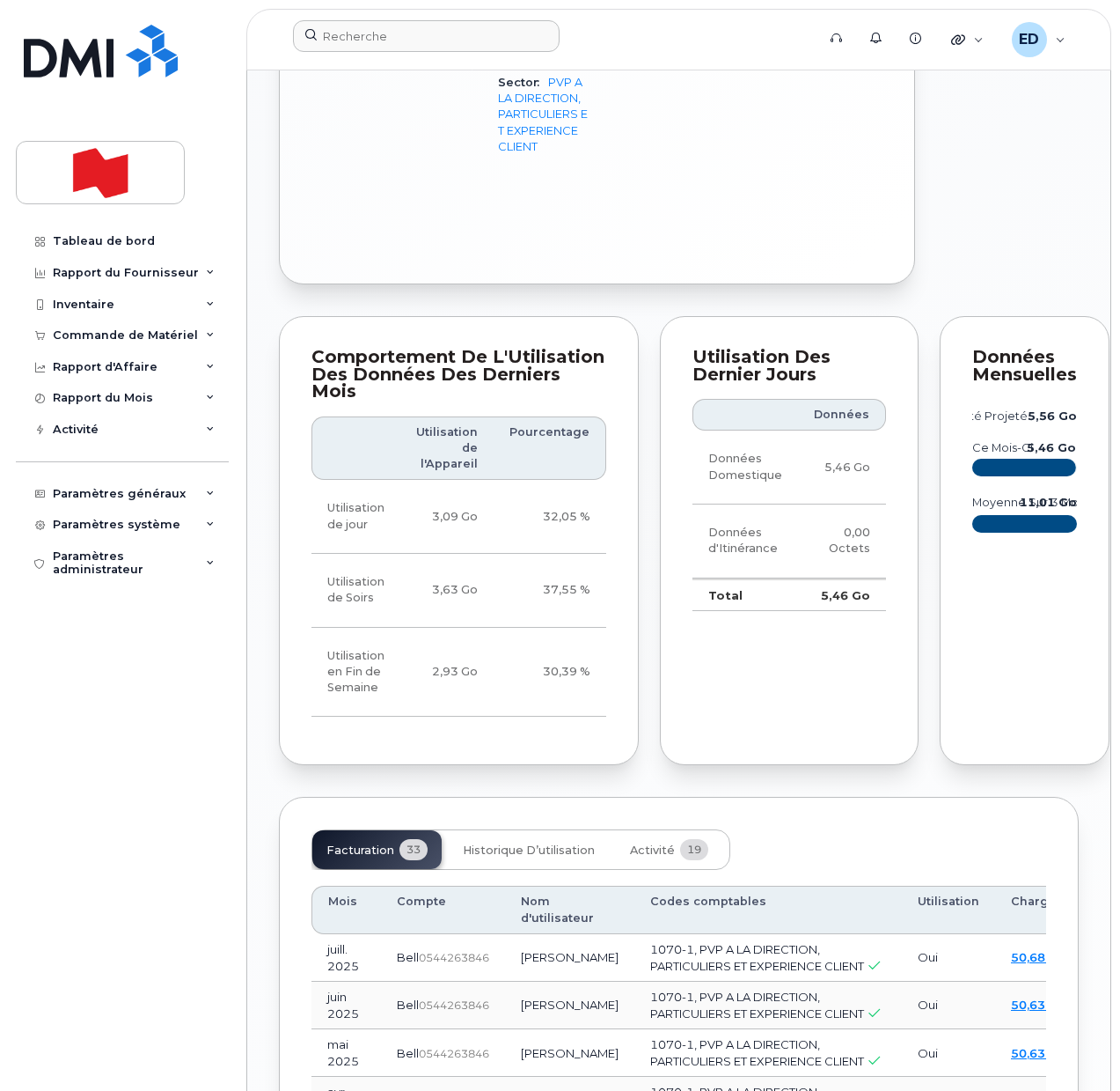
scroll to position [1761, 0]
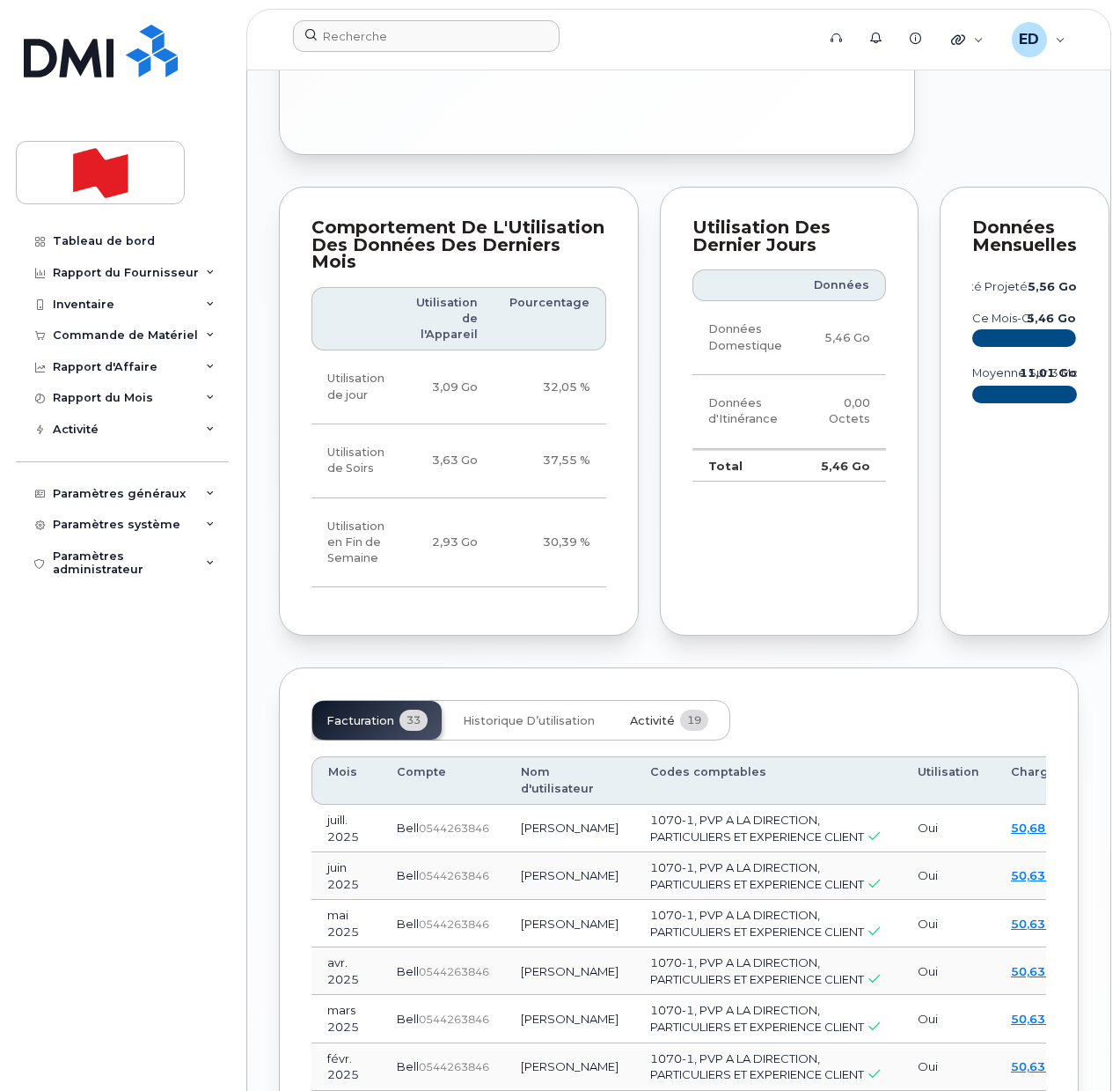
click at [643, 729] on span "Activité" at bounding box center [652, 721] width 45 height 14
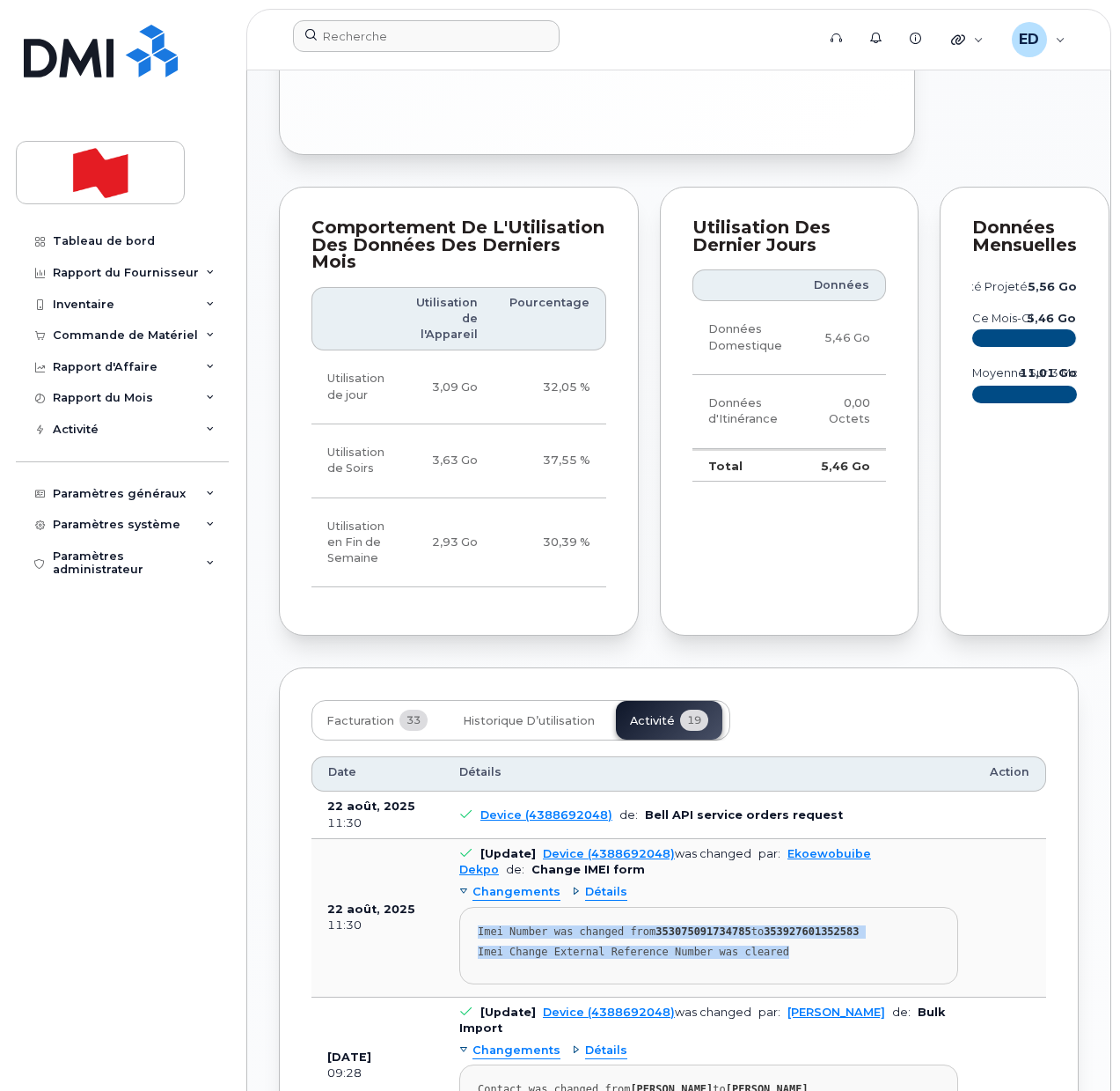
drag, startPoint x: 809, startPoint y: 1036, endPoint x: 461, endPoint y: 1005, distance: 349.4
click at [461, 984] on pre "Imei Number was changed from 353075091734785 to 353927601352583 Imei Change Ext…" at bounding box center [708, 945] width 499 height 77
copy pre "Imei Number was changed from 353075091734785 to 353927601352583 Imei Change Ext…"
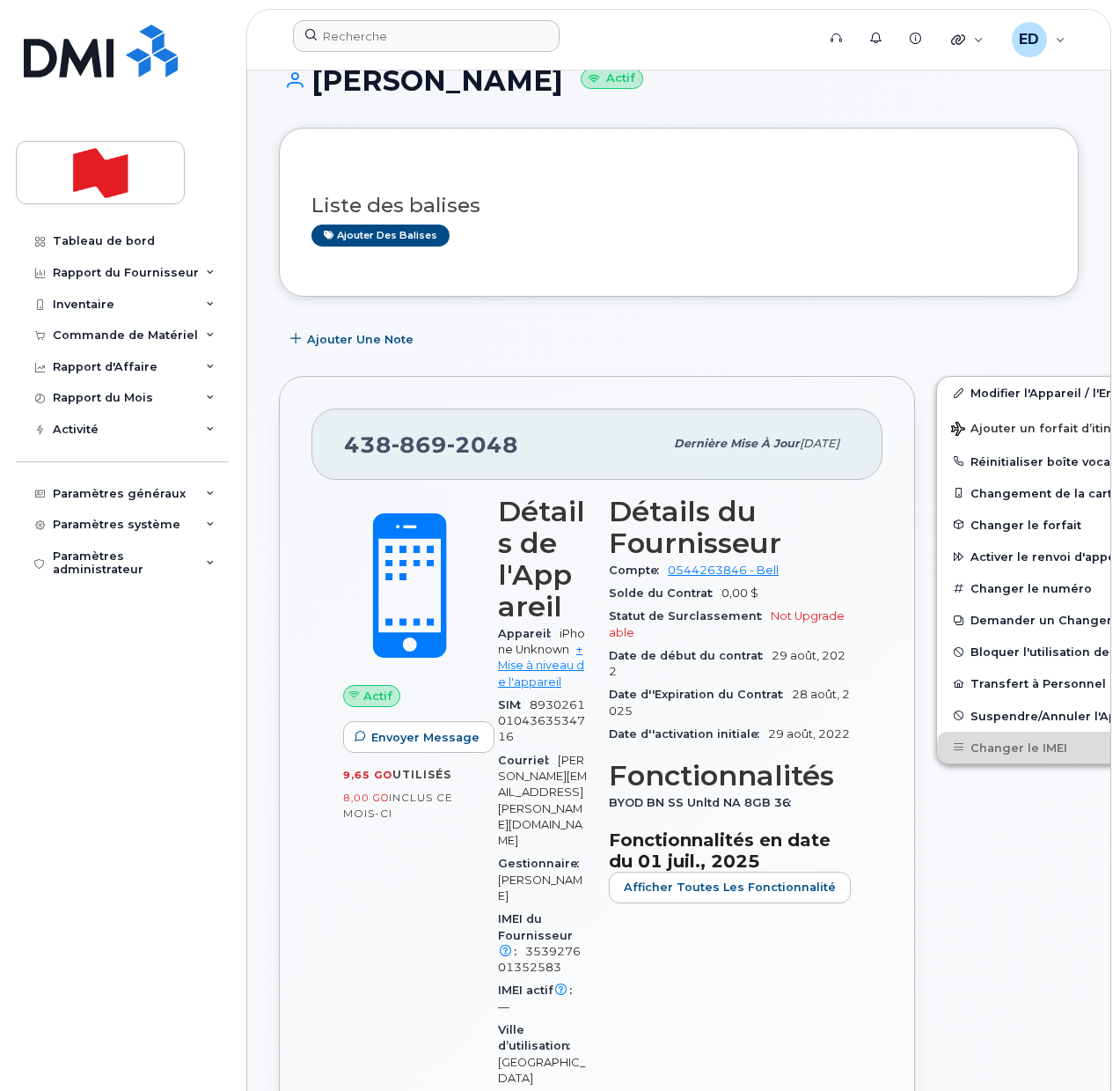
scroll to position [0, 0]
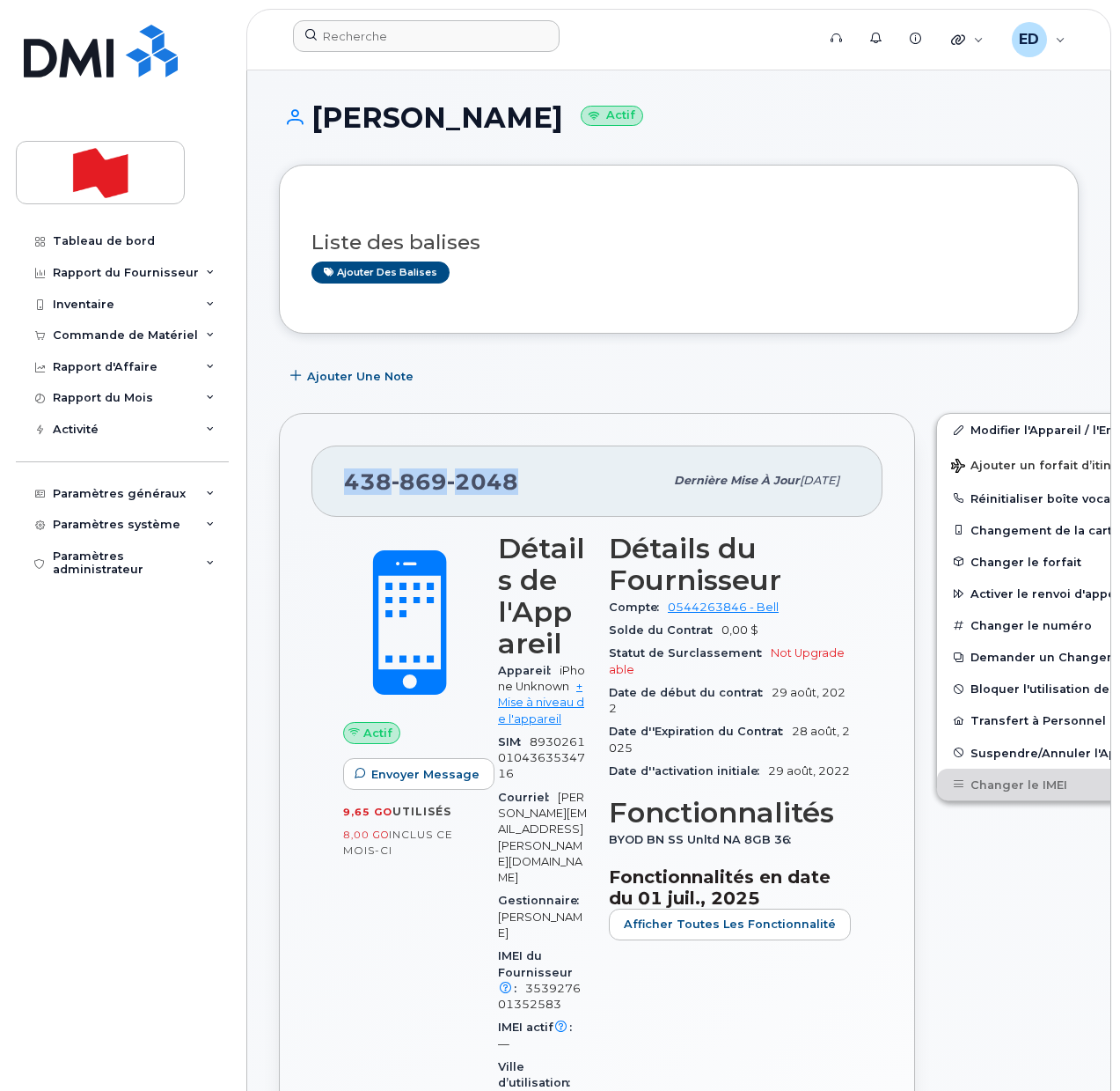
drag, startPoint x: 522, startPoint y: 489, endPoint x: 349, endPoint y: 499, distance: 173.3
click at [349, 499] on div "[PHONE_NUMBER] Dernière mise à jour [DATE]" at bounding box center [597, 480] width 571 height 70
copy span "[PHONE_NUMBER]"
click at [709, 227] on div "Liste des balises Ajouter des balises" at bounding box center [679, 249] width 735 height 68
drag, startPoint x: 181, startPoint y: 732, endPoint x: 162, endPoint y: 665, distance: 69.6
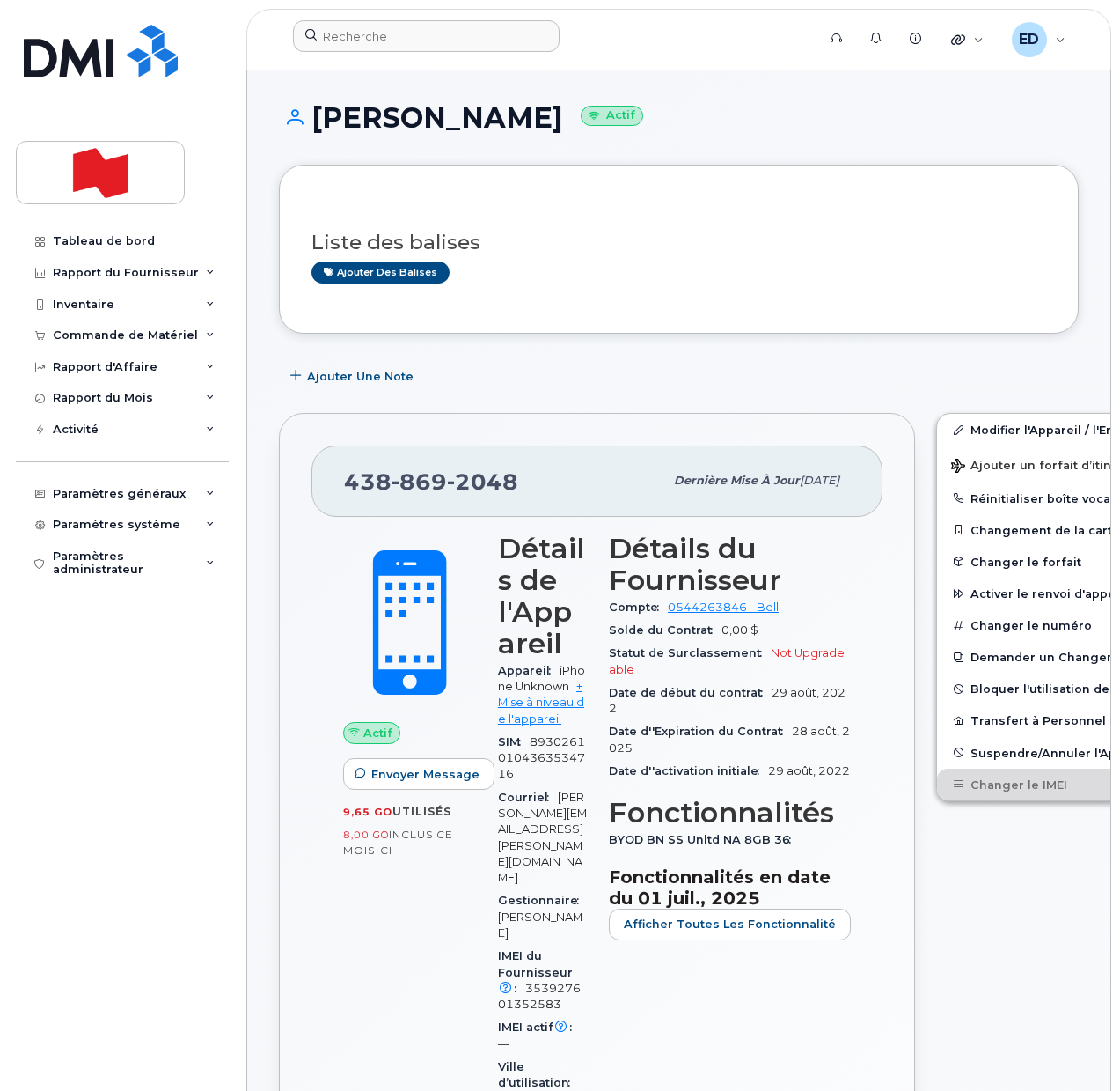
click at [181, 731] on div "Tableau de bord Rapport du Fournisseur Facturation mensuelle Quotidiennes des D…" at bounding box center [125, 645] width 218 height 839
click at [764, 286] on div "Liste des balises Ajouter des balises" at bounding box center [679, 248] width 735 height 104
click at [427, 37] on input at bounding box center [426, 35] width 266 height 31
paste input "[PHONE_NUMBER]"
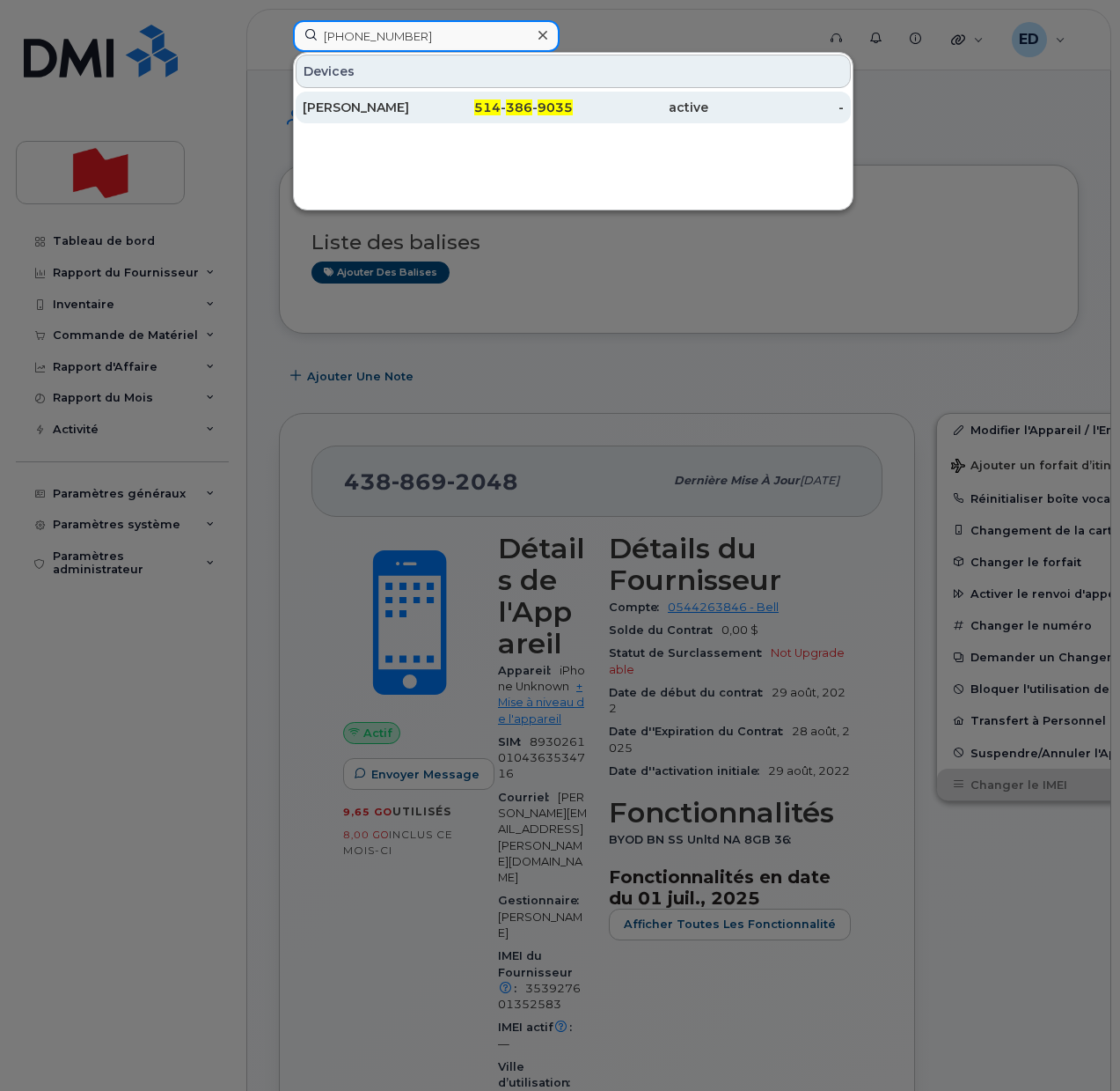
type input "[PHONE_NUMBER]"
click at [371, 112] on div "[PERSON_NAME]" at bounding box center [370, 107] width 136 height 18
